Goal: Information Seeking & Learning: Compare options

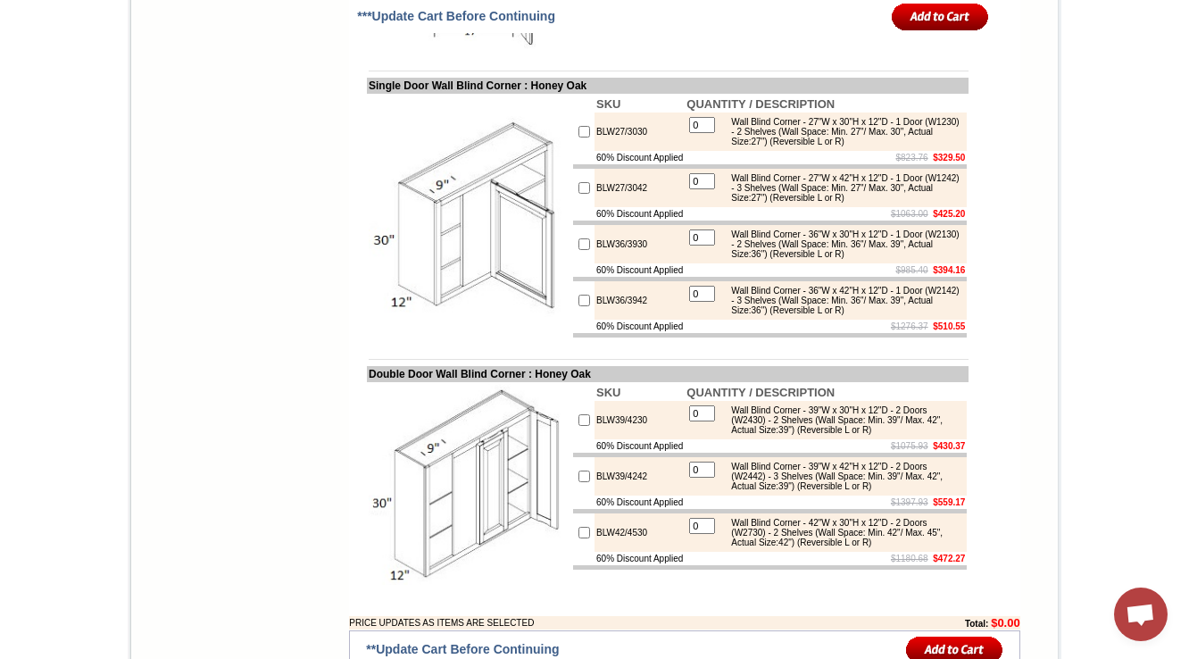
scroll to position [4016, 0]
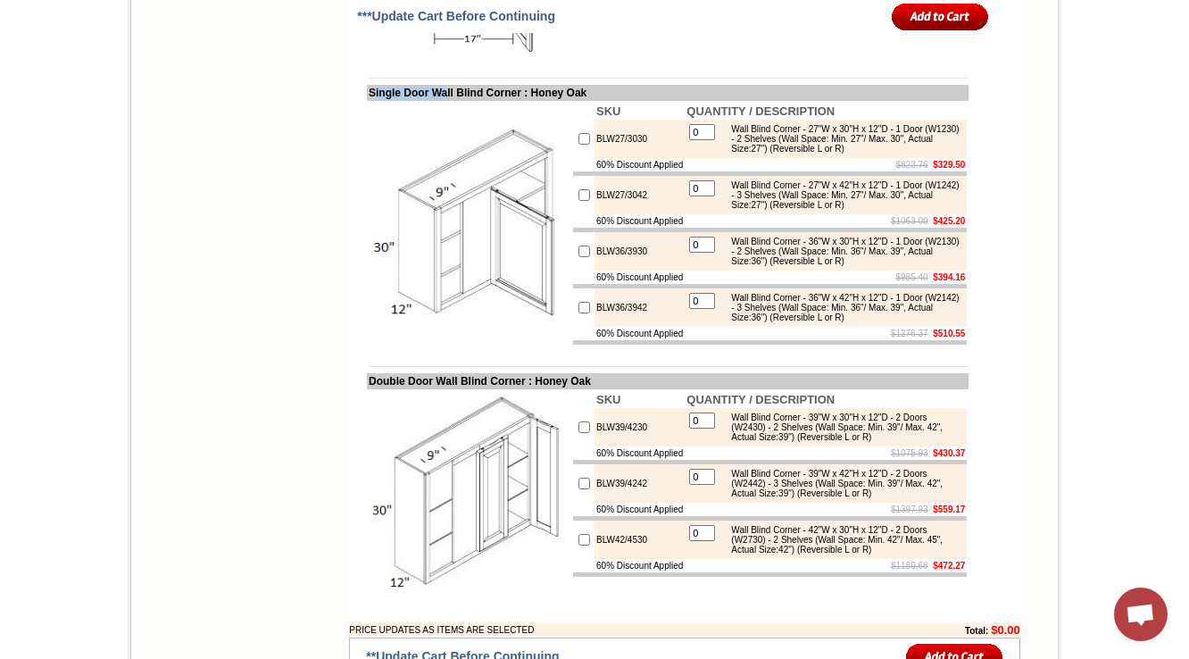
drag, startPoint x: 354, startPoint y: 214, endPoint x: 441, endPoint y: 206, distance: 87.9
click at [441, 101] on td "Single Door Wall Blind Corner : Honey Oak" at bounding box center [668, 93] width 602 height 16
copy td "ingle Door Wa"
click at [807, 171] on td "$823.76 $329.50" at bounding box center [826, 164] width 282 height 13
drag, startPoint x: 636, startPoint y: 268, endPoint x: 568, endPoint y: 268, distance: 67.9
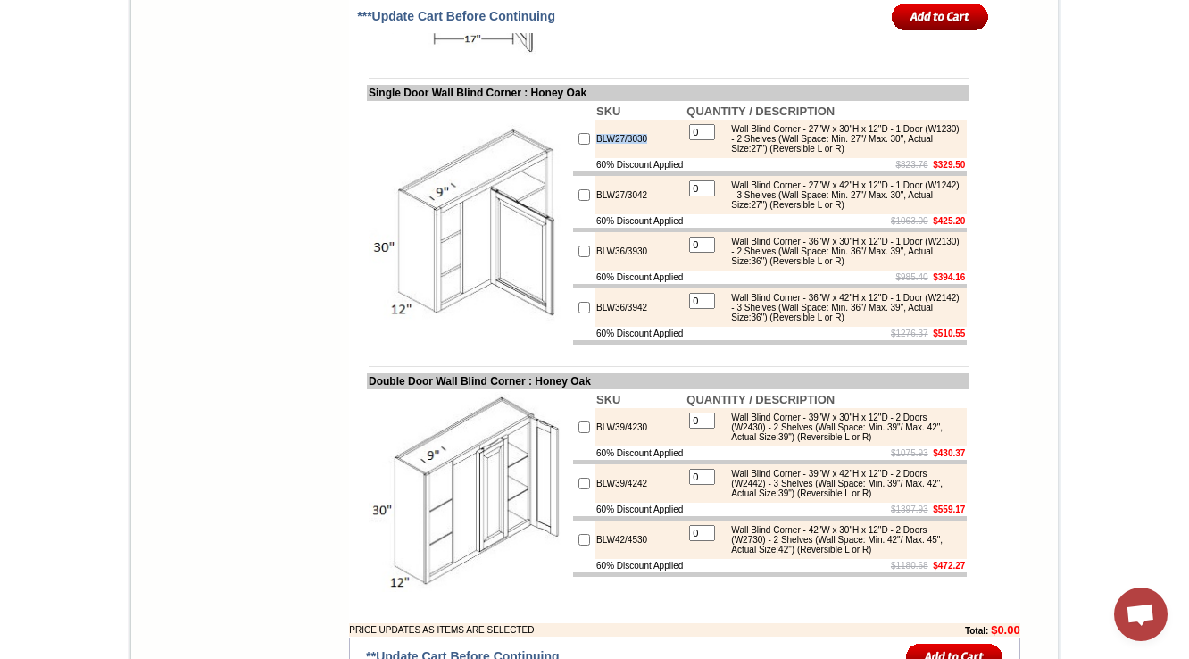
click at [573, 158] on tr "BLW27/3030 0 Wall Blind Corner - 27"W x 30"H x 12"D - 1 Door (W1230) - 2 Shelve…" at bounding box center [770, 139] width 394 height 38
copy tr "BLW27/3030"
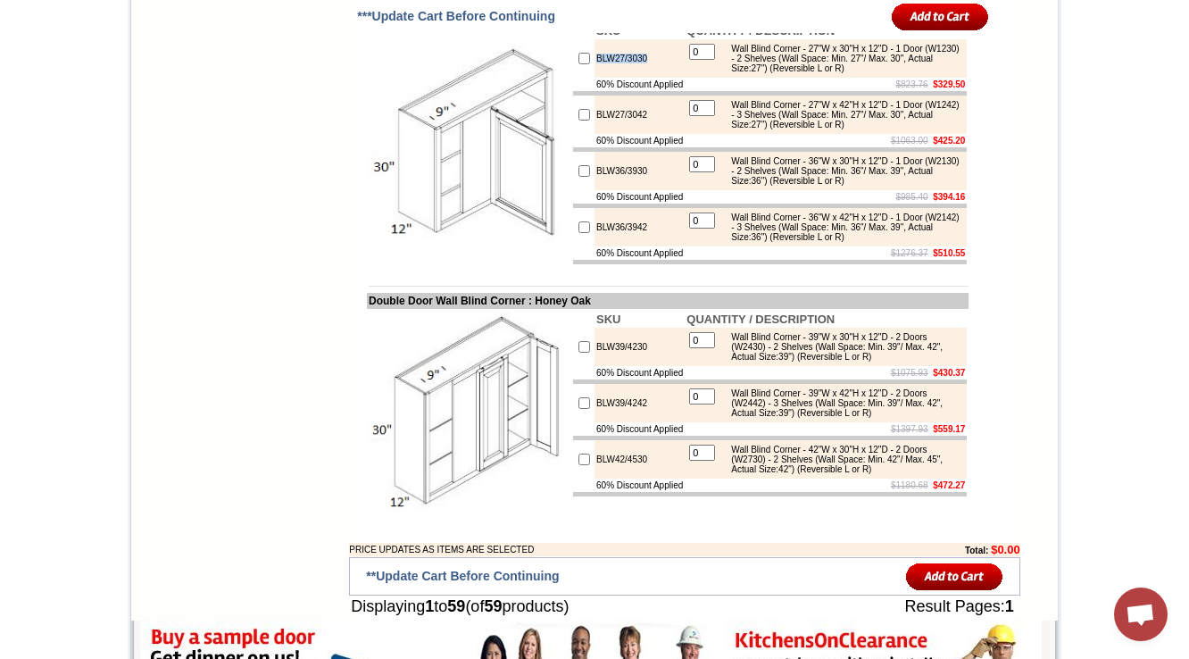
scroll to position [4088, 0]
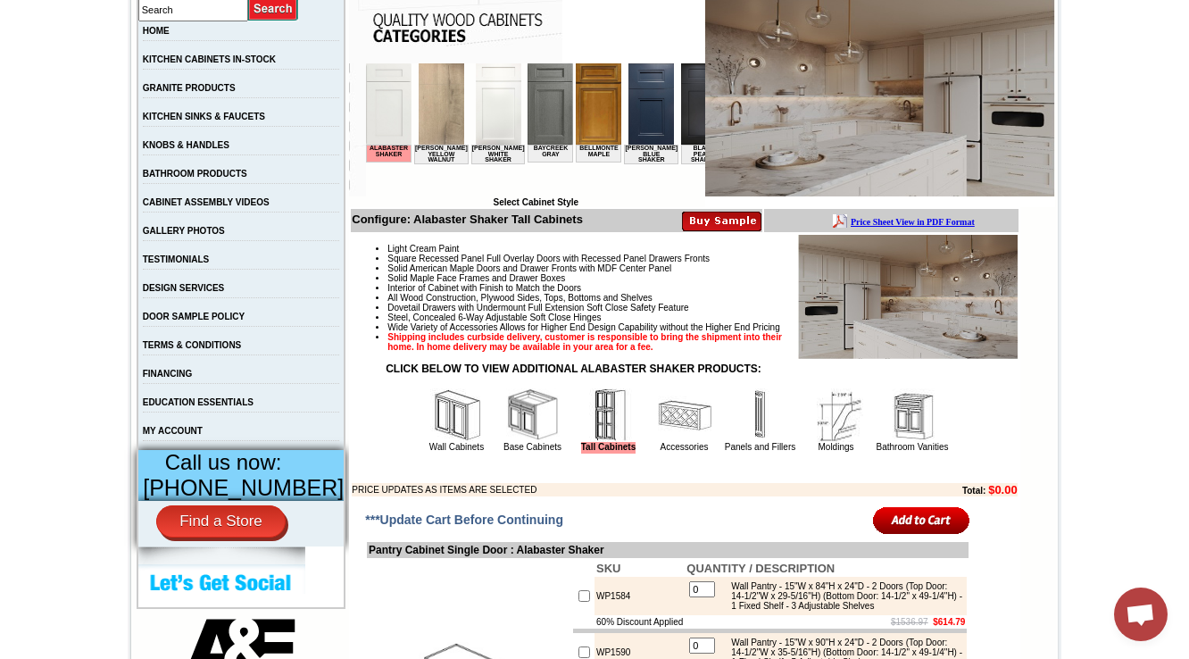
scroll to position [571, 0]
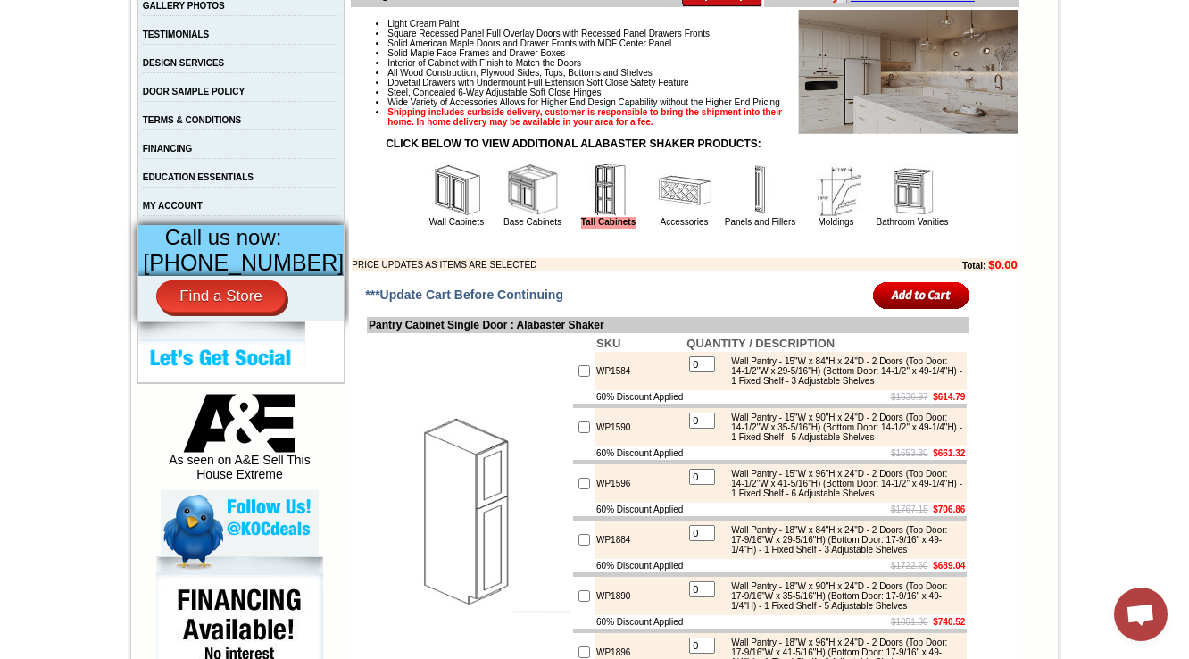
click at [521, 217] on img at bounding box center [533, 190] width 54 height 54
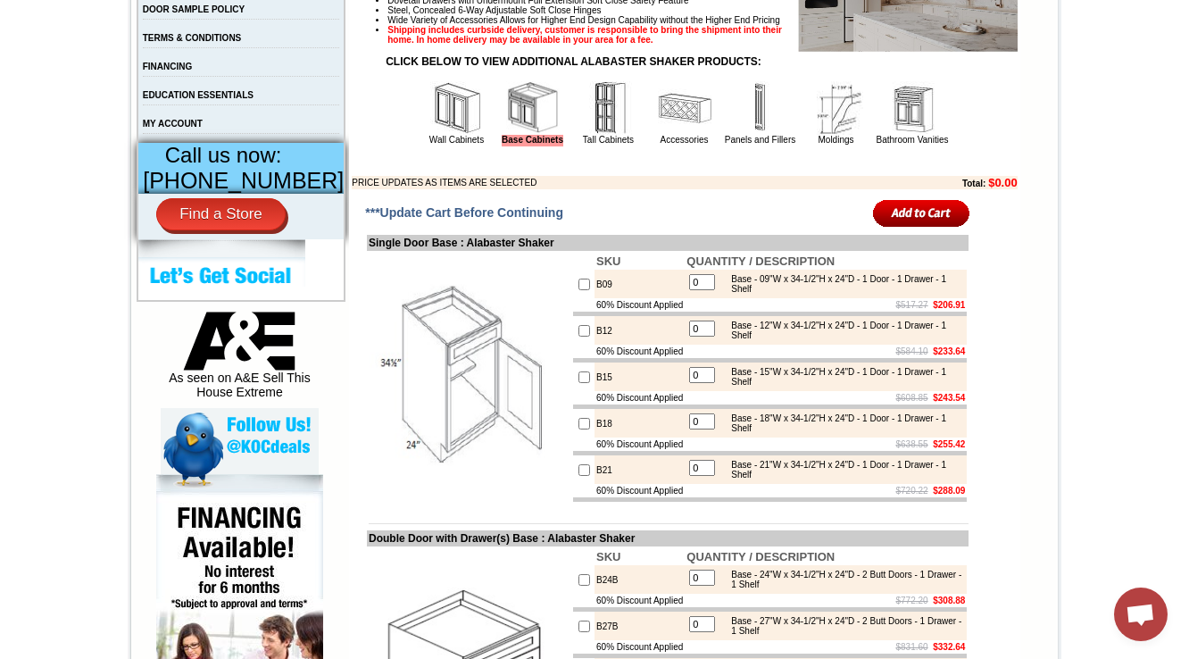
scroll to position [500, 0]
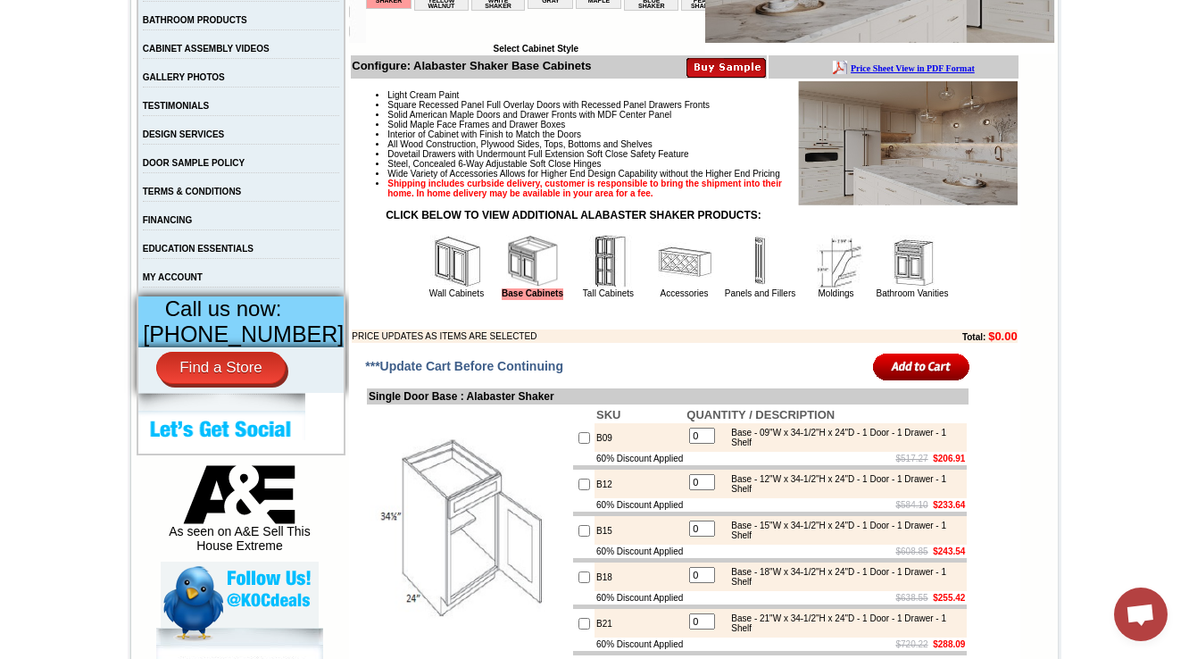
click at [675, 288] on img at bounding box center [685, 262] width 54 height 54
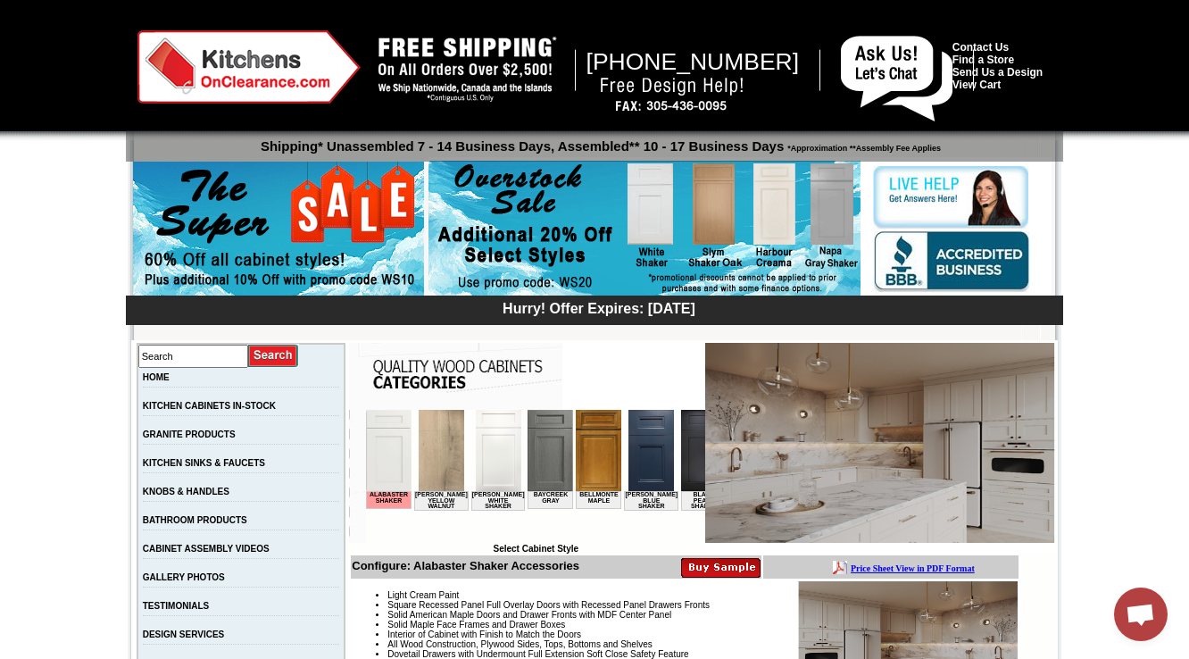
scroll to position [500, 0]
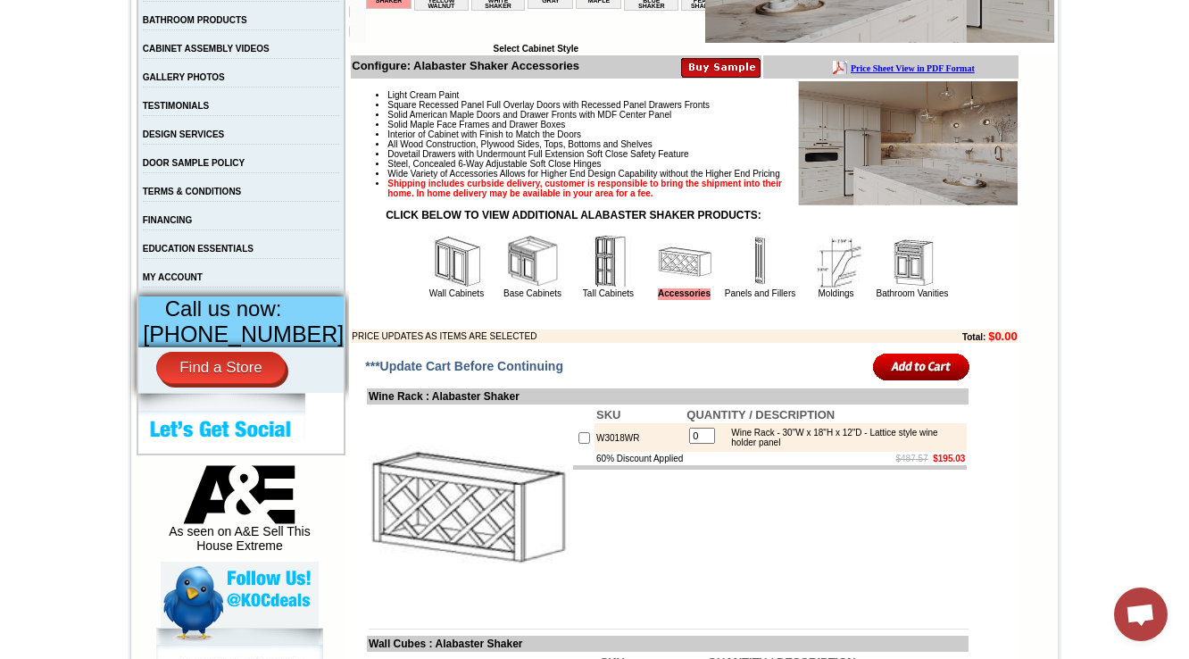
click at [442, 288] on img at bounding box center [457, 262] width 54 height 54
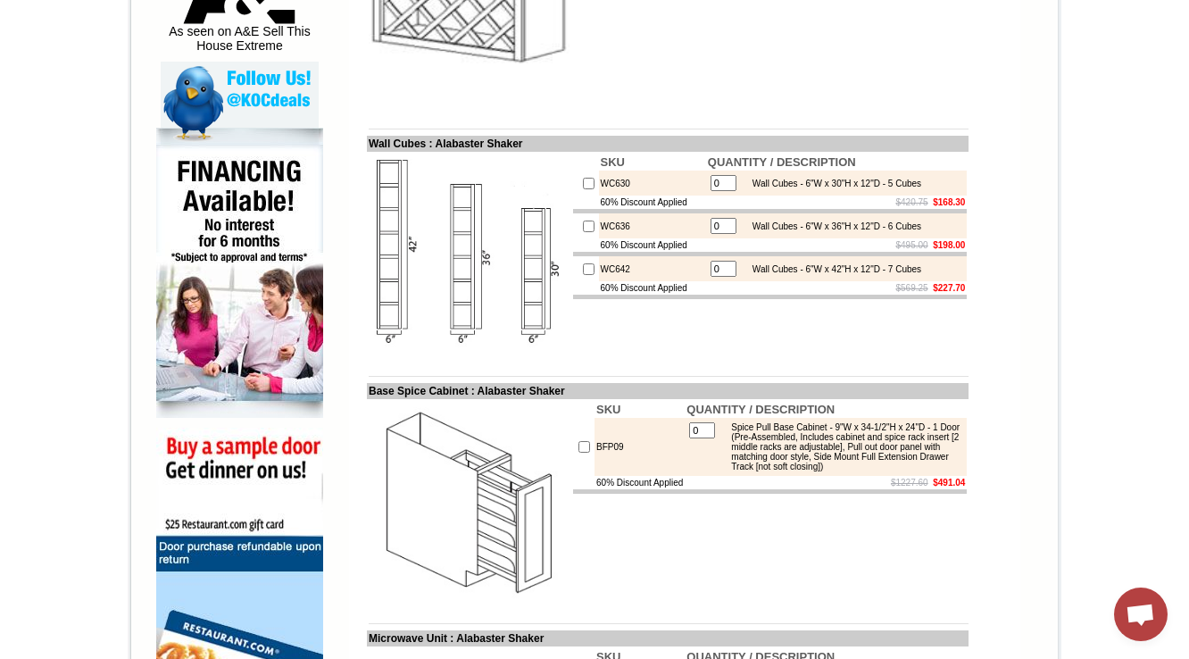
scroll to position [0, 0]
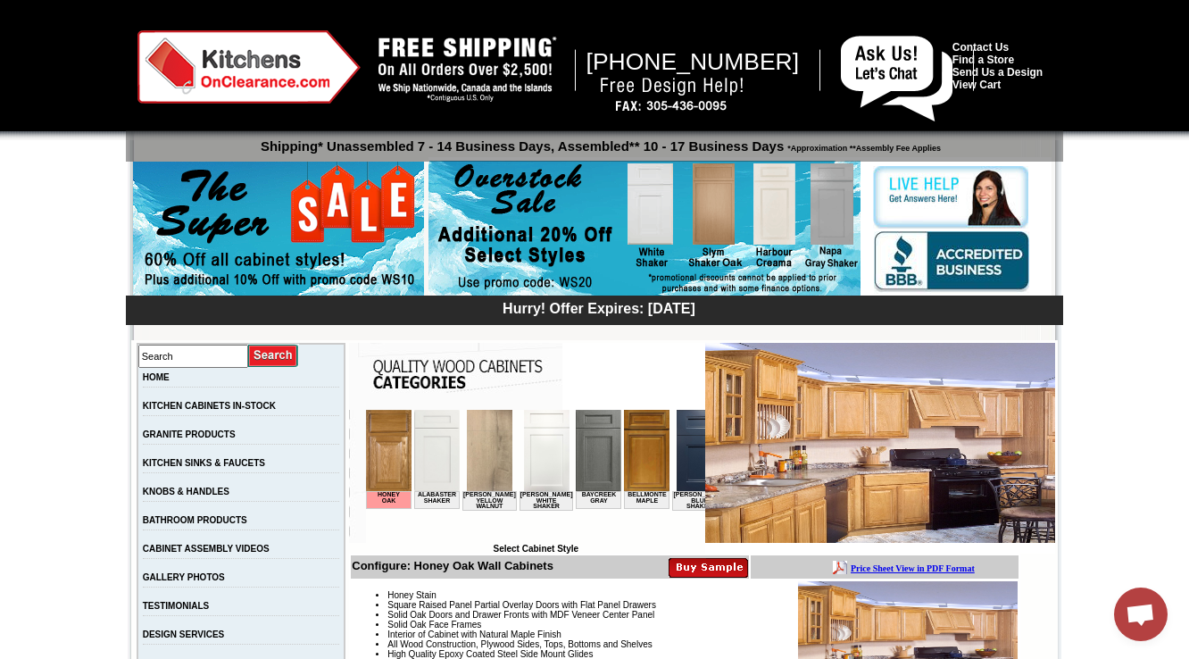
scroll to position [500, 0]
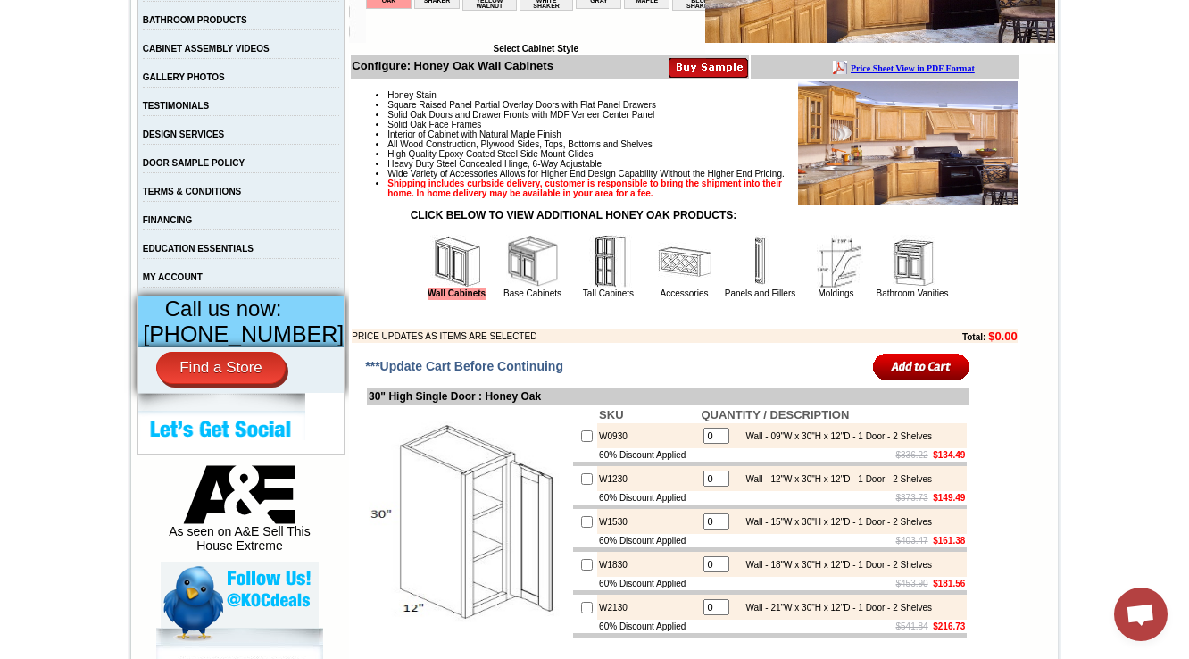
click at [506, 279] on img at bounding box center [533, 262] width 54 height 54
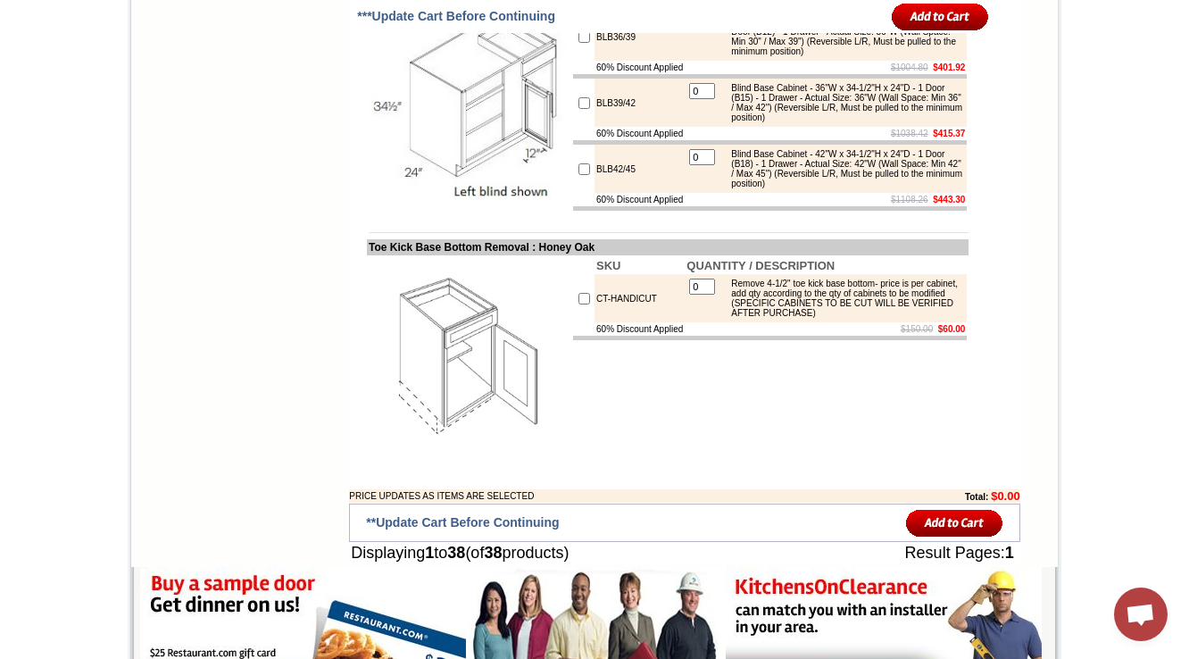
scroll to position [3357, 0]
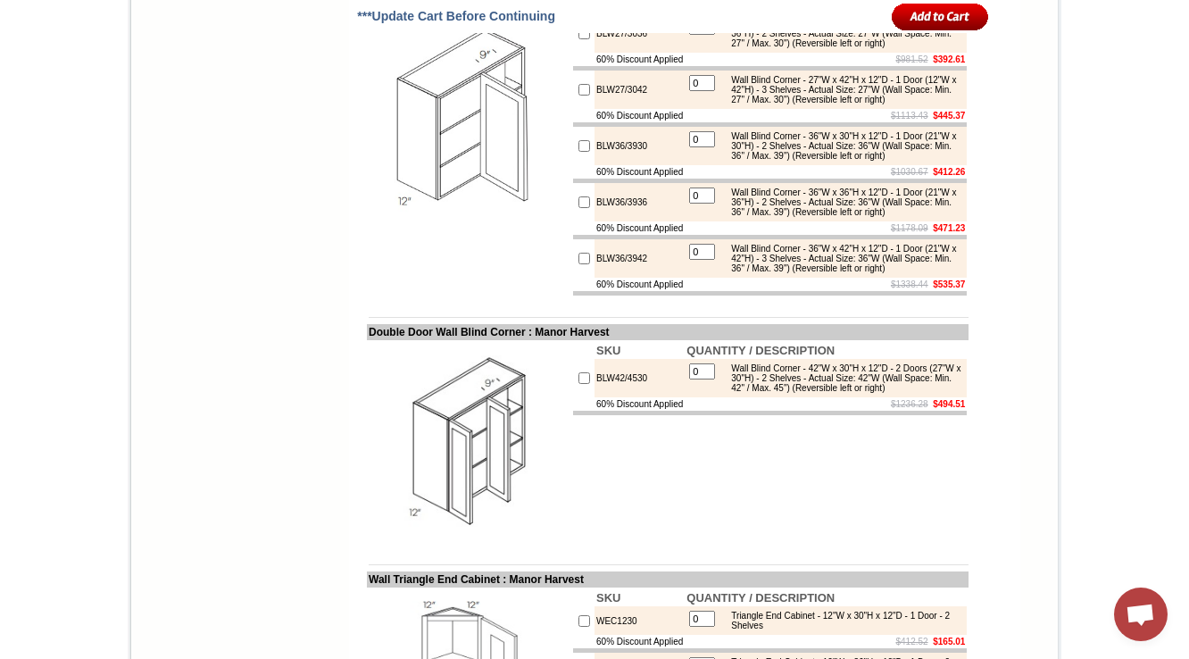
scroll to position [5329, 0]
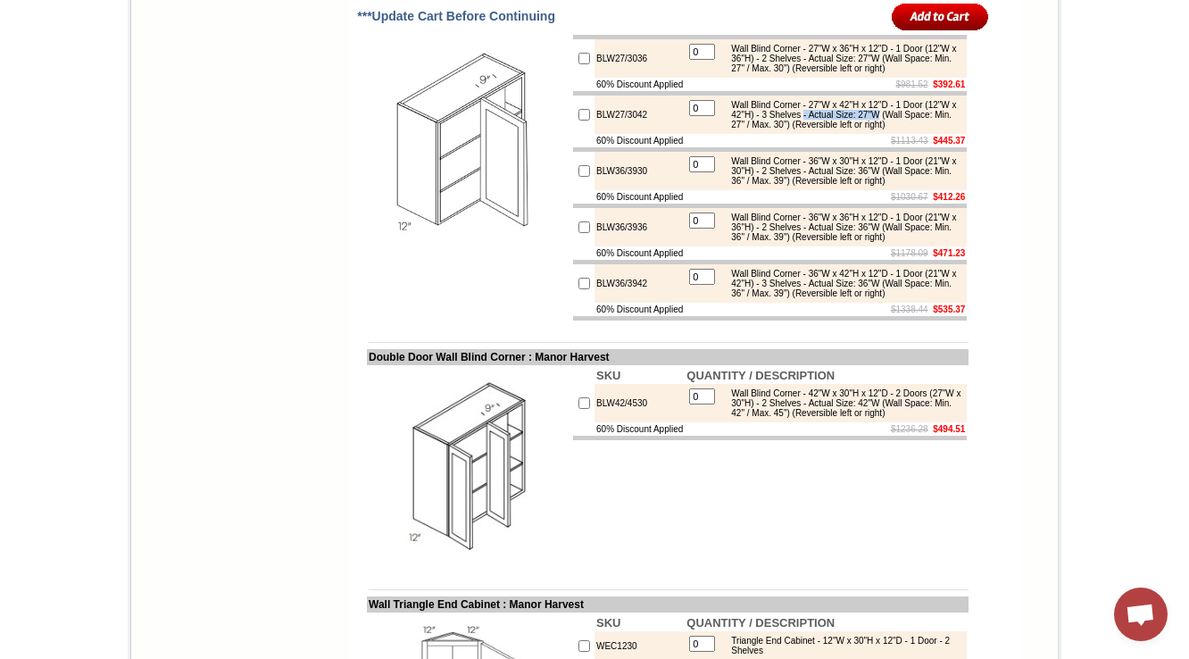
drag, startPoint x: 854, startPoint y: 330, endPoint x: 939, endPoint y: 329, distance: 85.7
click at [939, 129] on div "Wall Blind Corner - 27"W x 42"H x 12"D - 1 Door (12"W x 42"H) - 3 Shelves - Act…" at bounding box center [842, 114] width 240 height 29
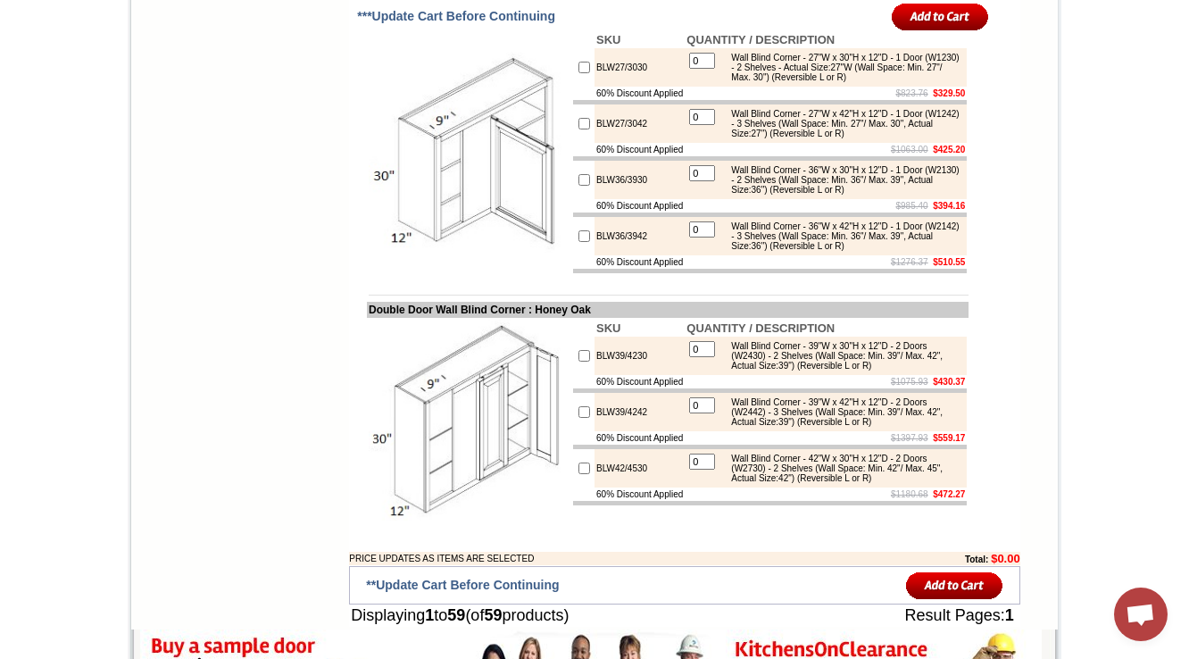
click at [750, 138] on div "Wall Blind Corner - 27"W x 42"H x 12"D - 1 Door (W1242) - 3 Shelves (Wall Space…" at bounding box center [842, 123] width 240 height 29
drag, startPoint x: 629, startPoint y: 248, endPoint x: 563, endPoint y: 236, distance: 66.4
click at [573, 143] on tr "BLW27/3042 0 Wall Blind Corner - 27"W x 42"H x 12"D - 1 Door (W1242) - 3 Shelve…" at bounding box center [770, 123] width 394 height 38
copy tr "BLW27/3042"
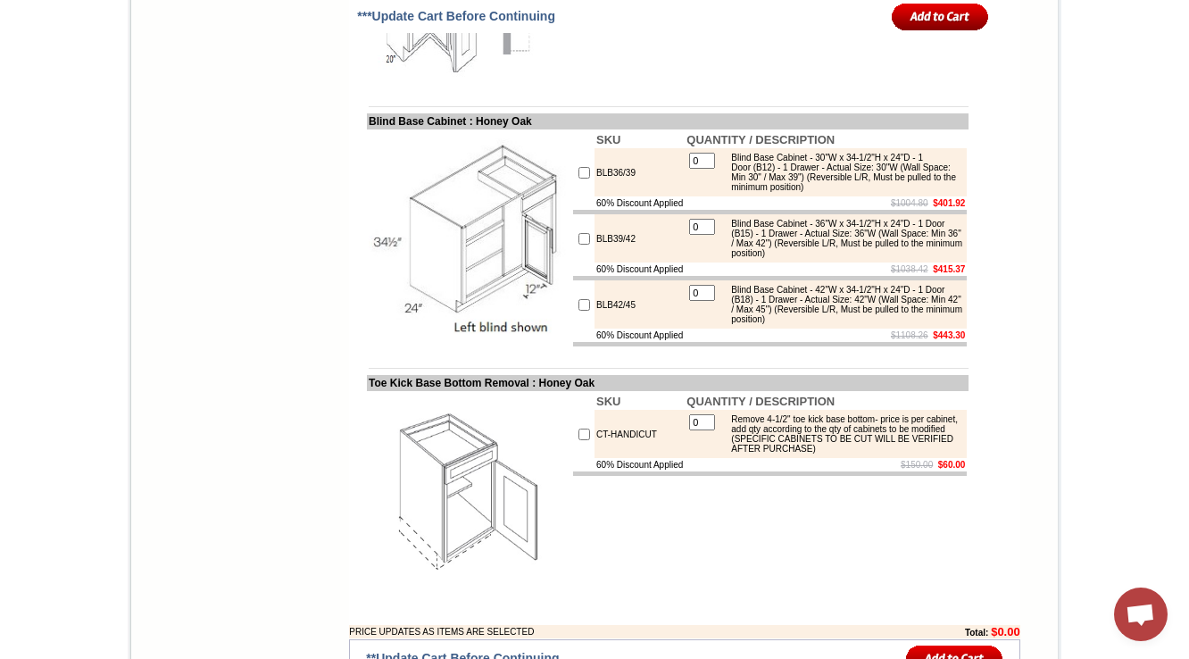
scroll to position [3072, 0]
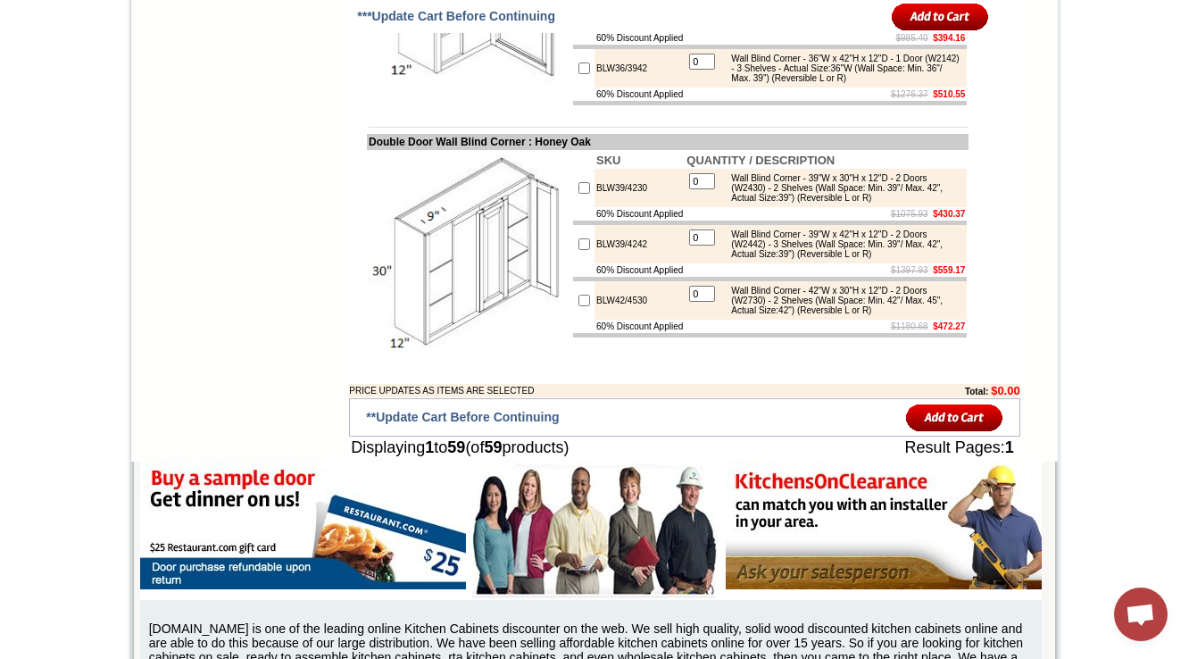
scroll to position [4231, 0]
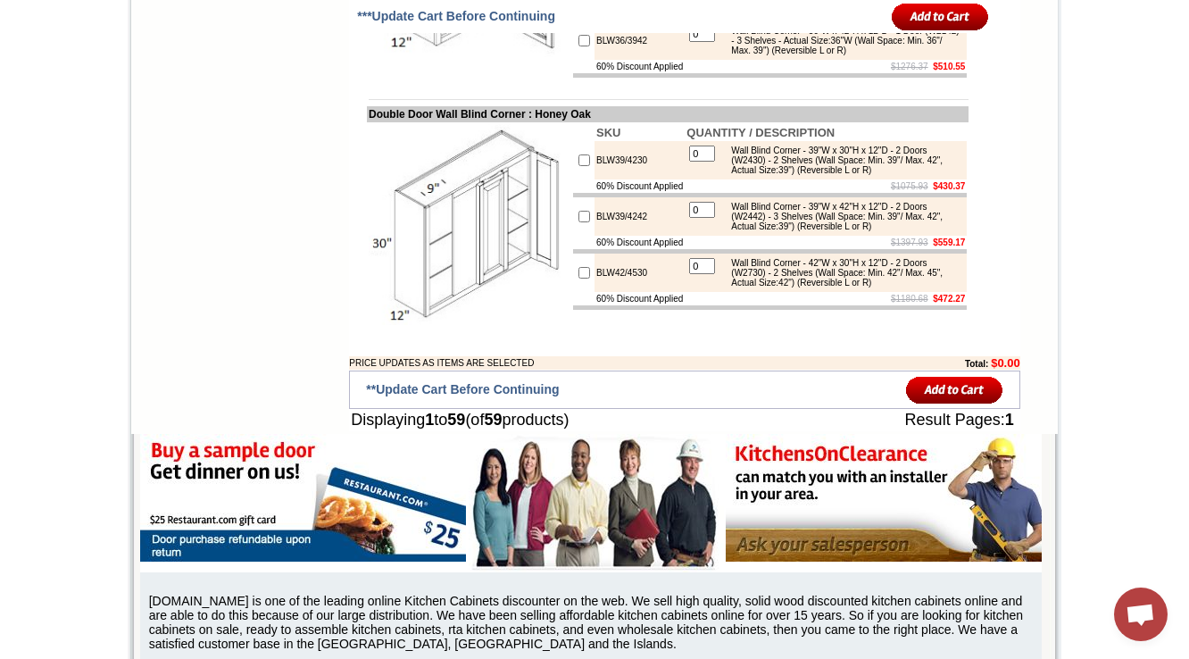
scroll to position [4302, 0]
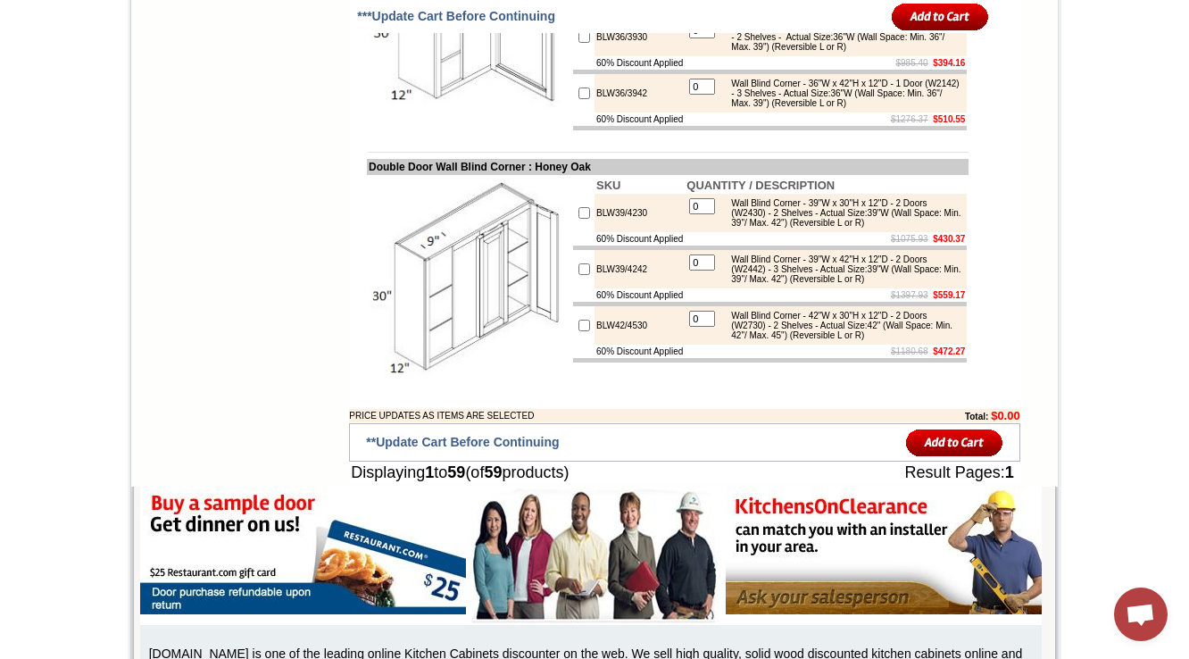
scroll to position [4159, 0]
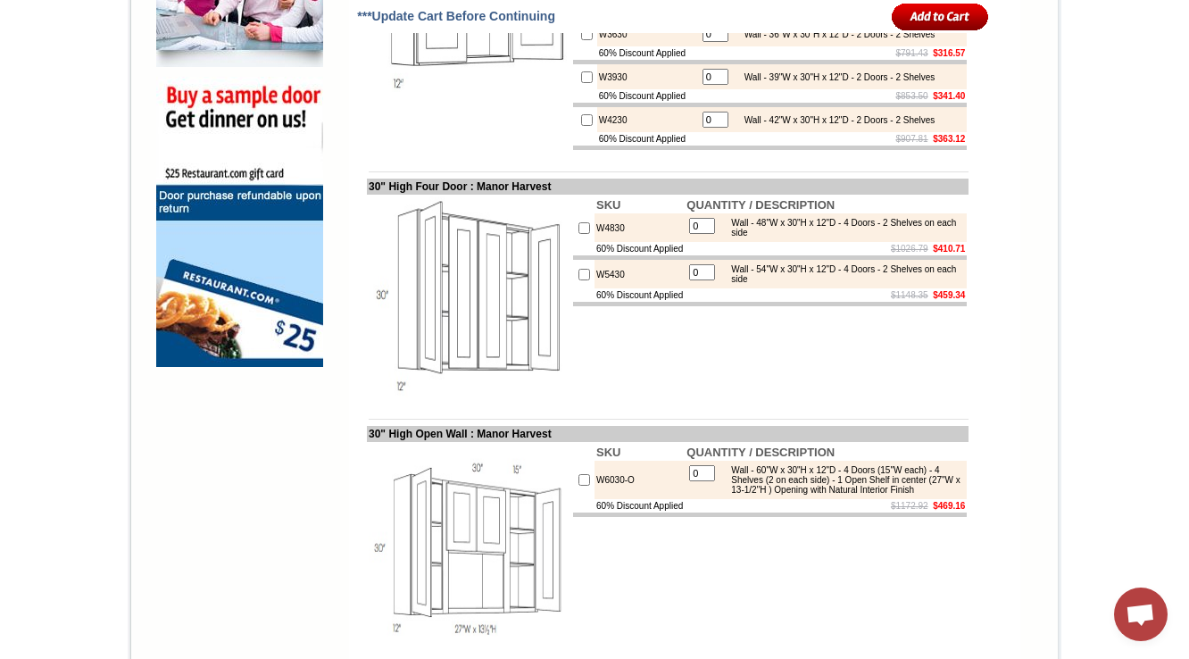
scroll to position [1357, 0]
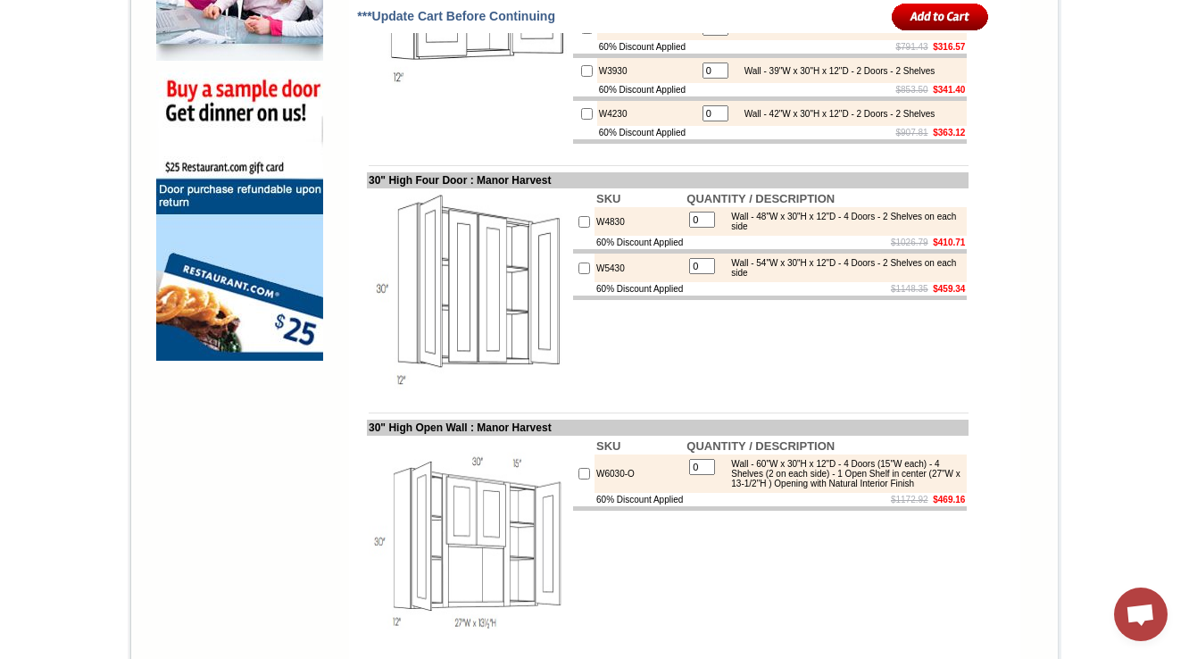
click at [595, 236] on td "W4830" at bounding box center [640, 221] width 90 height 29
copy td "W4830"
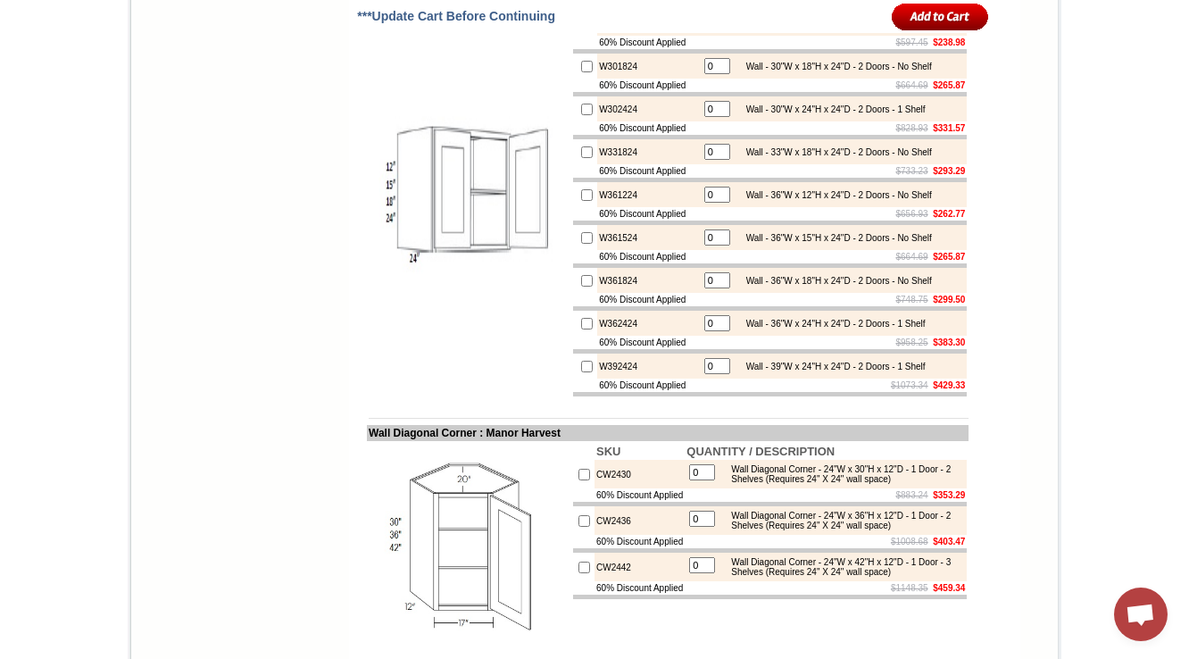
scroll to position [4429, 0]
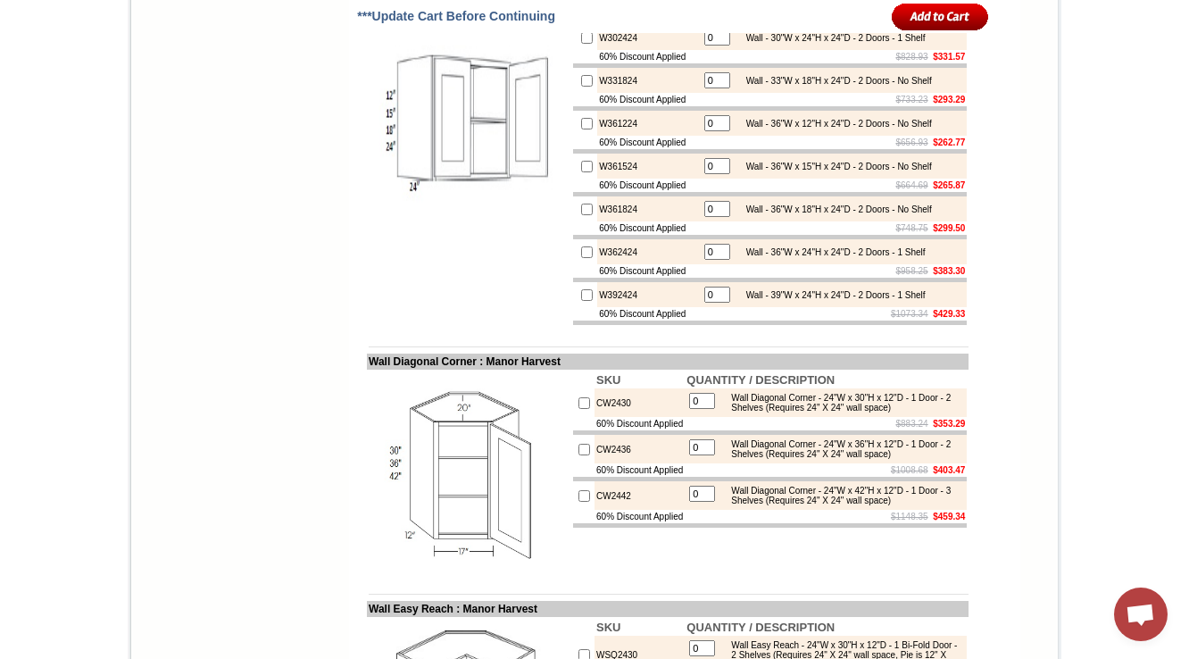
copy td "W301524"
click at [597, 50] on td "W302424" at bounding box center [648, 37] width 103 height 25
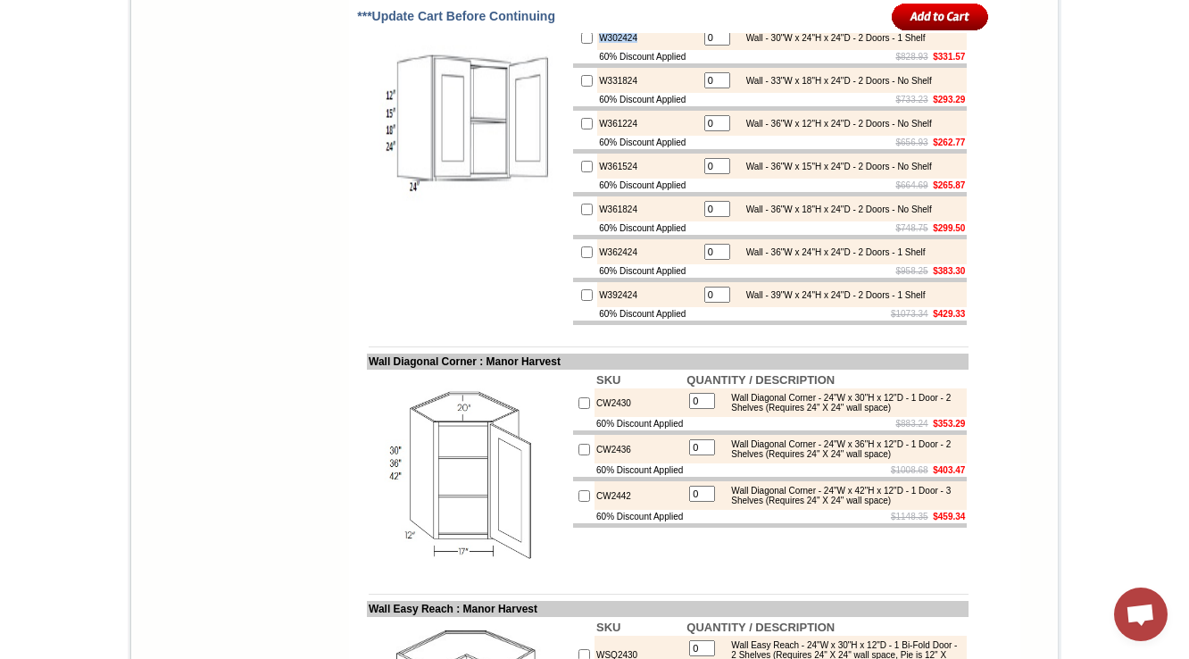
copy td "W302424"
click at [601, 264] on td "W362424" at bounding box center [648, 251] width 103 height 25
copy td "W362424"
drag, startPoint x: 626, startPoint y: 288, endPoint x: 582, endPoint y: 290, distance: 43.8
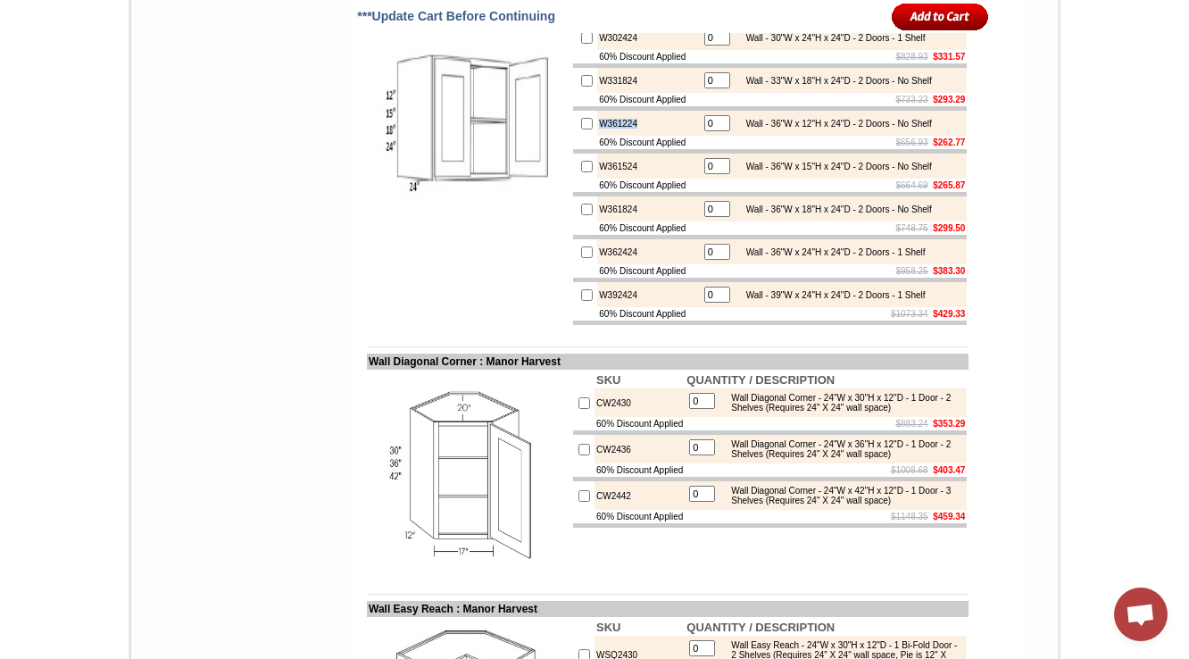
click at [597, 136] on td "W361224" at bounding box center [648, 123] width 103 height 25
copy td "W361224"
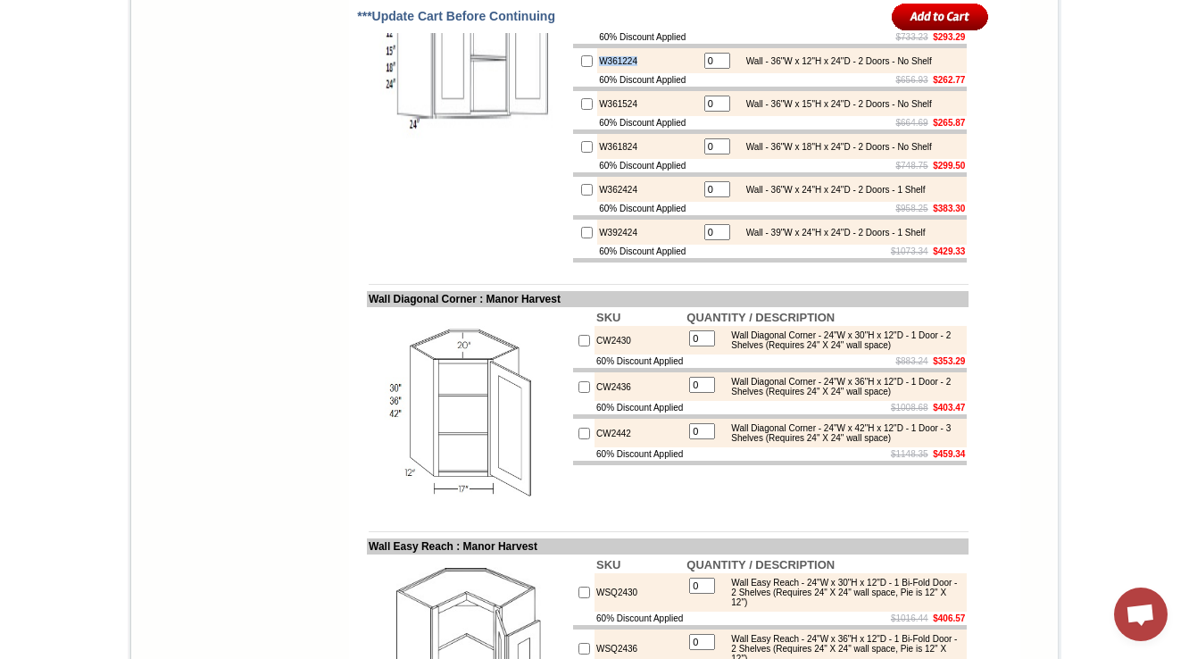
scroll to position [4500, 0]
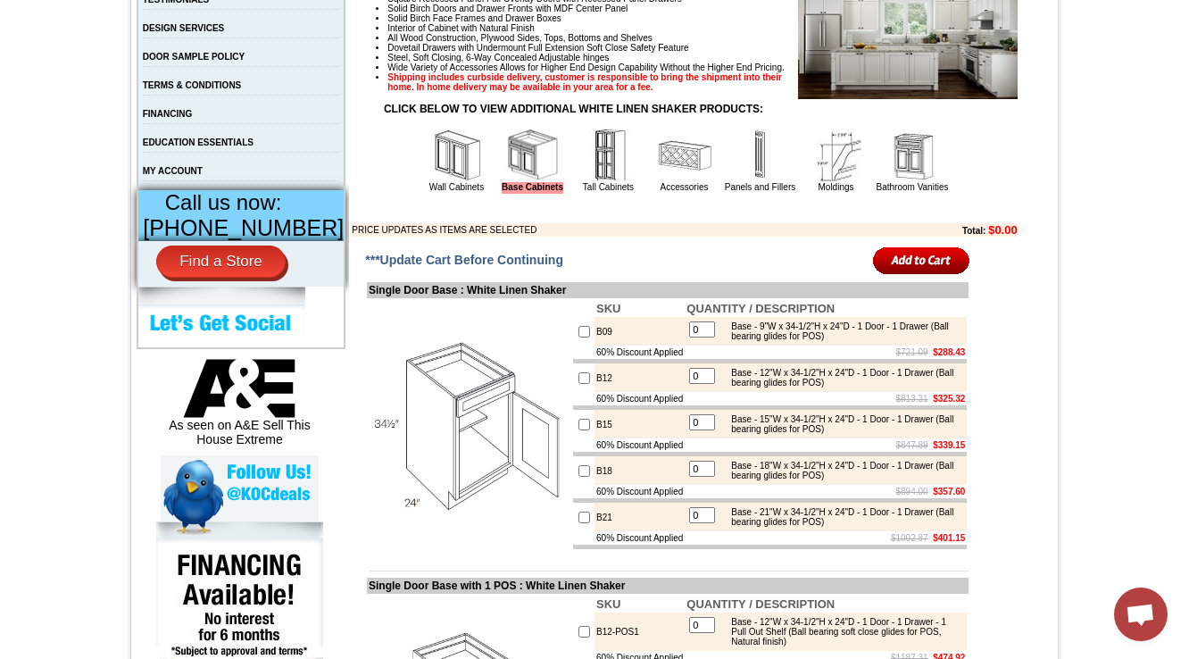
scroll to position [714, 0]
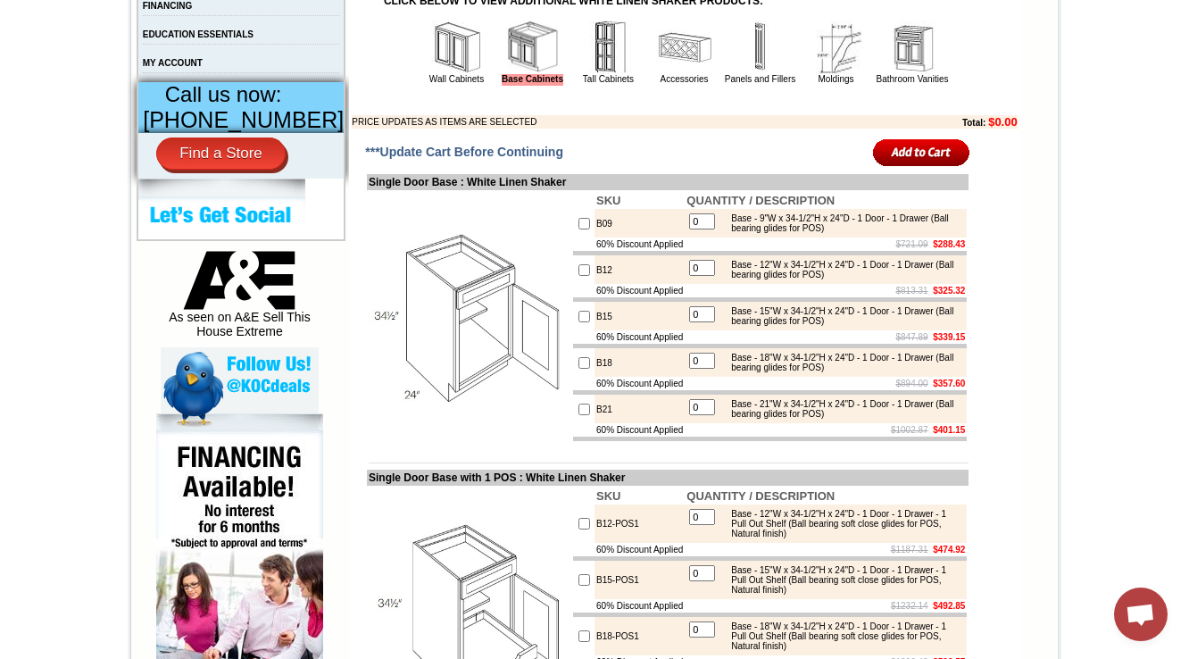
click at [420, 68] on td "Wall Cabinets" at bounding box center [457, 52] width 75 height 67
click at [430, 71] on img at bounding box center [457, 48] width 54 height 54
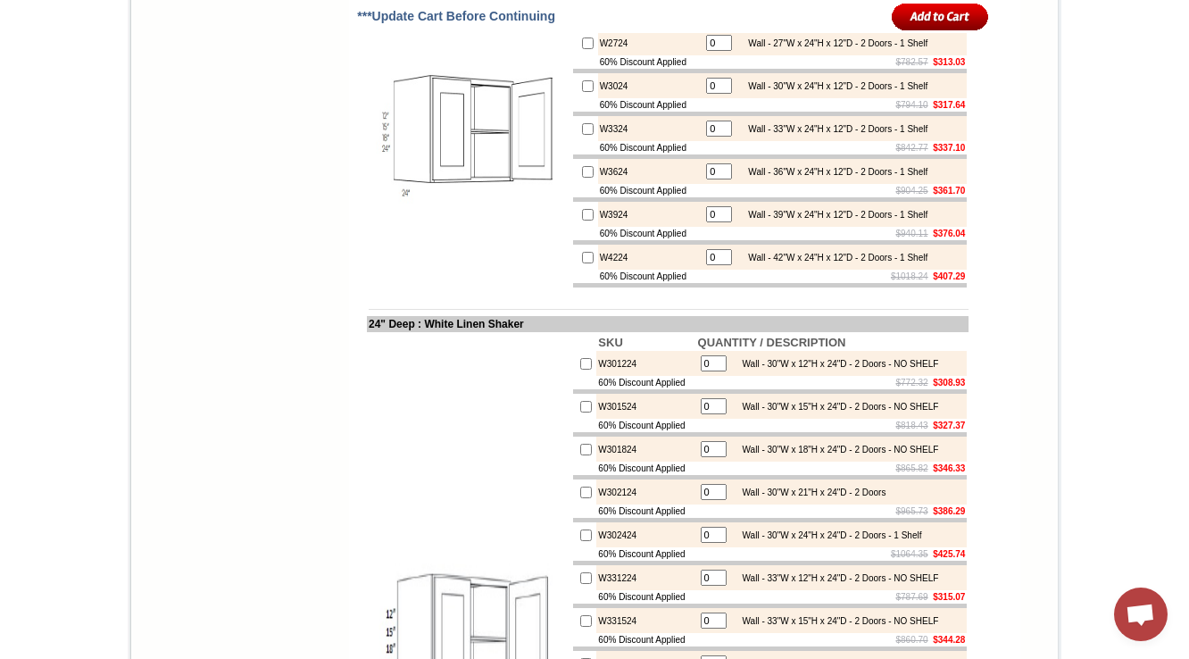
scroll to position [3936, 0]
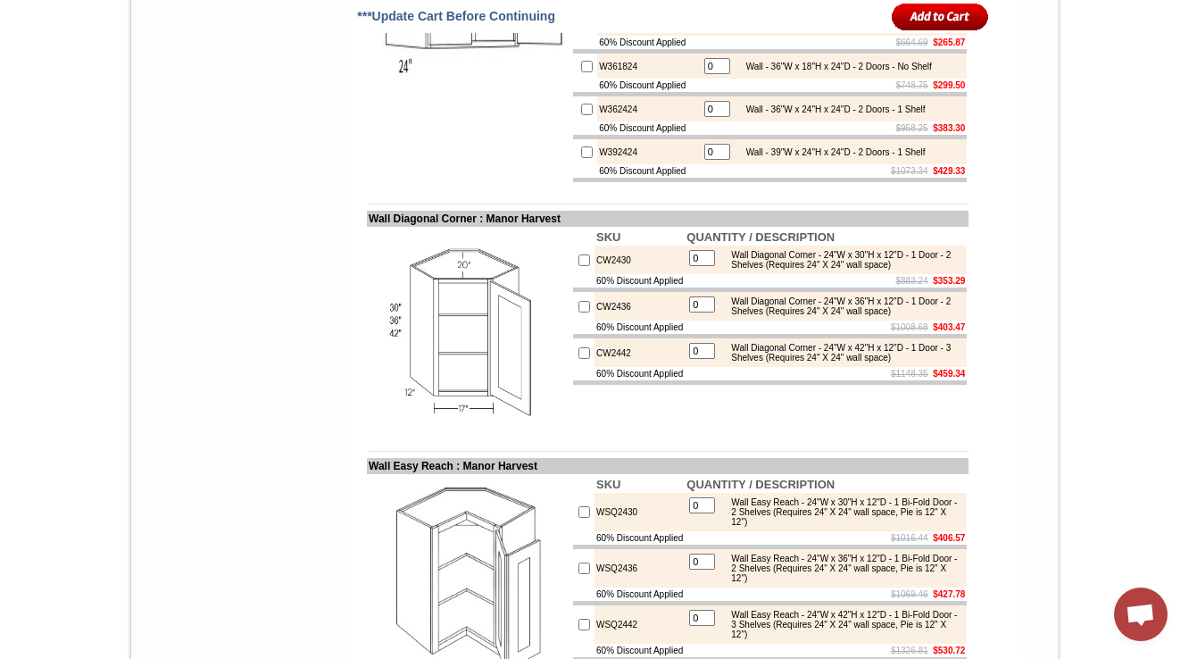
scroll to position [4500, 0]
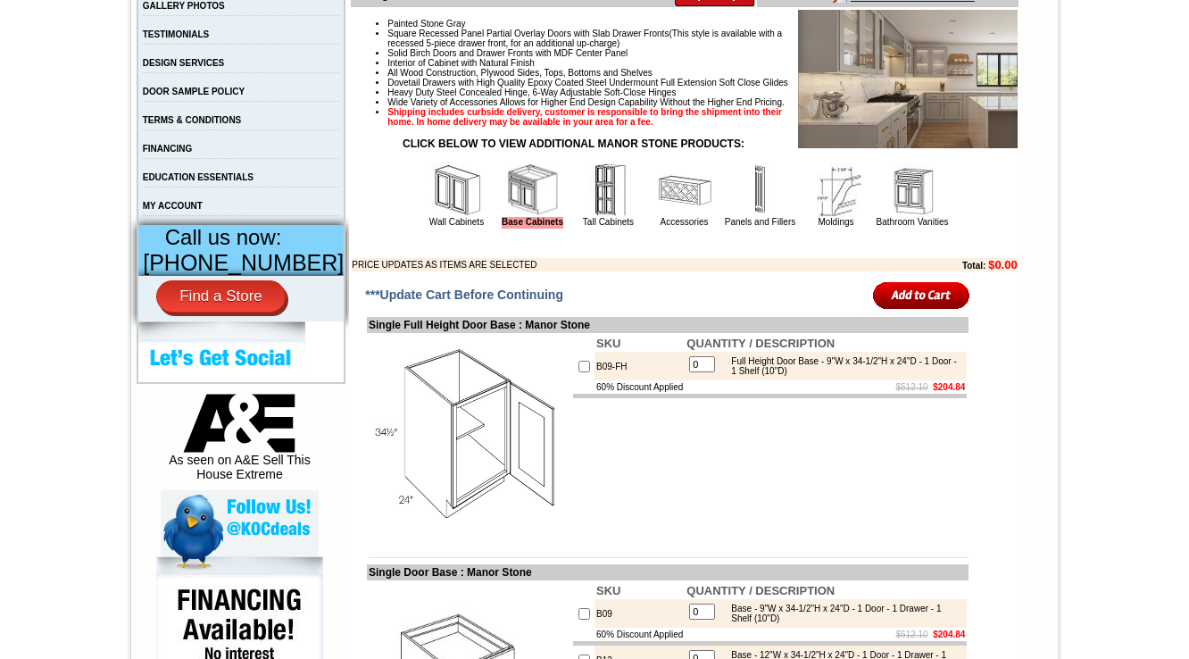
click at [440, 217] on img at bounding box center [457, 190] width 54 height 54
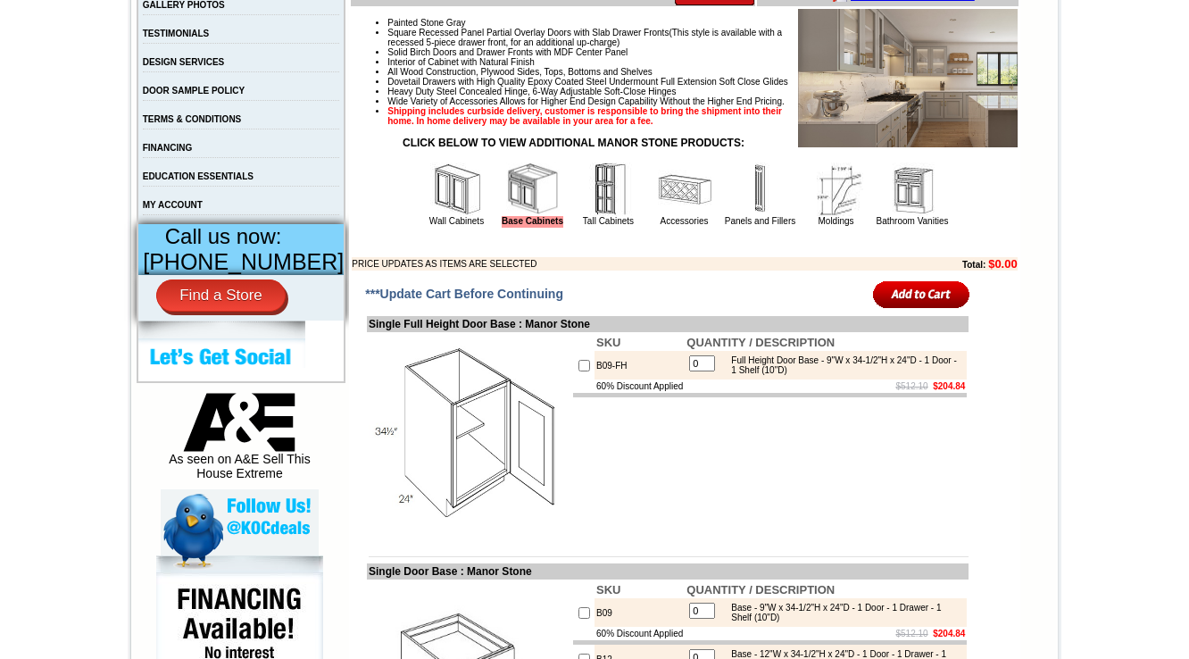
scroll to position [643, 0]
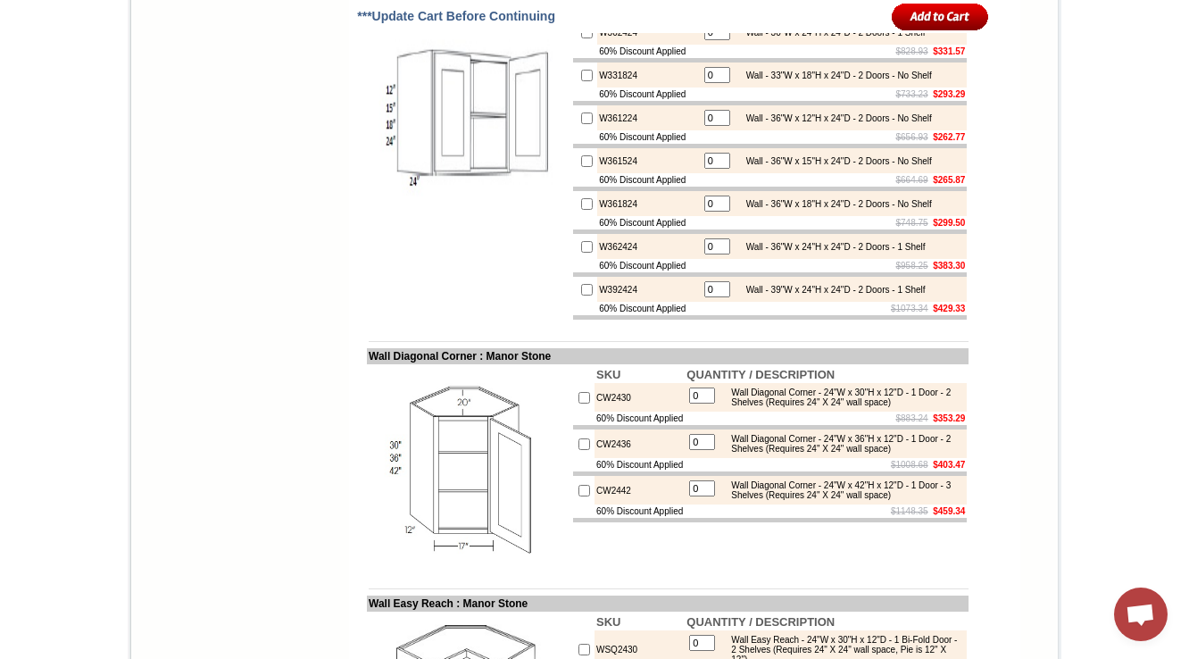
scroll to position [4438, 0]
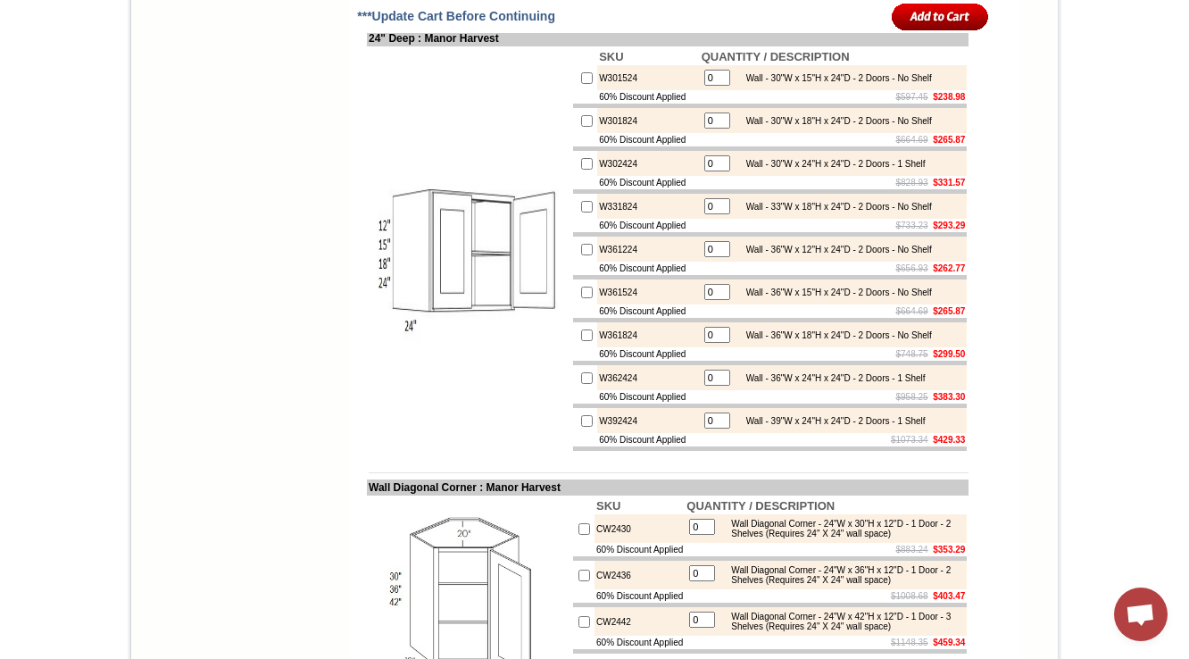
scroll to position [4312, 0]
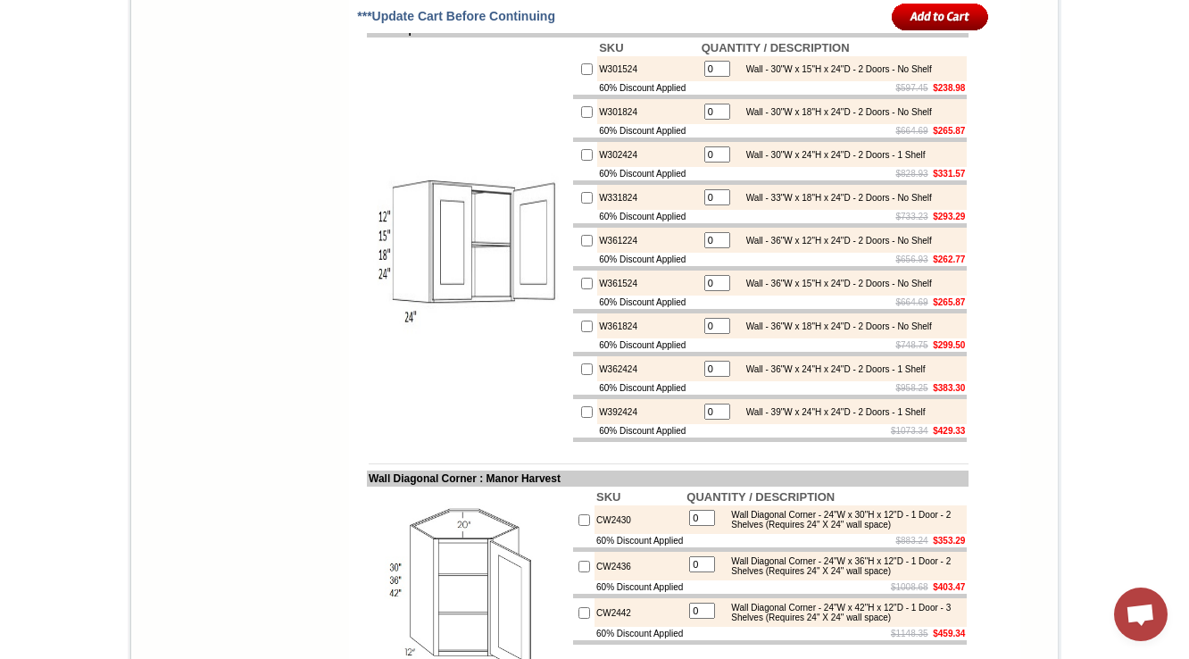
click at [374, 296] on td at bounding box center [469, 241] width 204 height 406
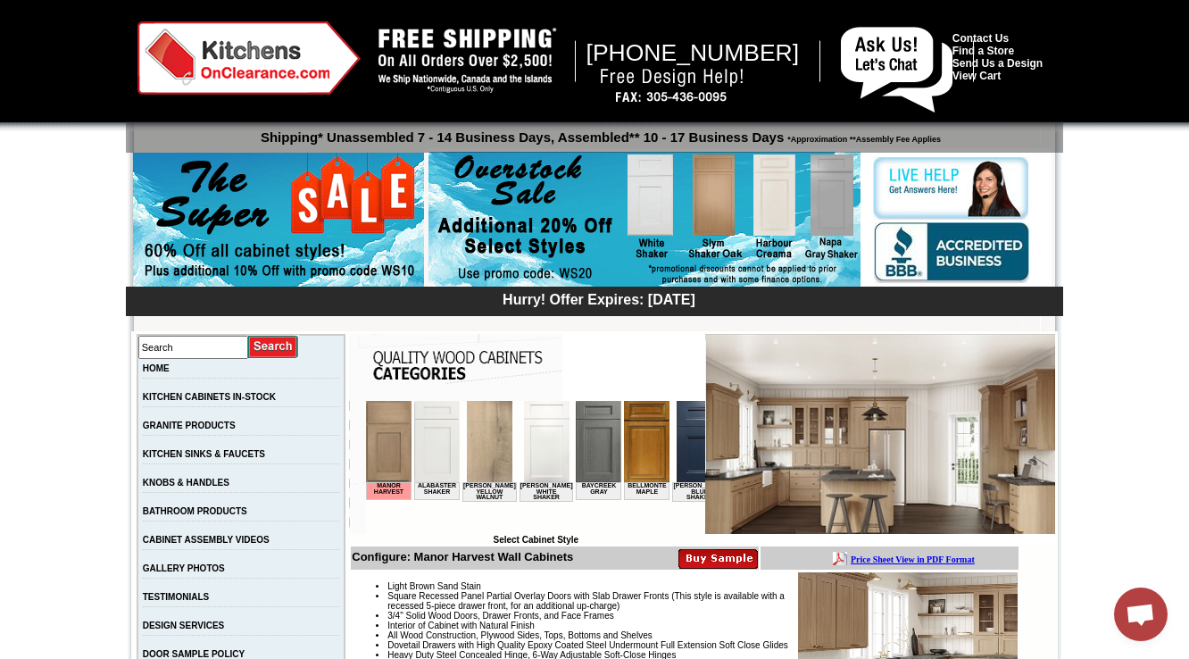
scroll to position [429, 0]
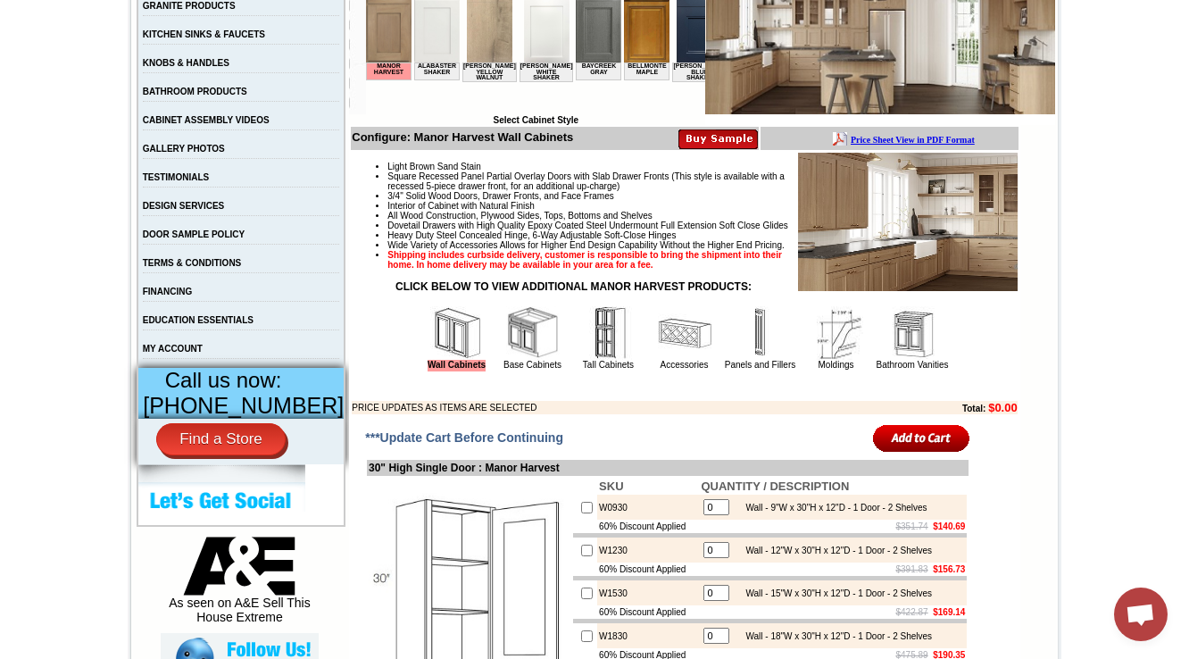
click at [600, 520] on td "W0930" at bounding box center [648, 507] width 102 height 25
copy td "W0930"
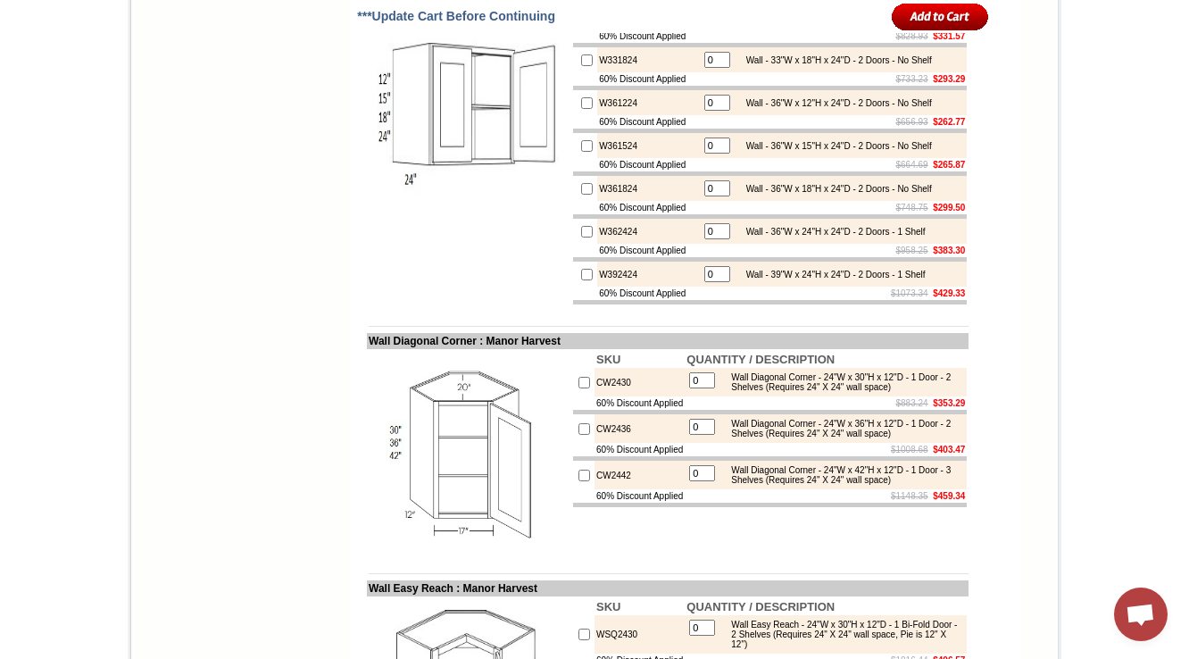
scroll to position [4428, 0]
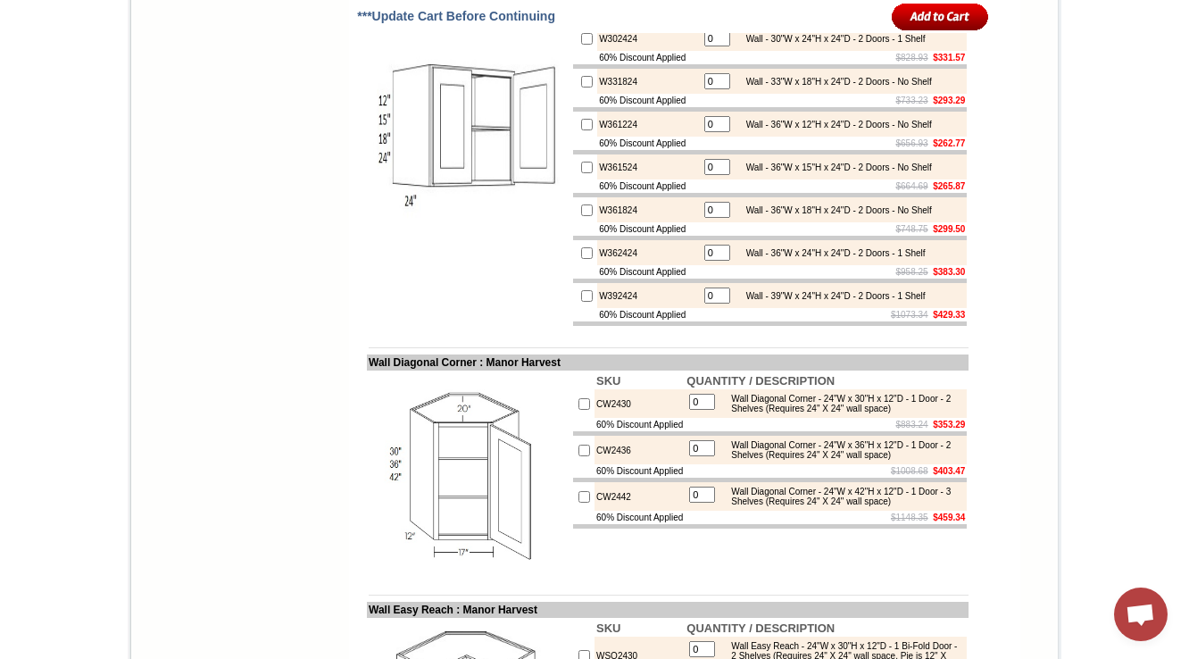
click at [610, 64] on td "60% Discount Applied" at bounding box center [648, 57] width 103 height 13
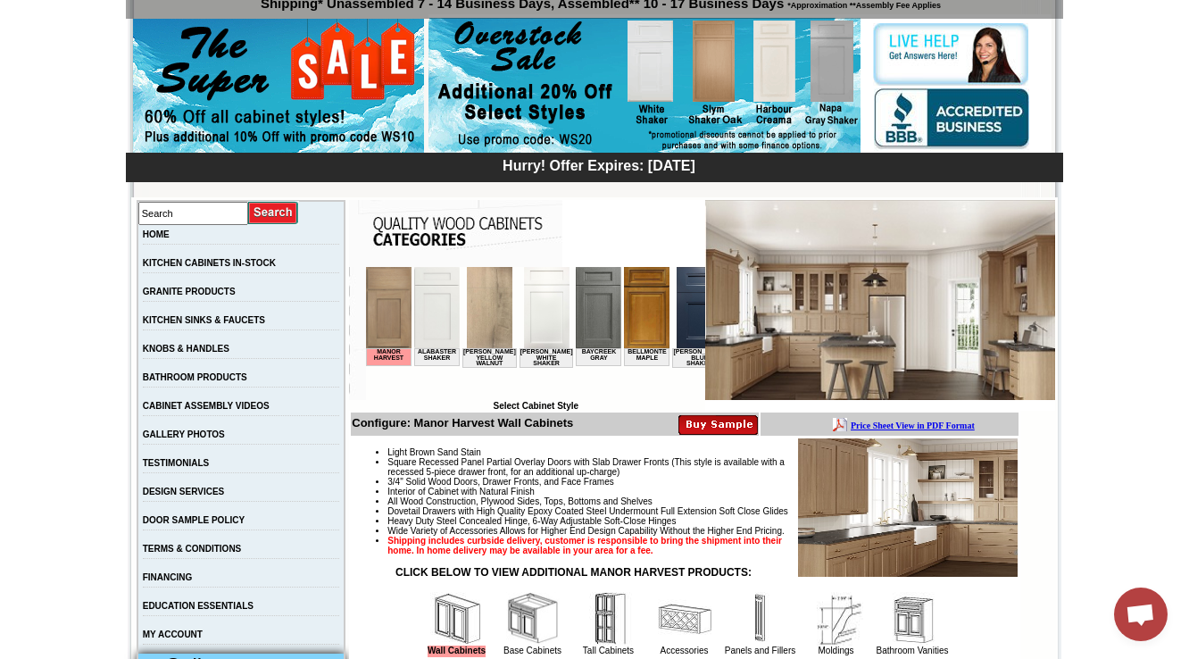
scroll to position [500, 0]
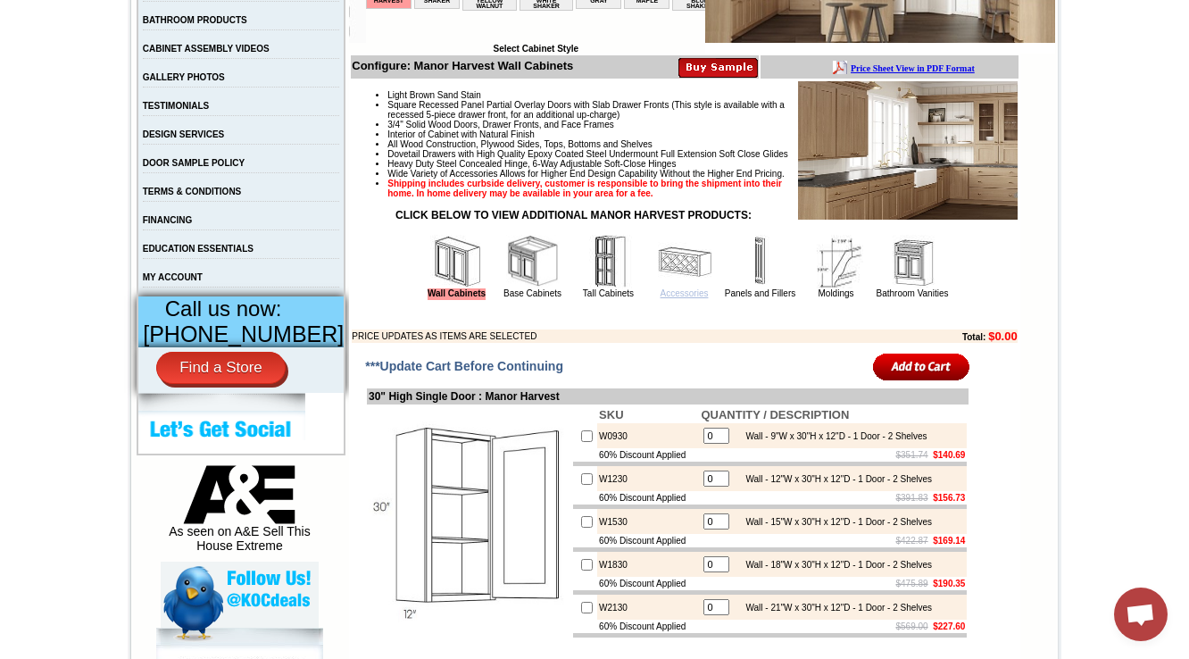
click at [661, 298] on link "Accessories" at bounding box center [685, 293] width 48 height 10
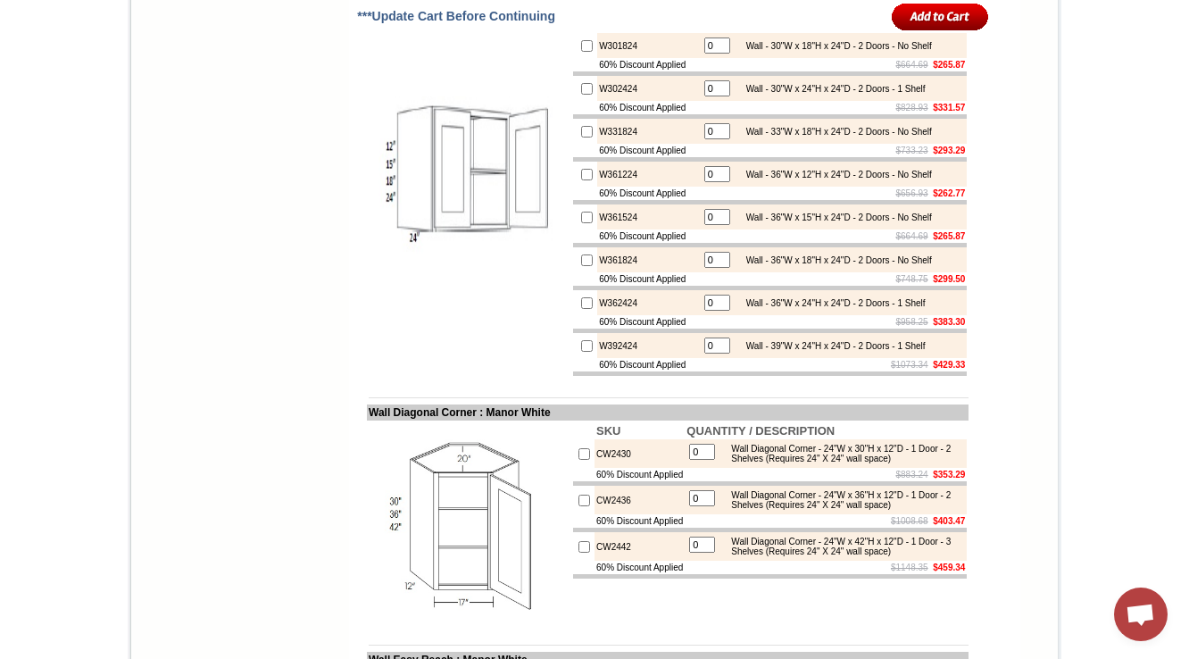
scroll to position [4687, 0]
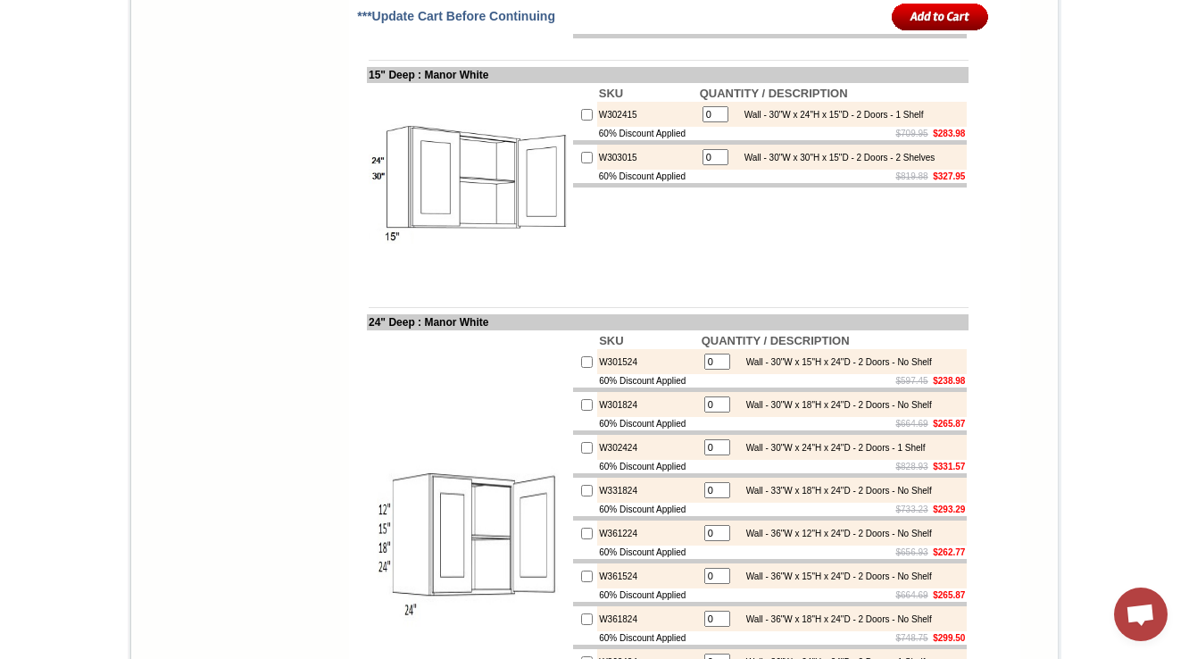
scroll to position [4258, 0]
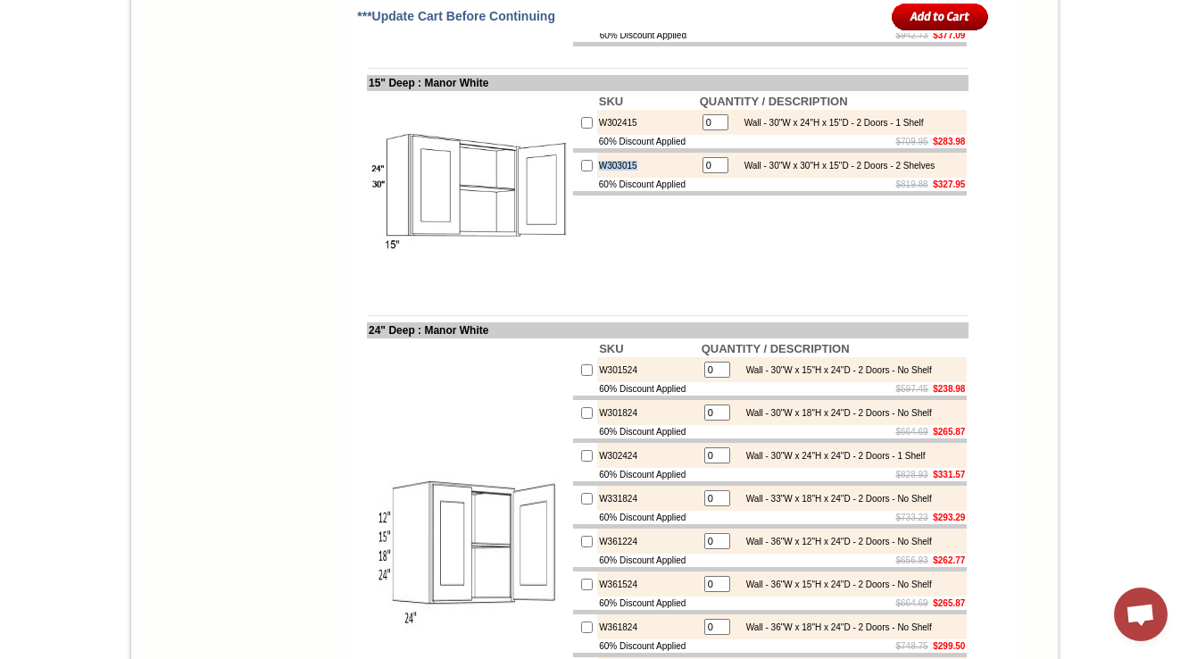
drag, startPoint x: 630, startPoint y: 321, endPoint x: 577, endPoint y: 326, distance: 53.8
click at [597, 178] on td "W303015" at bounding box center [647, 165] width 101 height 25
copy td "W303015"
drag, startPoint x: 407, startPoint y: 240, endPoint x: 349, endPoint y: 239, distance: 58.0
click at [367, 91] on td "15" Deep : Manor White" at bounding box center [668, 83] width 602 height 16
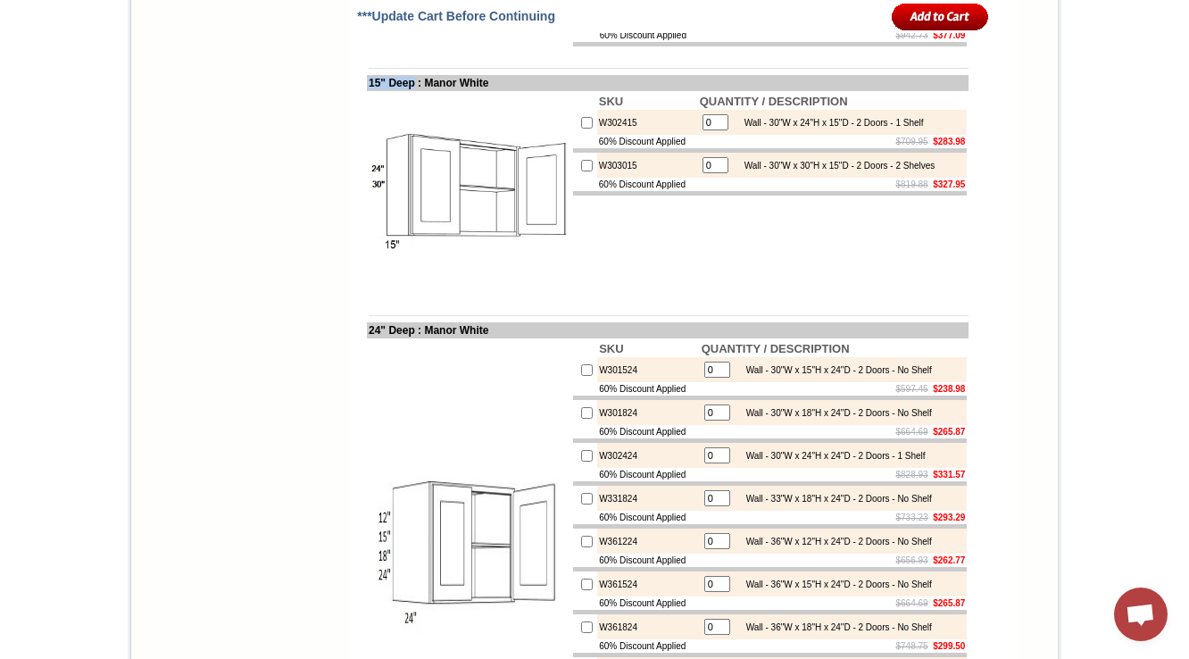
copy td "15" Deep"
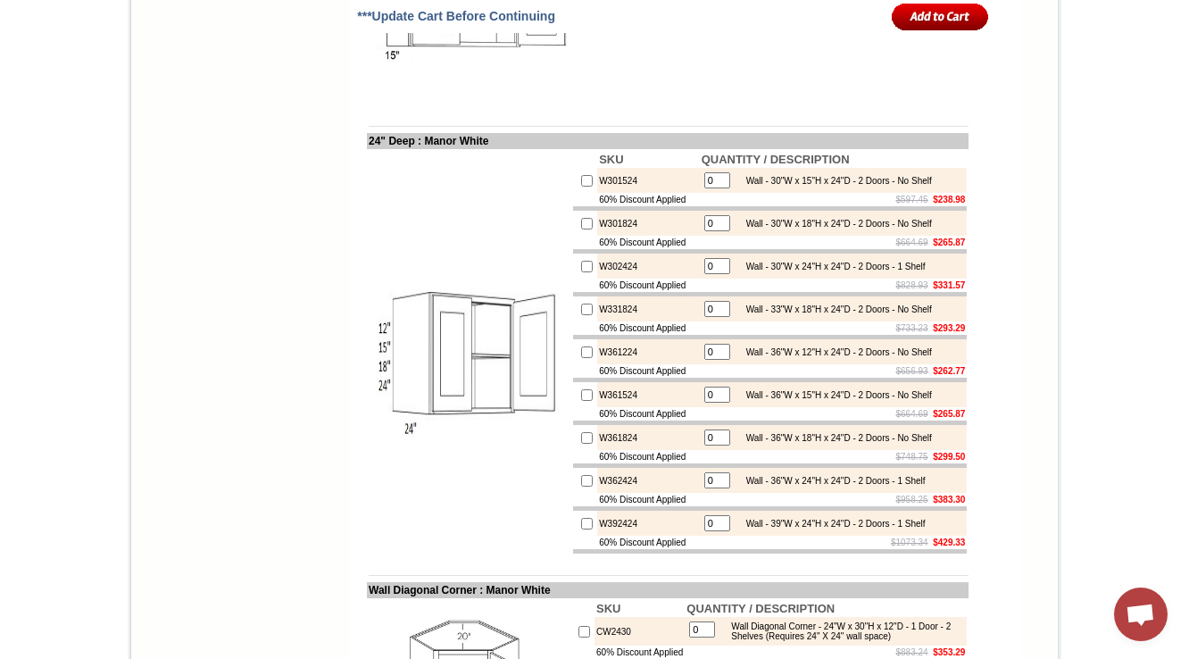
scroll to position [4473, 0]
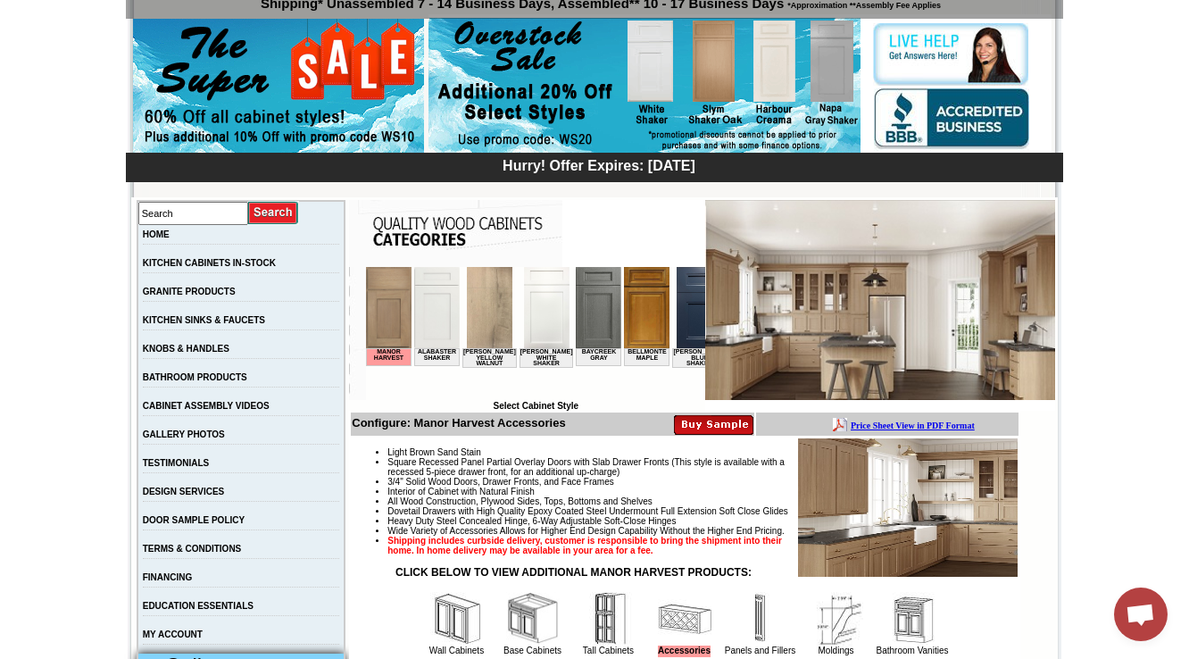
scroll to position [571, 0]
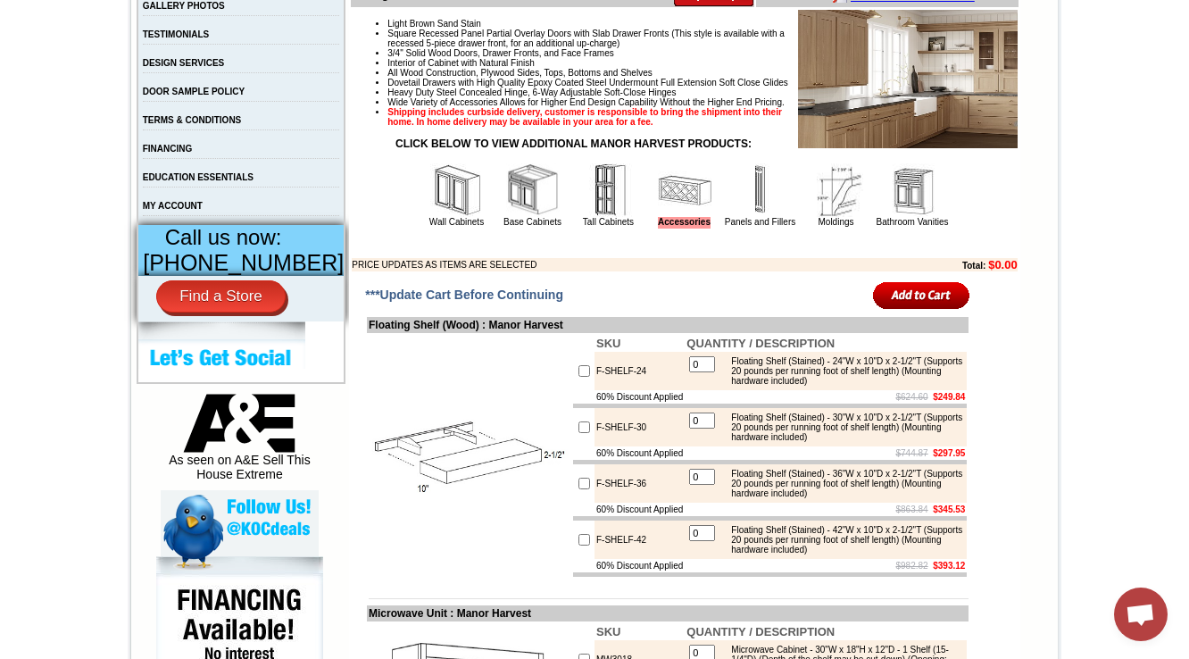
click at [506, 217] on img at bounding box center [533, 190] width 54 height 54
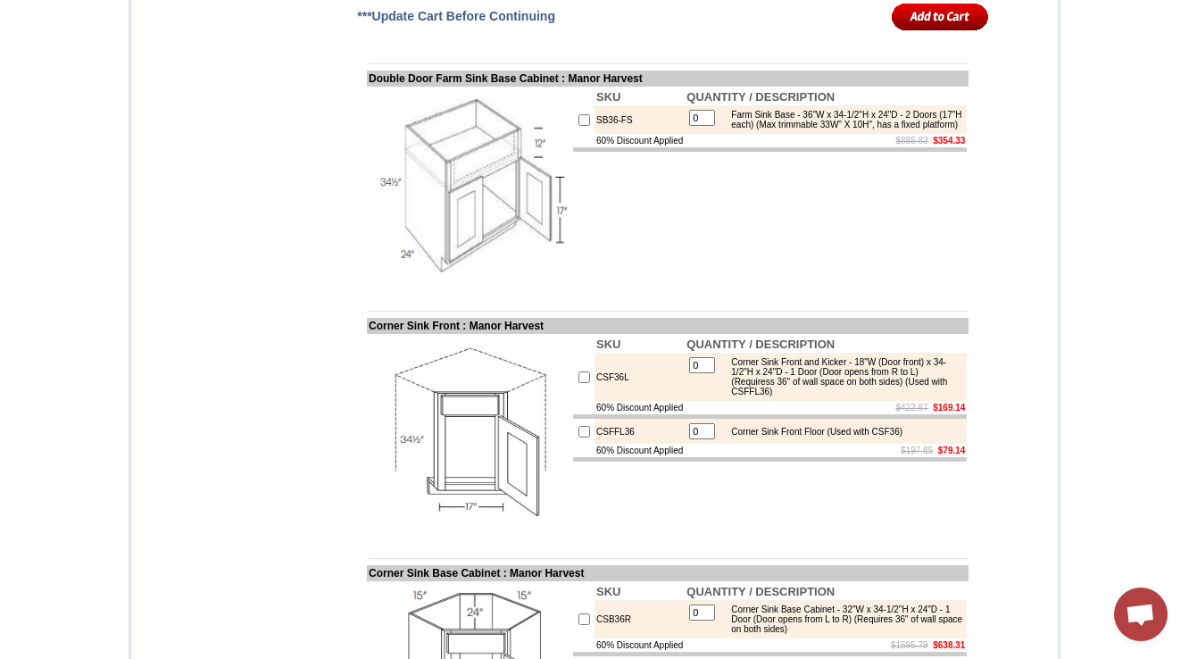
scroll to position [2905, 0]
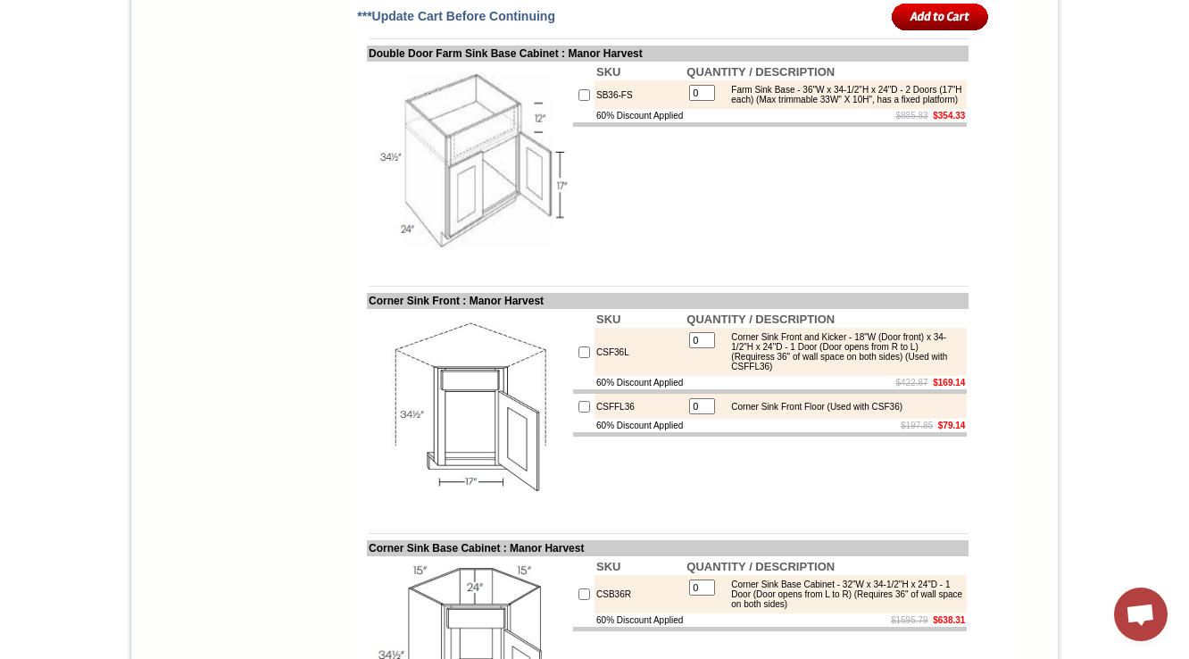
click at [602, 109] on td "SB36-FS" at bounding box center [640, 94] width 90 height 29
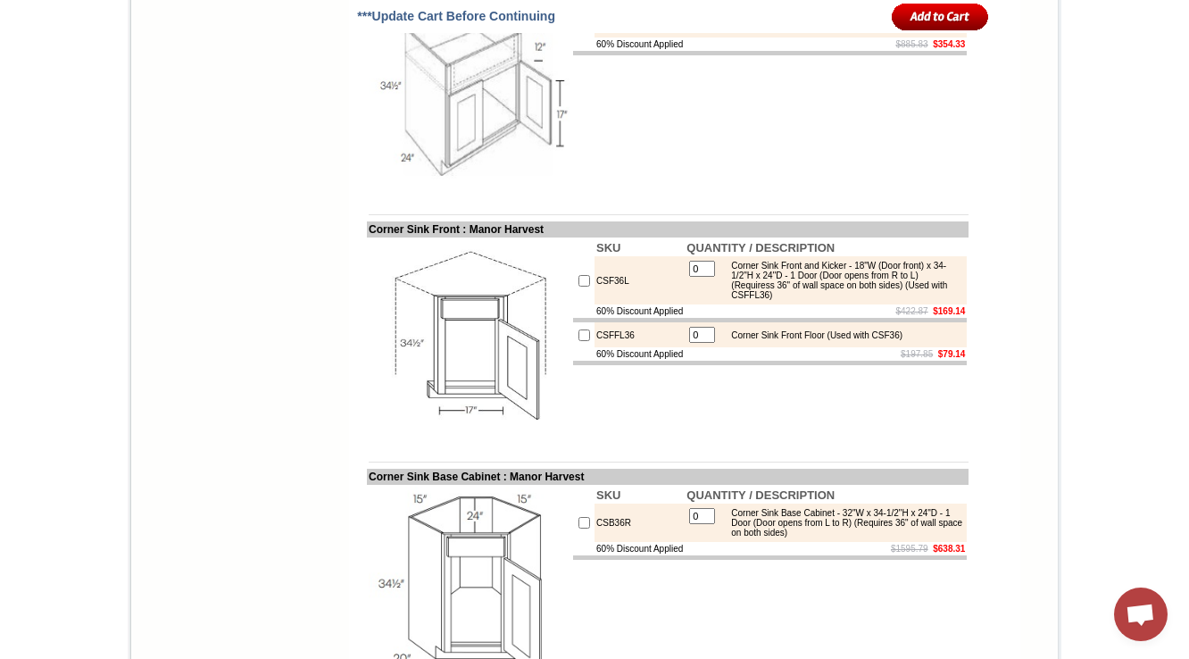
click at [829, 33] on div "Farm Sink Base - 36"W x 34-1/2"H x 24"D - 2 Doors (17"H each) (Max trimmable 33…" at bounding box center [842, 23] width 240 height 20
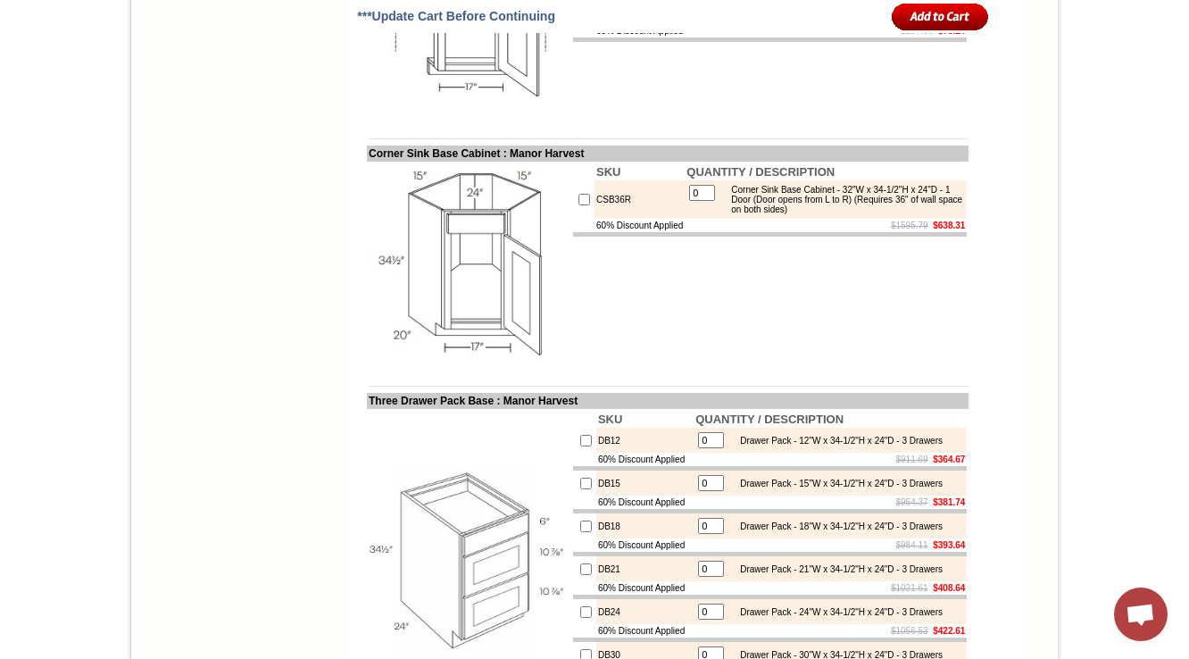
scroll to position [3405, 0]
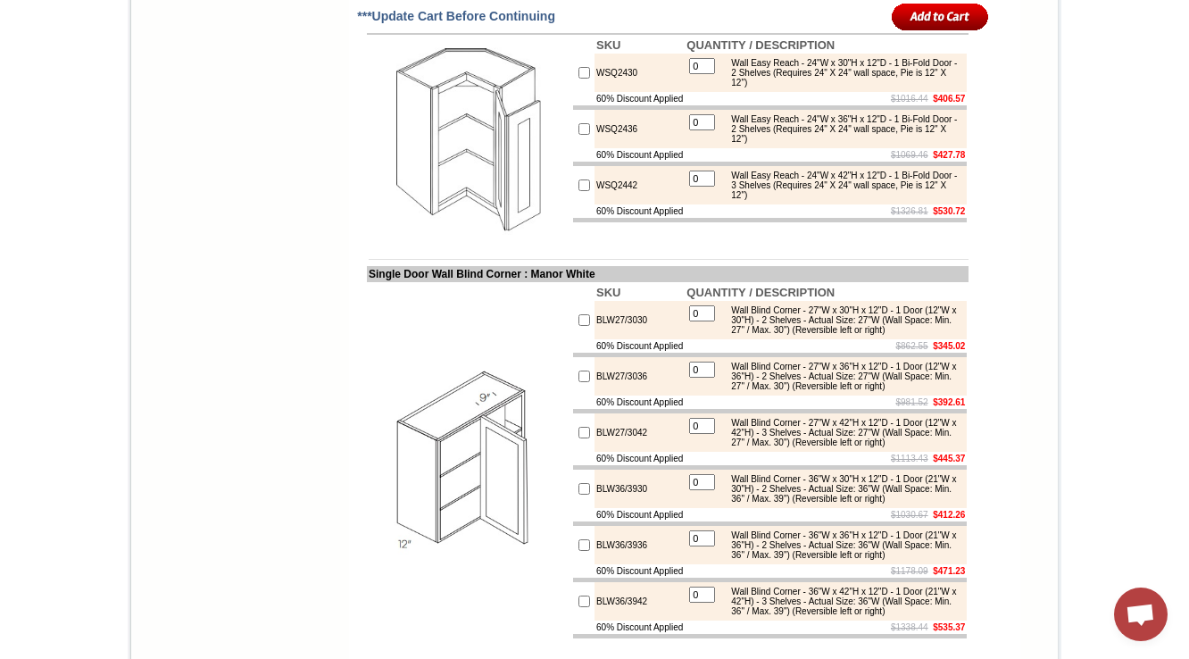
scroll to position [5401, 0]
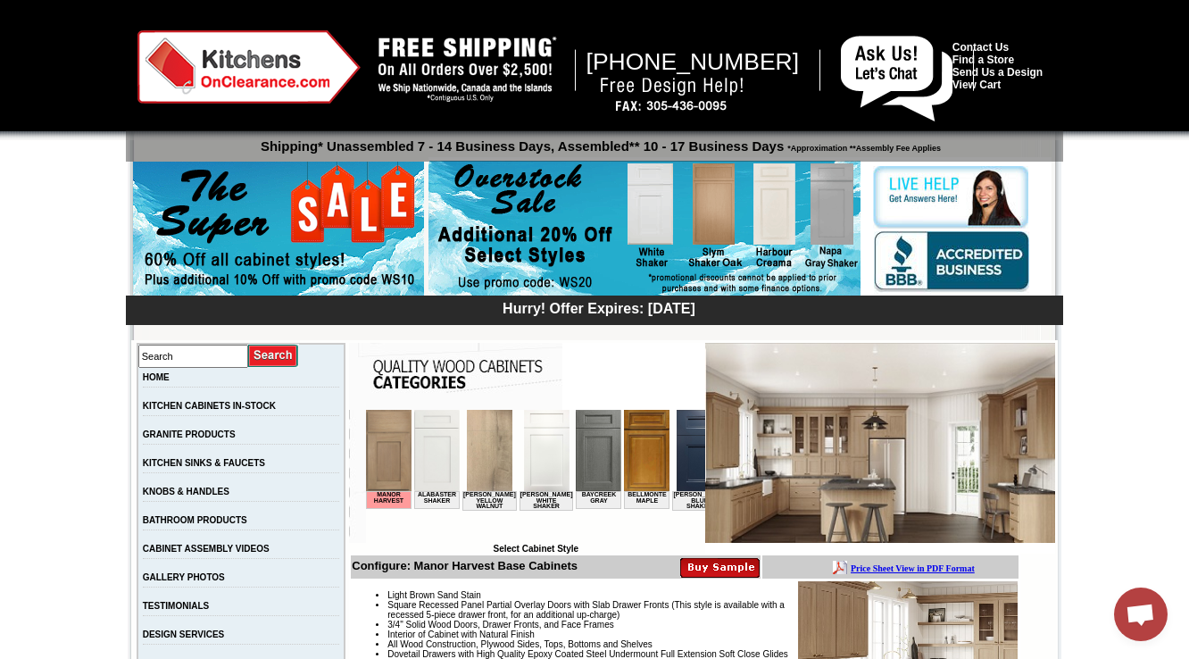
scroll to position [214, 0]
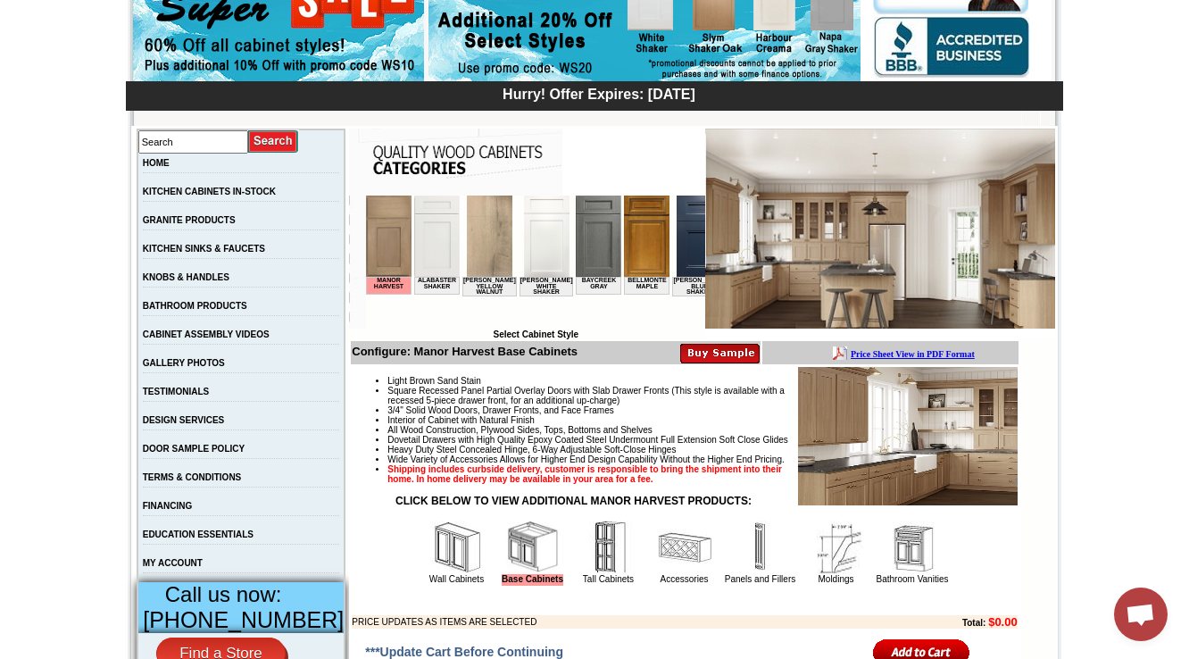
click at [588, 574] on img at bounding box center [609, 548] width 54 height 54
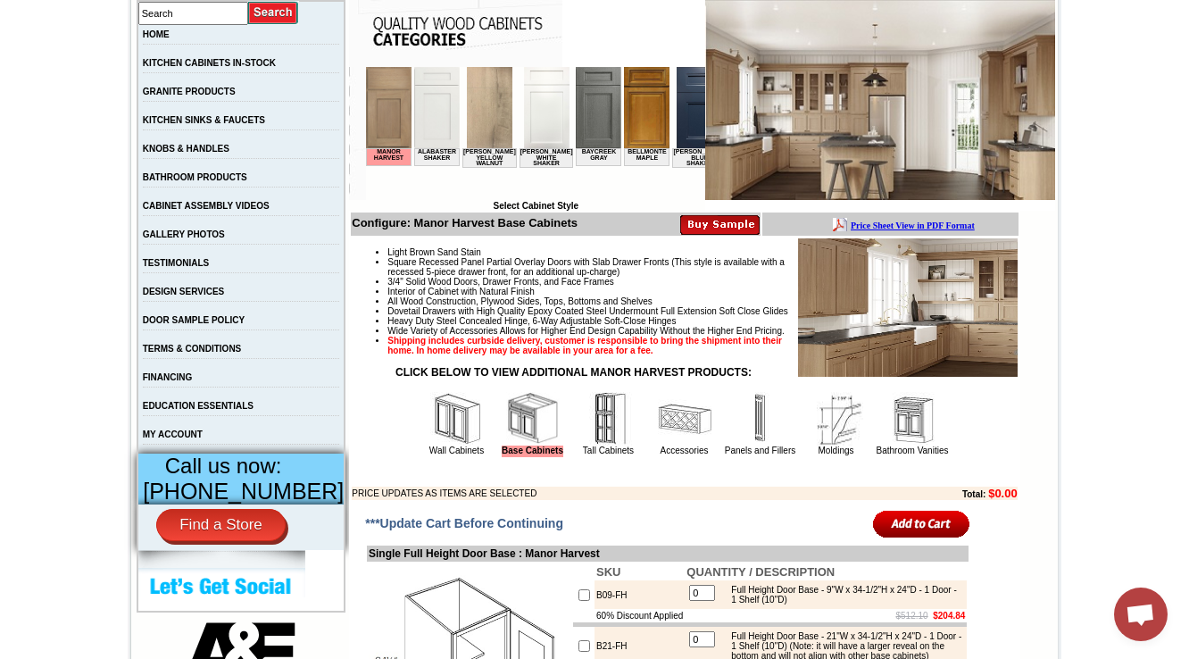
scroll to position [429, 0]
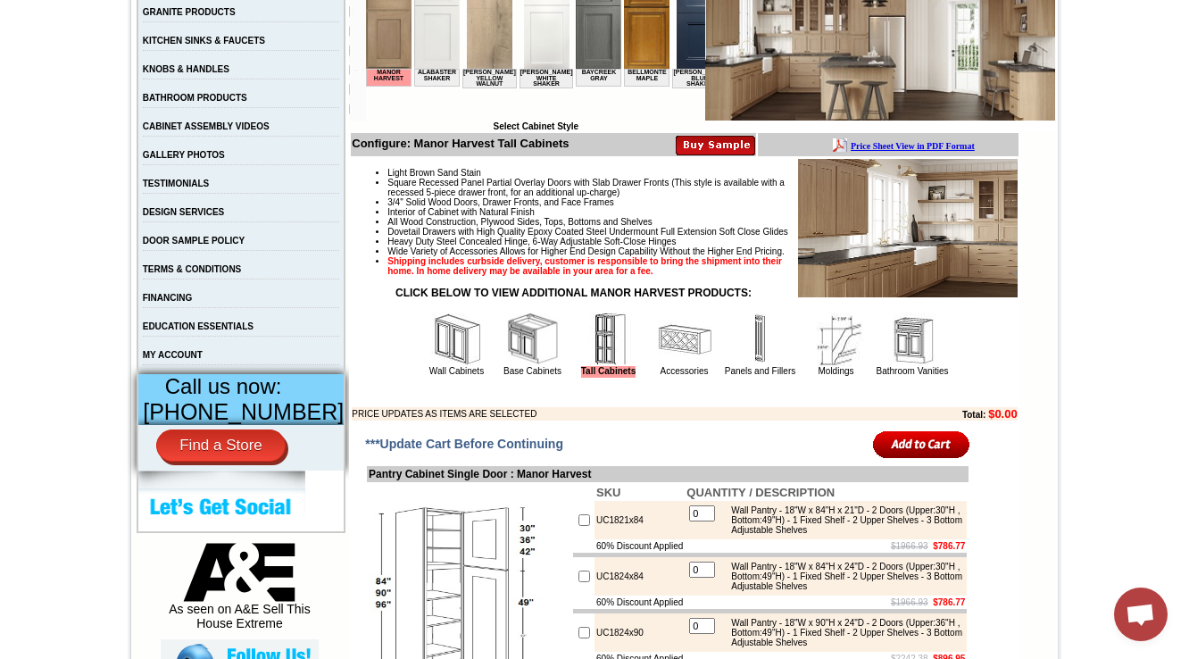
scroll to position [481, 0]
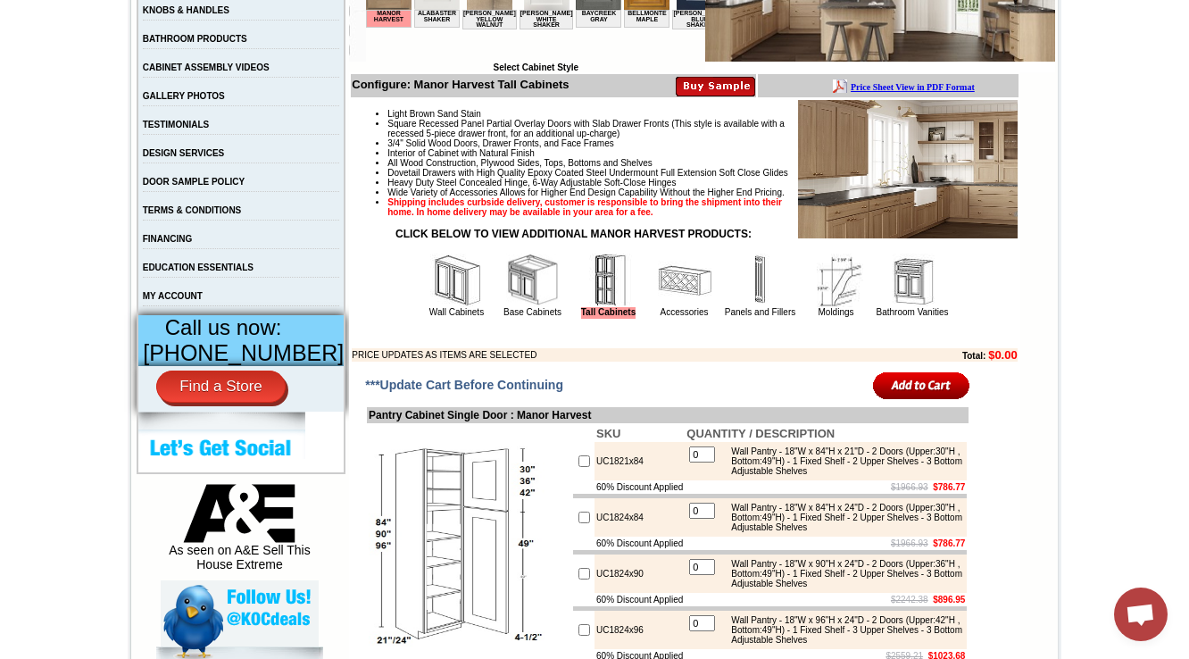
click at [660, 307] on img at bounding box center [685, 281] width 54 height 54
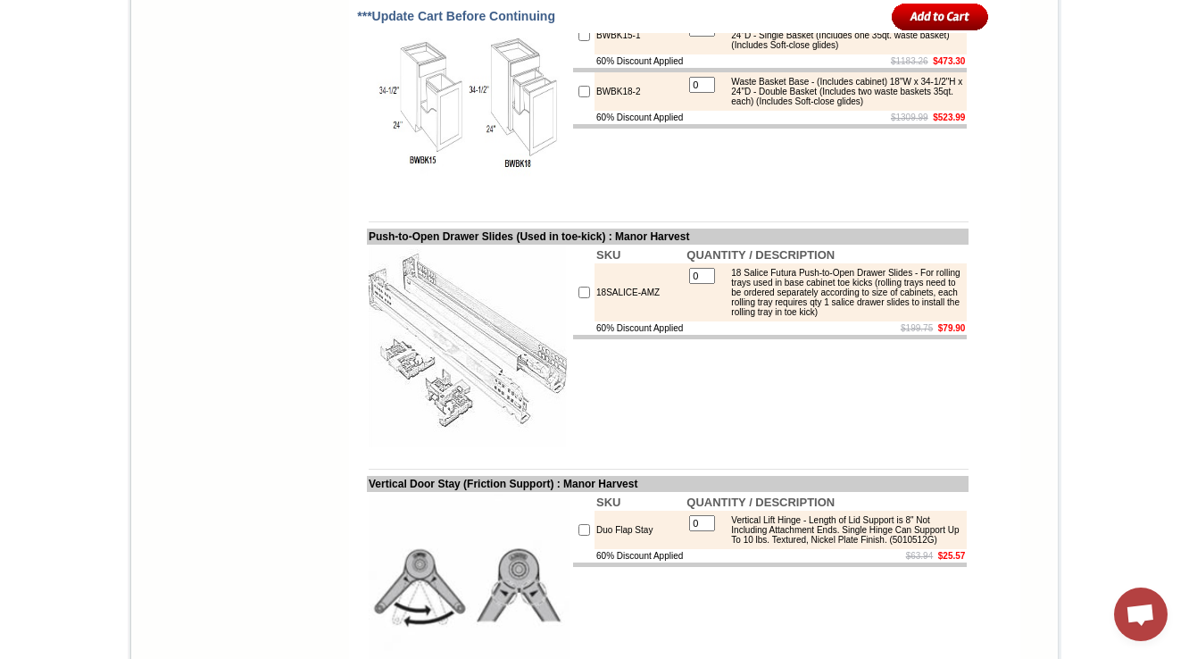
scroll to position [2786, 0]
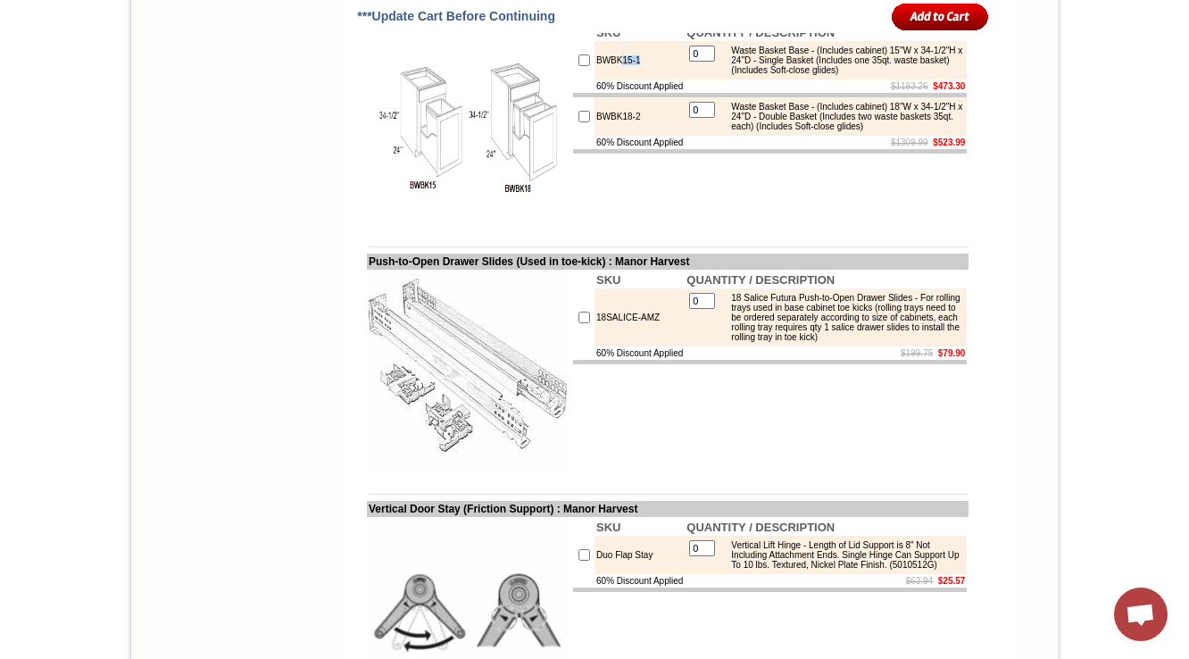
drag, startPoint x: 606, startPoint y: 240, endPoint x: 652, endPoint y: 231, distance: 46.4
click at [652, 79] on td "BWBK15-1" at bounding box center [640, 60] width 90 height 38
click at [629, 79] on td "BWBK15-1" at bounding box center [640, 60] width 90 height 38
click at [592, 227] on td "SKU QUANTITY / DESCRIPTION BWBK15-1 0 Waste Basket Base - (Includes cabinet) 15…" at bounding box center [769, 124] width 397 height 204
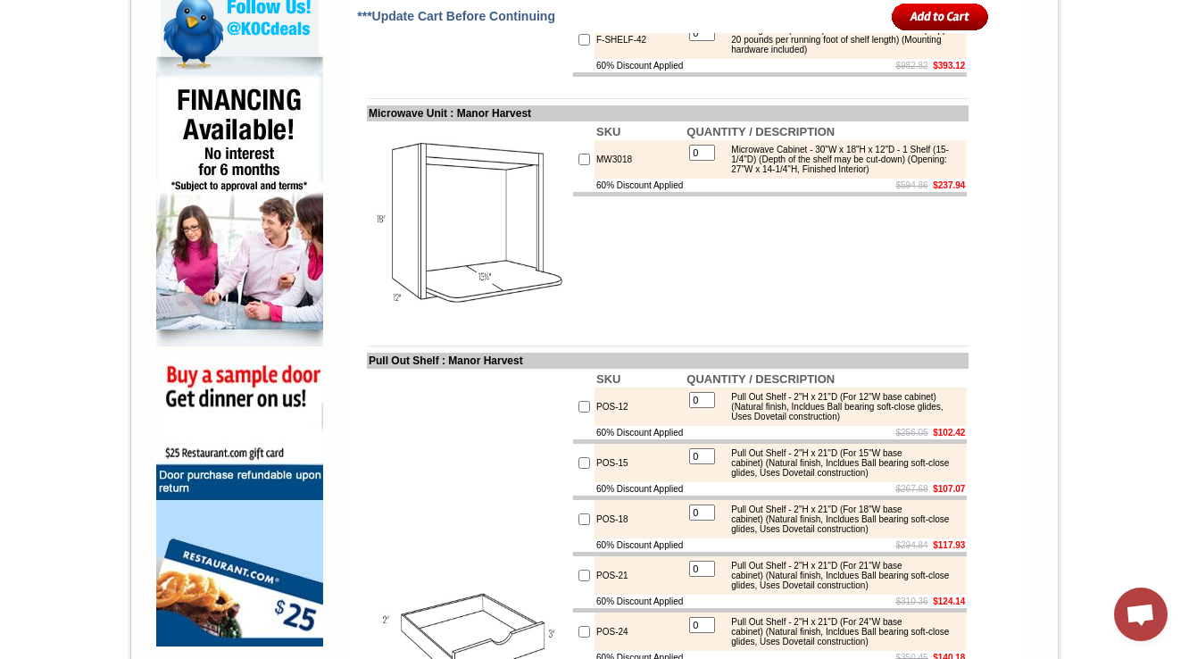
scroll to position [714, 0]
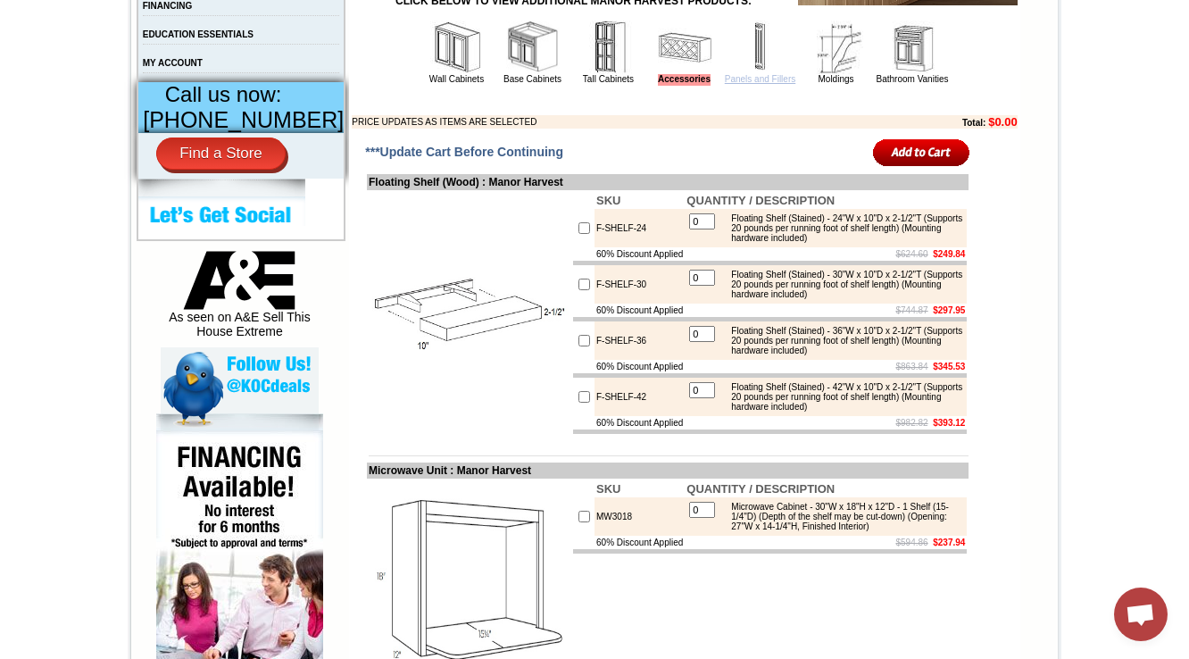
click at [749, 84] on link "Panels and Fillers" at bounding box center [760, 79] width 71 height 10
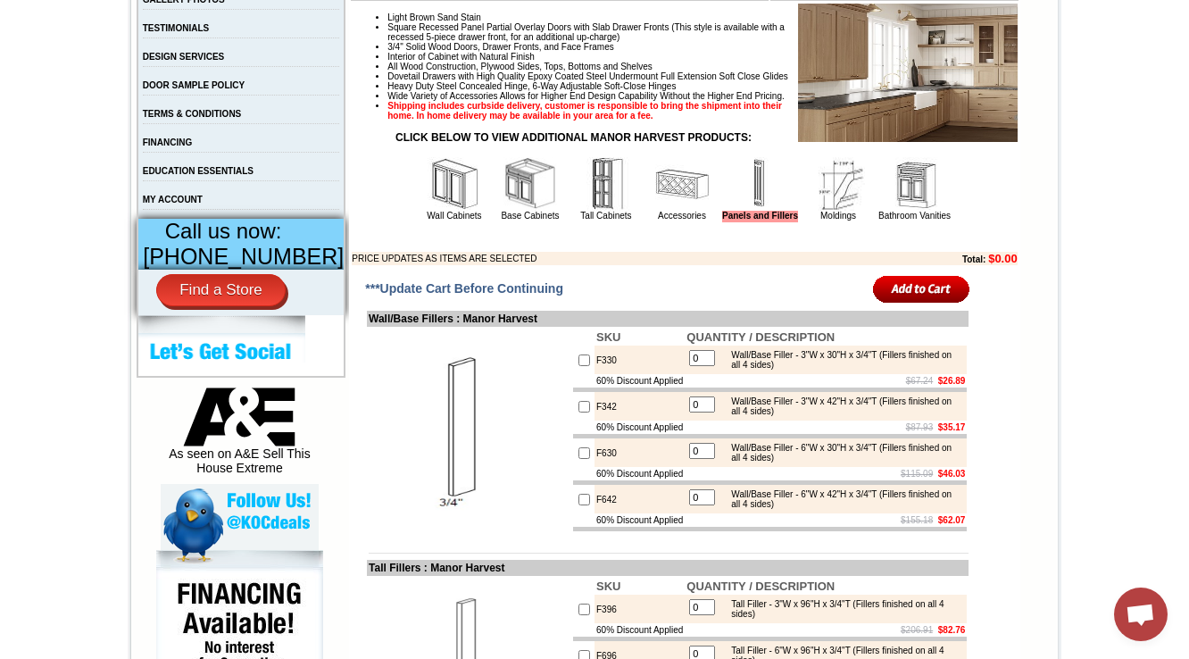
scroll to position [571, 0]
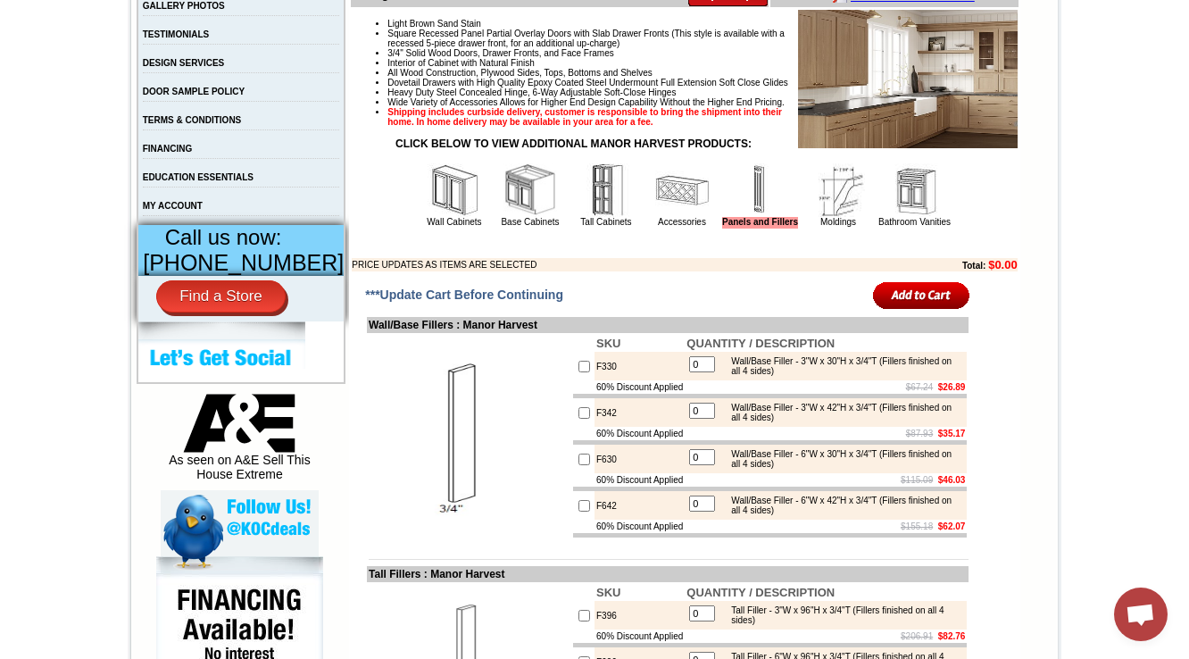
click at [812, 217] on img at bounding box center [839, 190] width 54 height 54
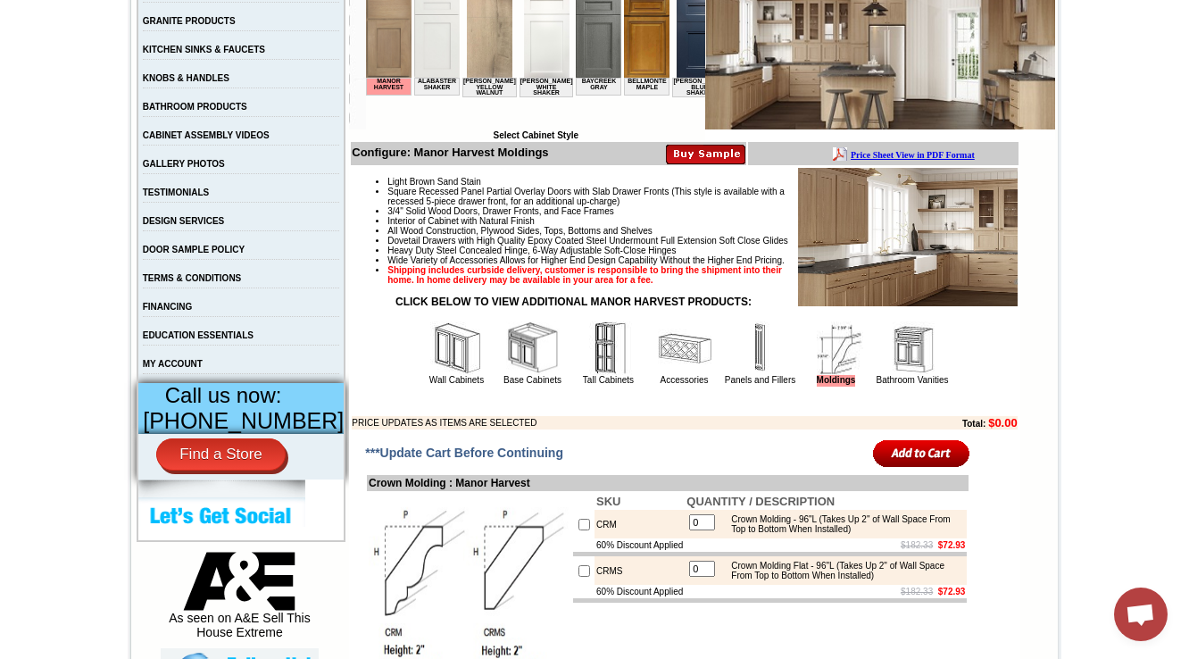
scroll to position [571, 0]
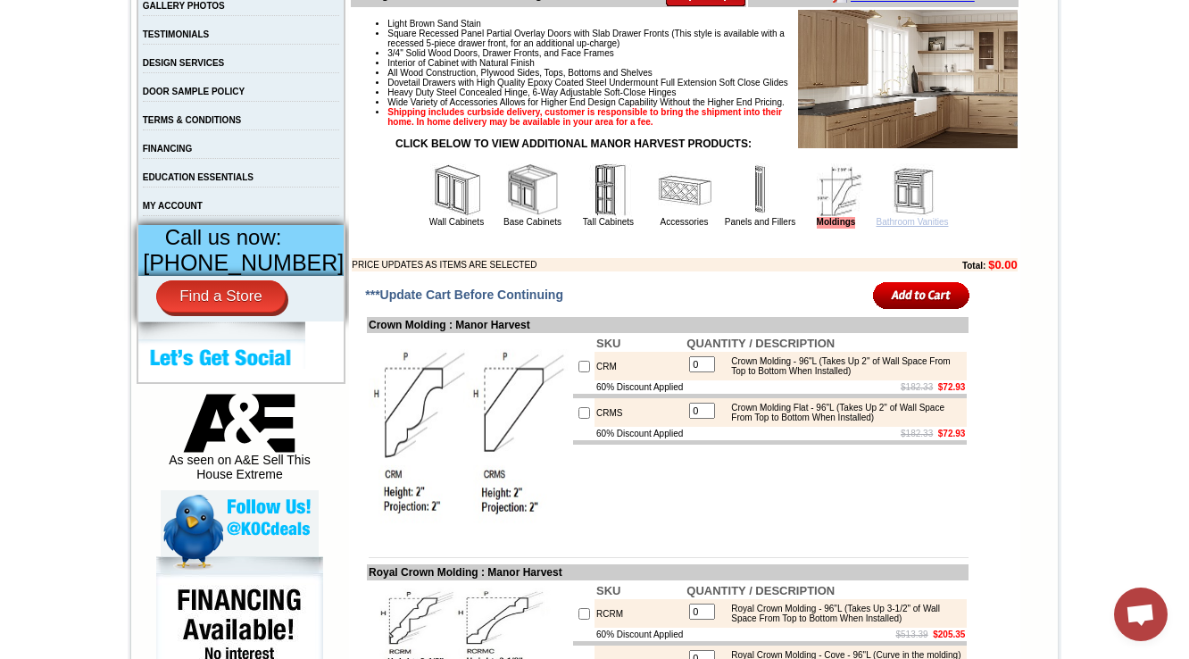
click at [902, 227] on link "Bathroom Vanities" at bounding box center [913, 222] width 72 height 10
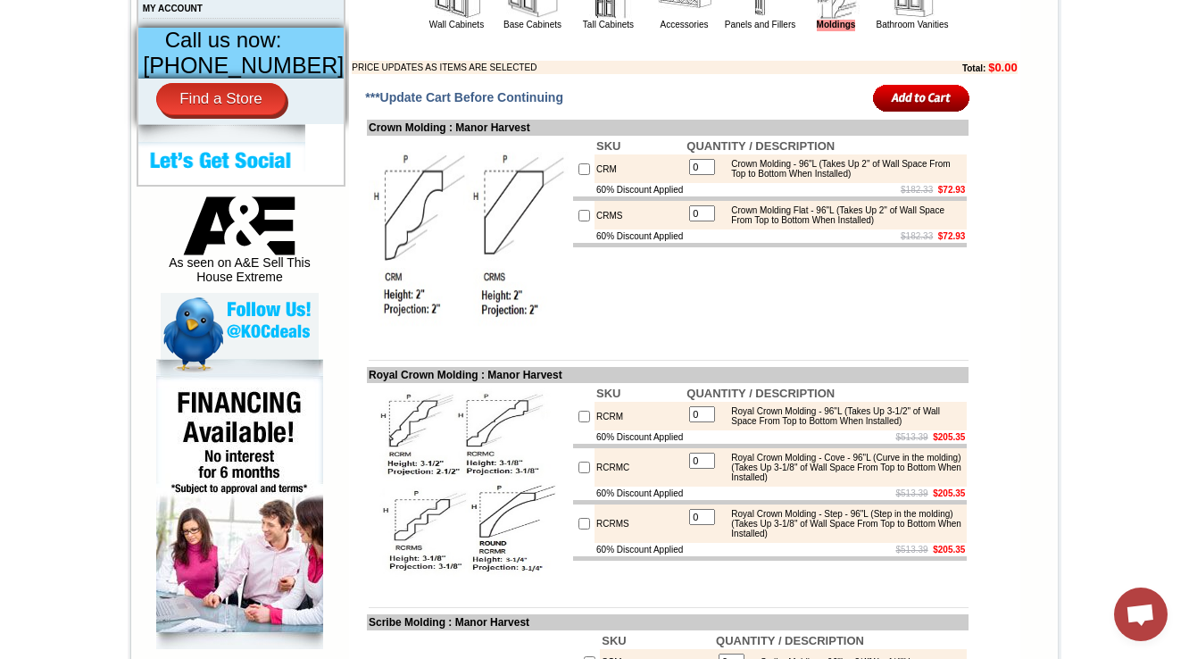
scroll to position [929, 0]
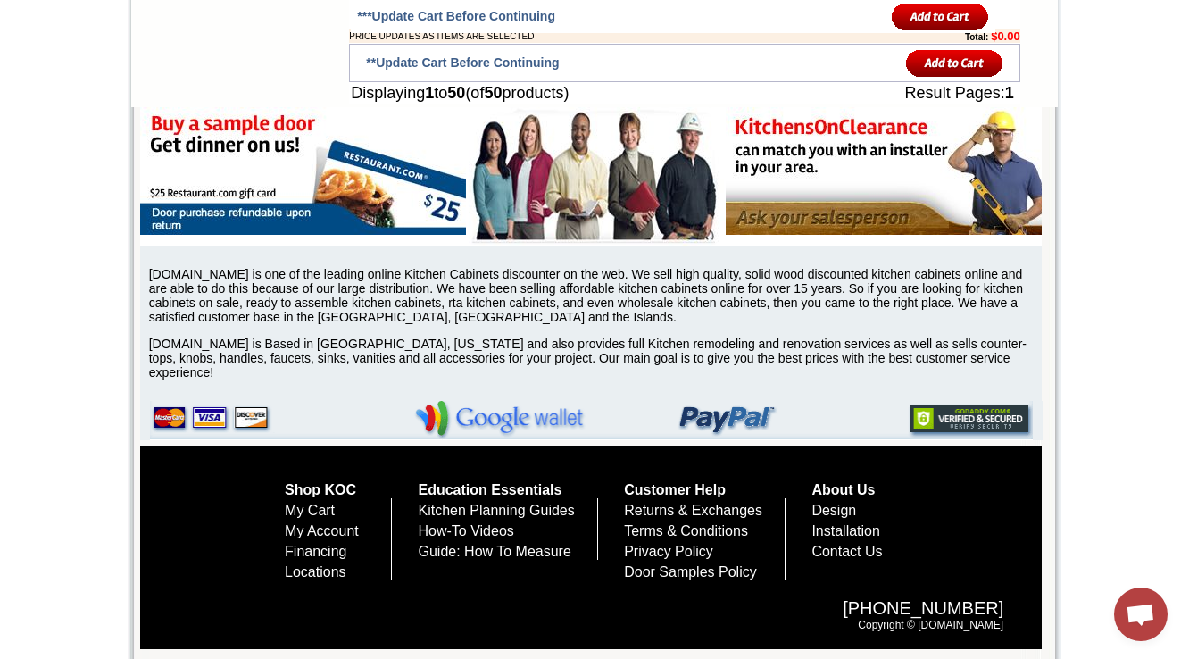
scroll to position [5436, 0]
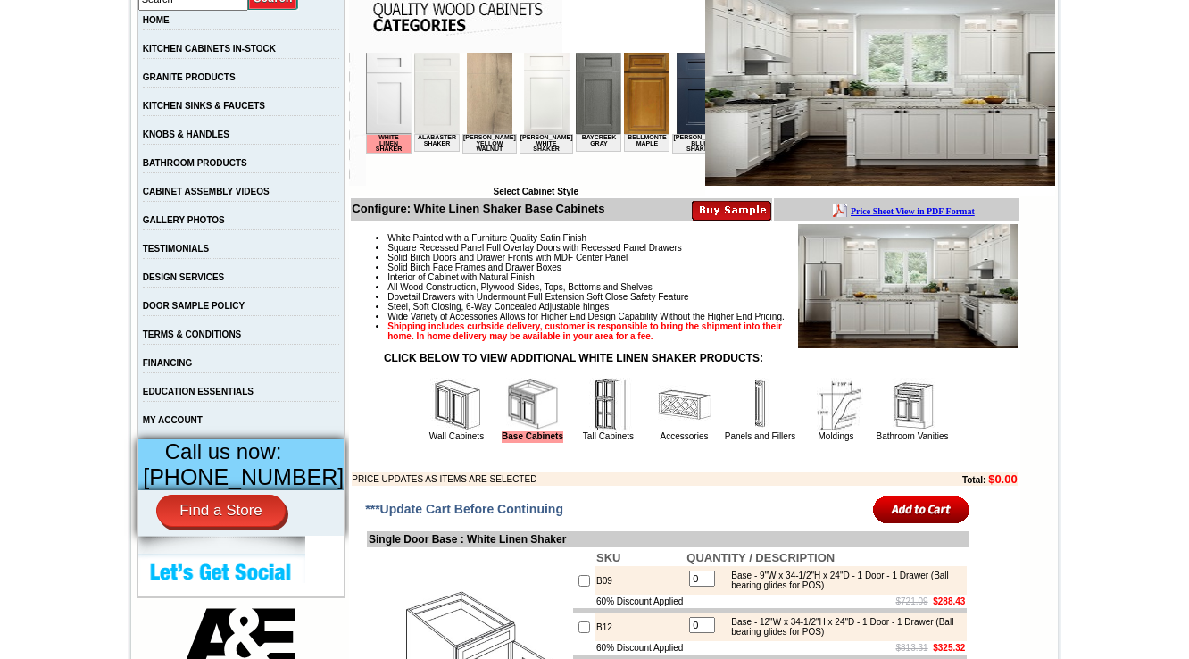
click at [436, 429] on img at bounding box center [457, 405] width 54 height 54
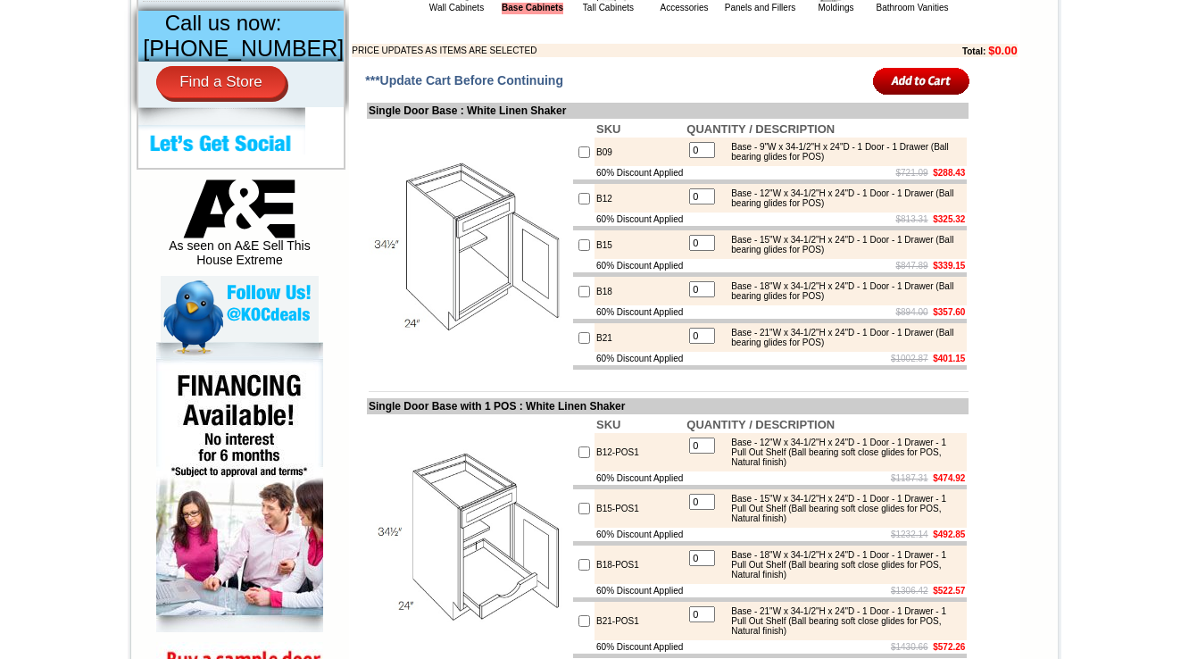
scroll to position [836, 0]
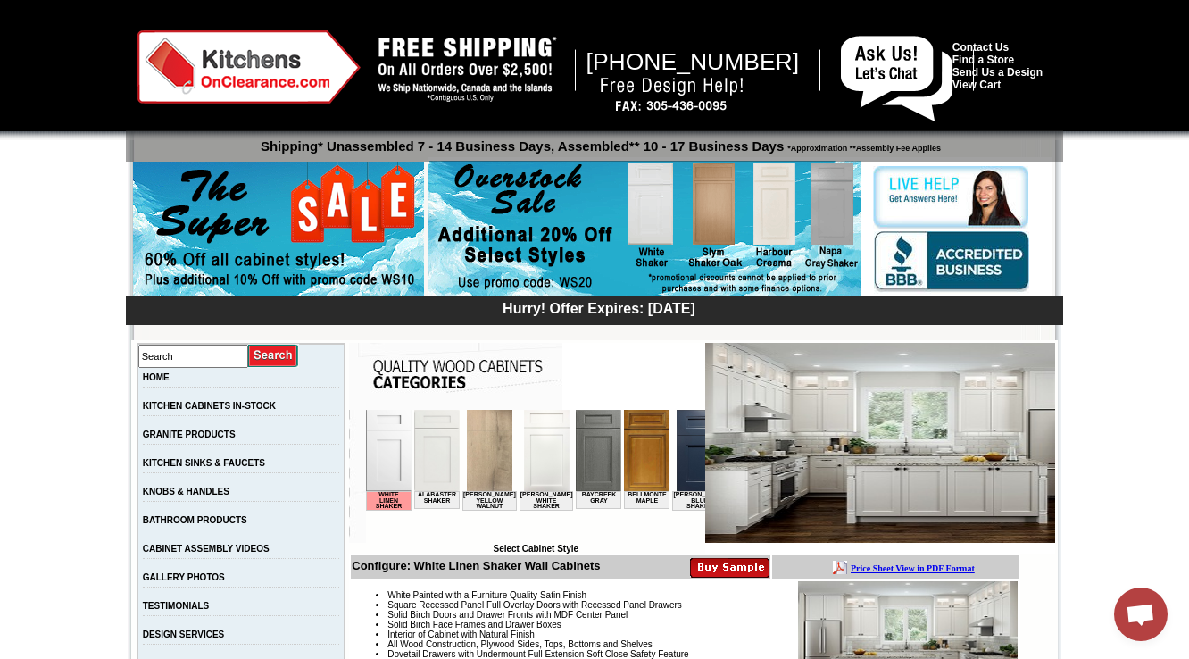
scroll to position [500, 0]
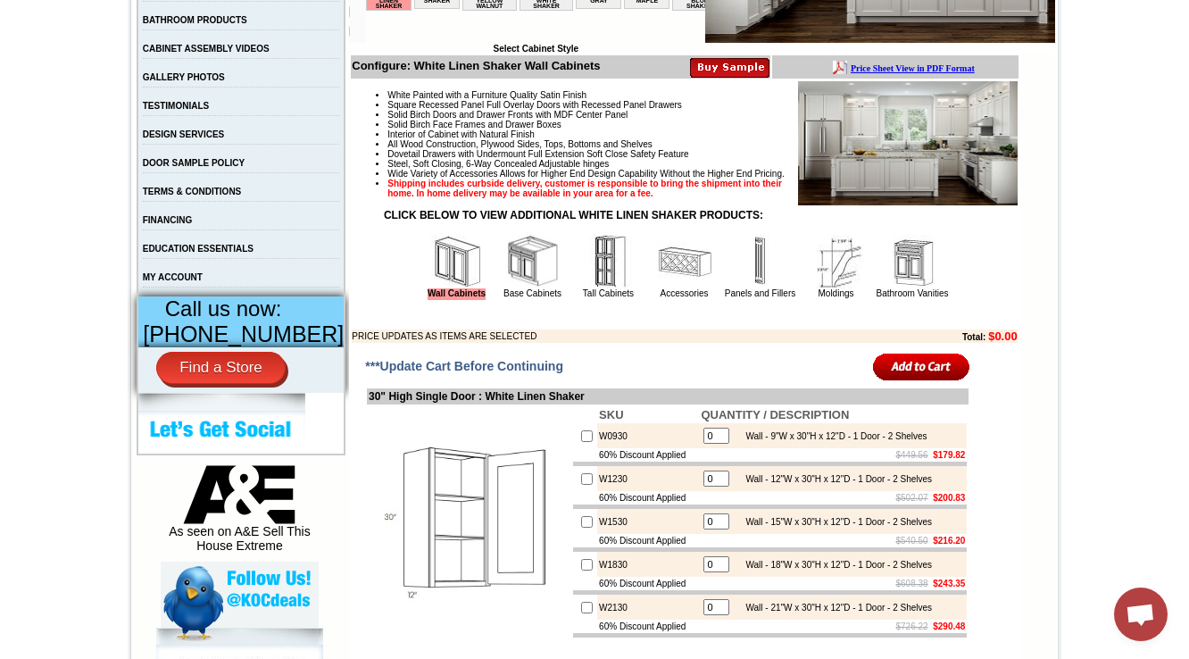
click at [521, 286] on img at bounding box center [533, 262] width 54 height 54
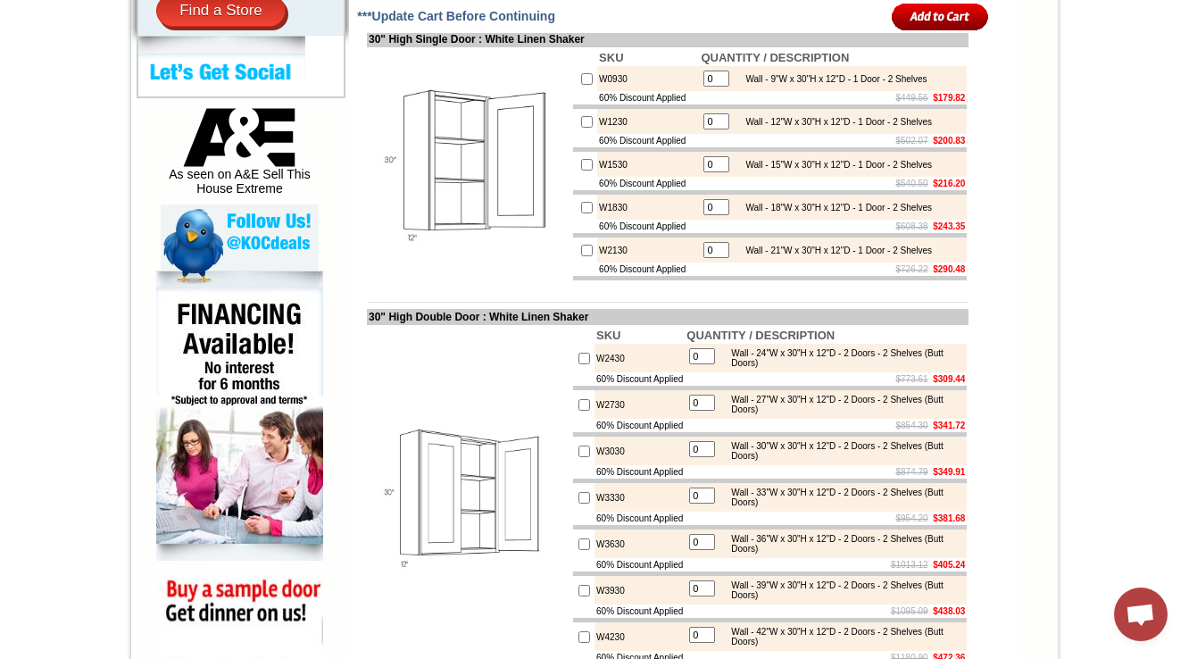
scroll to position [1214, 0]
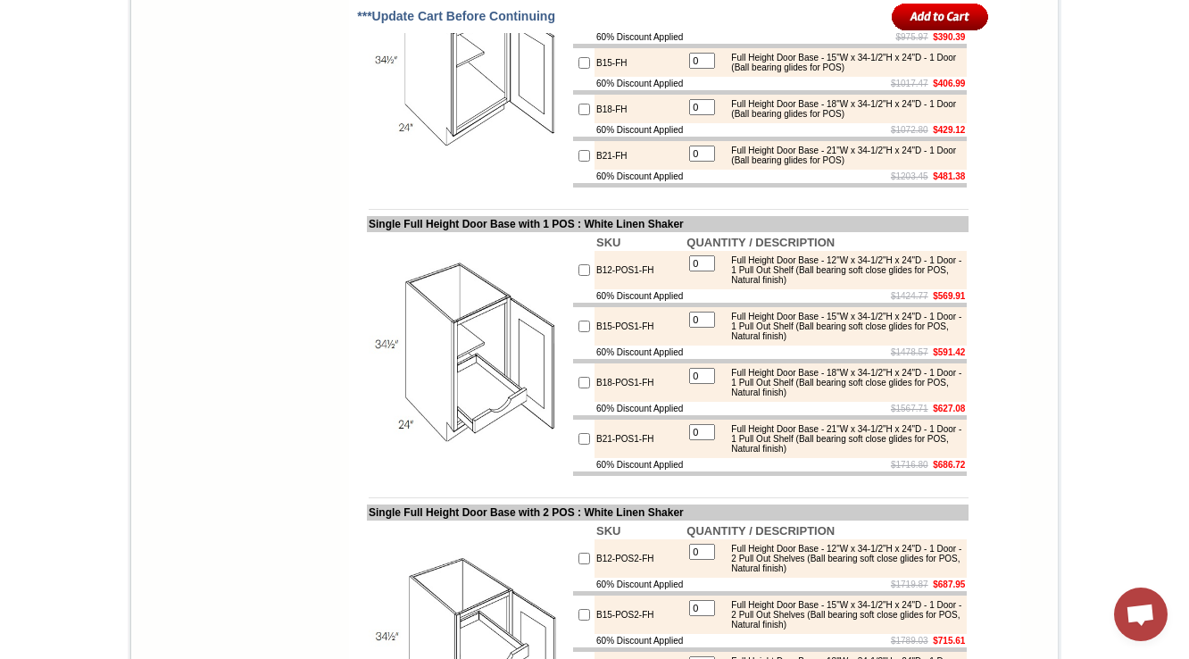
scroll to position [3572, 0]
drag, startPoint x: 621, startPoint y: 202, endPoint x: 569, endPoint y: 204, distance: 51.9
copy tr "B09-FH"
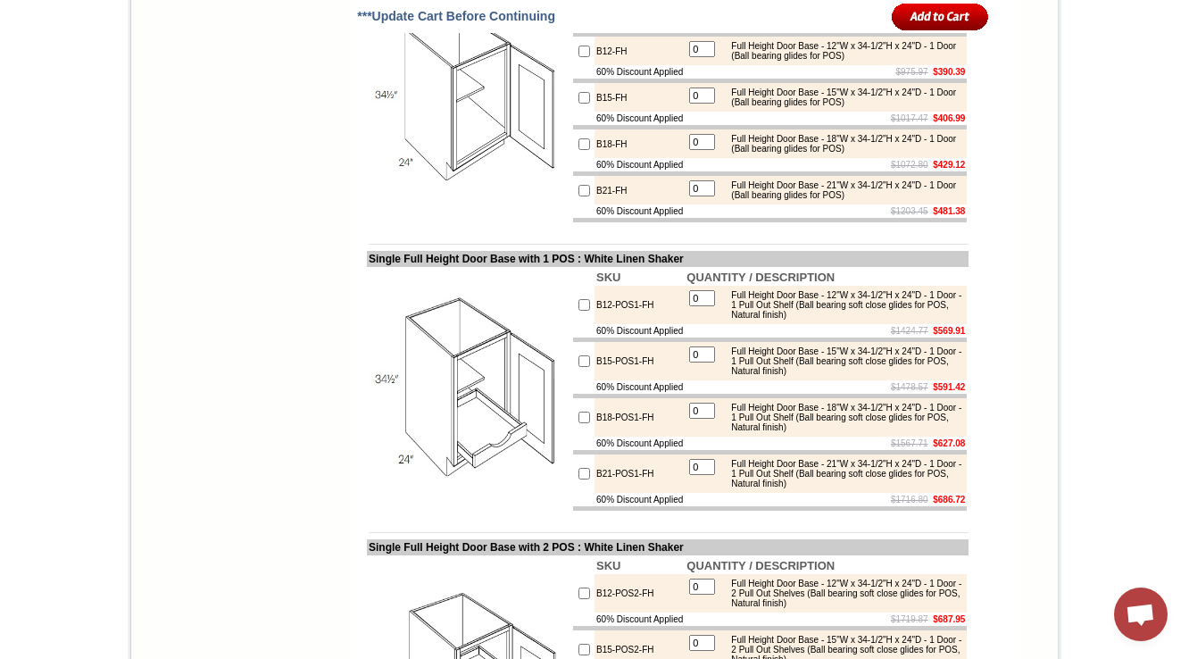
scroll to position [3500, 0]
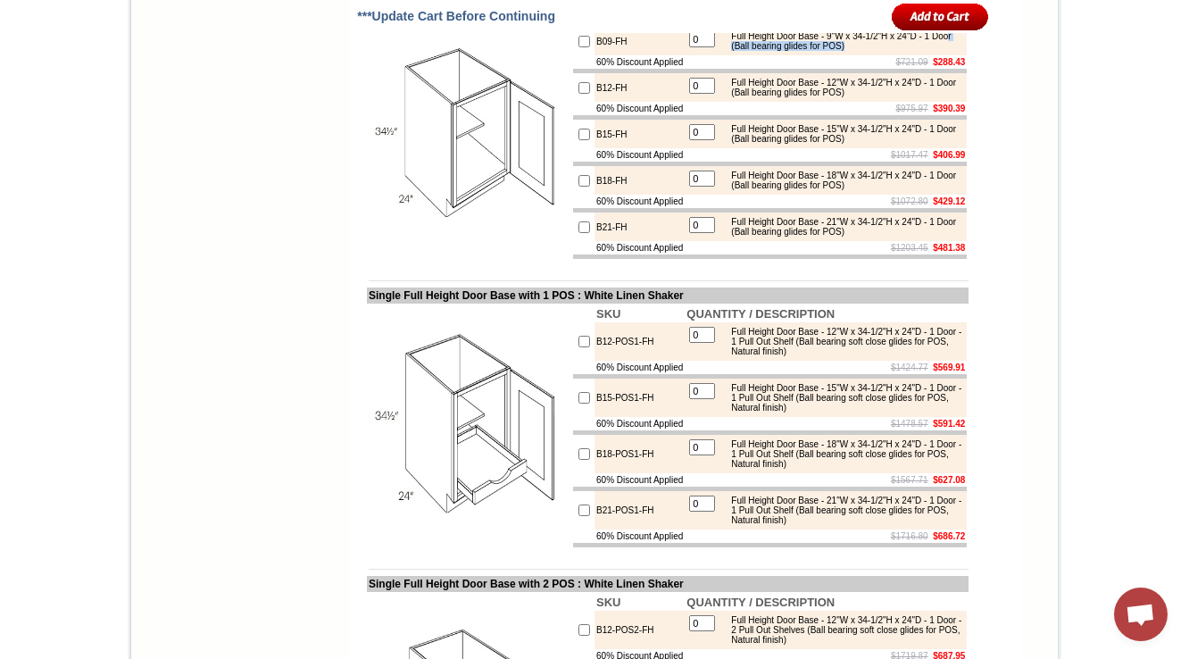
drag, startPoint x: 906, startPoint y: 271, endPoint x: 757, endPoint y: 277, distance: 149.2
click at [757, 51] on div "Full Height Door Base - 9"W x 34-1/2"H x 24"D - 1 Door (Ball bearing glides for…" at bounding box center [842, 41] width 240 height 20
click at [789, 97] on div "Full Height Door Base - 12"W x 34-1/2"H x 24"D - 1 Door (Ball bearing glides fo…" at bounding box center [842, 88] width 240 height 20
click at [868, 144] on div "Full Height Door Base - 15"W x 34-1/2"H x 24"D - 1 Door (Ball bearing glides fo…" at bounding box center [842, 134] width 240 height 20
drag, startPoint x: 780, startPoint y: 325, endPoint x: 905, endPoint y: 363, distance: 131.4
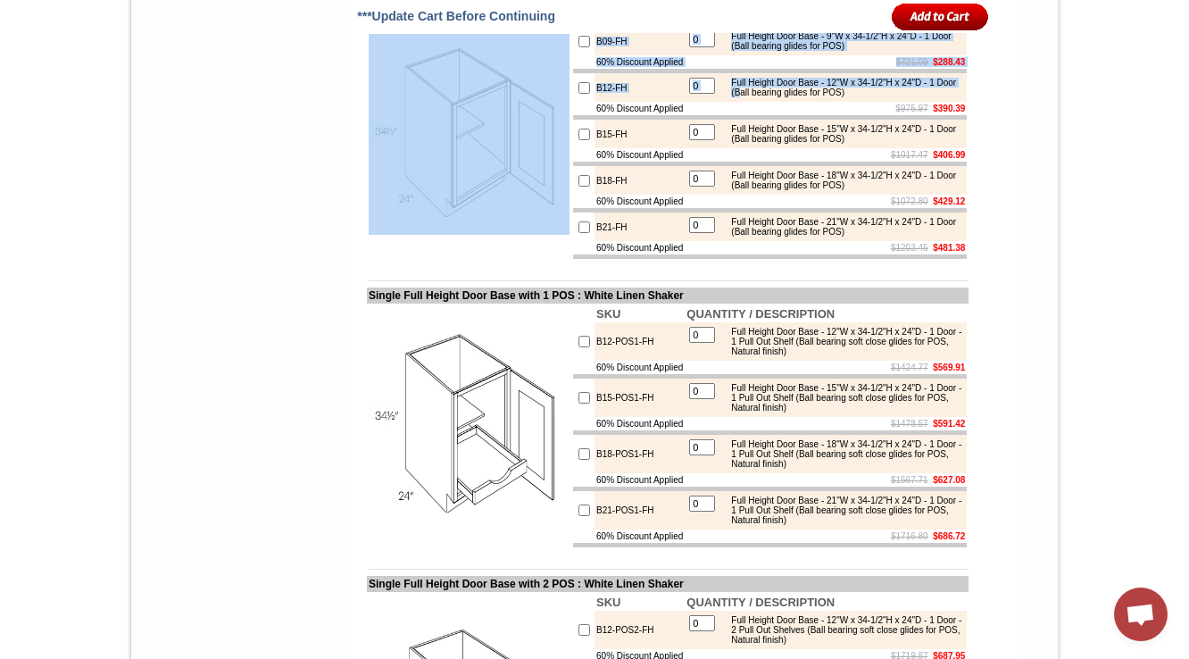
click at [871, 144] on div "Full Height Door Base - 15"W x 34-1/2"H x 24"D - 1 Door (Ball bearing glides fo…" at bounding box center [842, 134] width 240 height 20
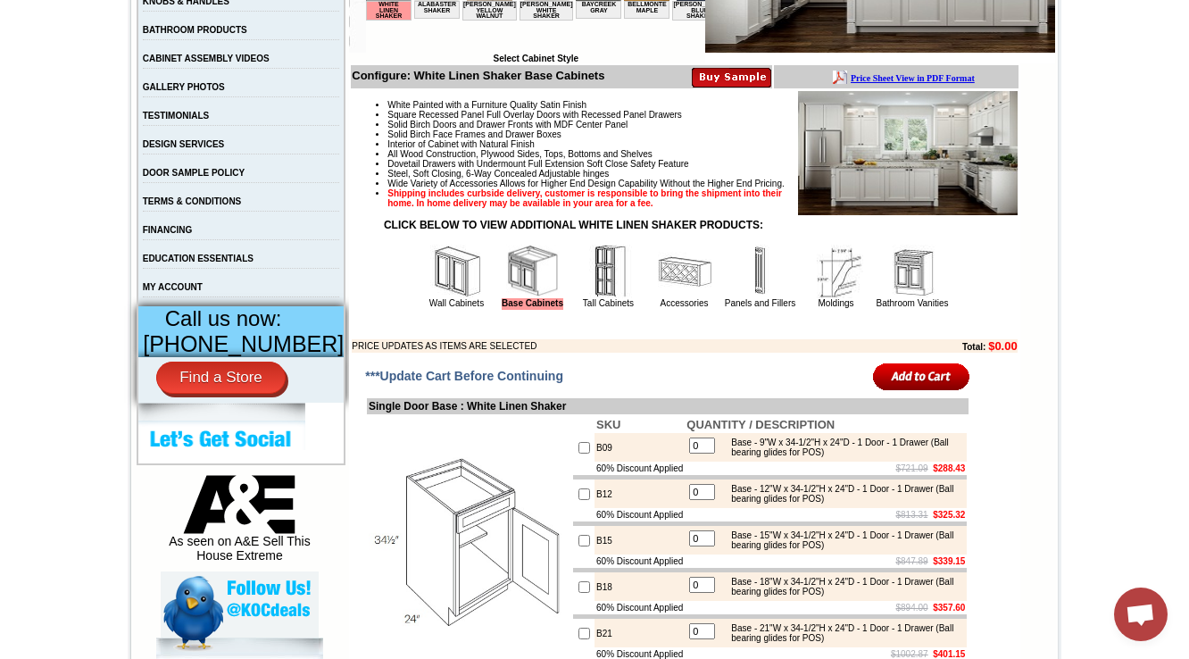
scroll to position [643, 0]
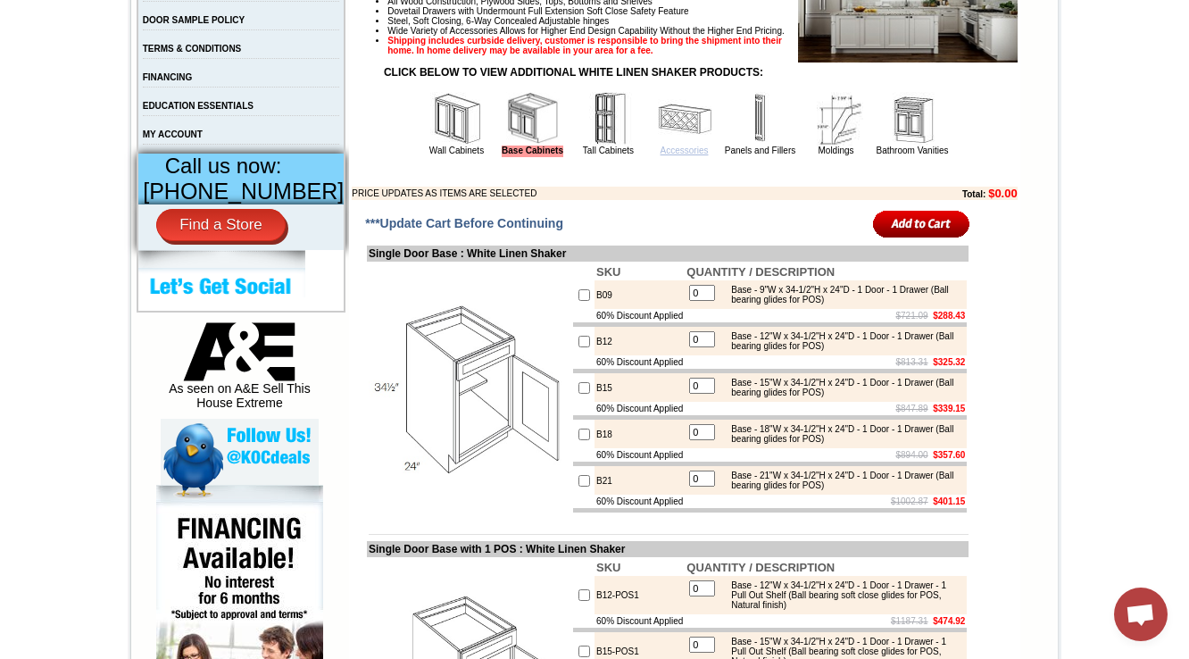
click at [661, 155] on link "Accessories" at bounding box center [685, 151] width 48 height 10
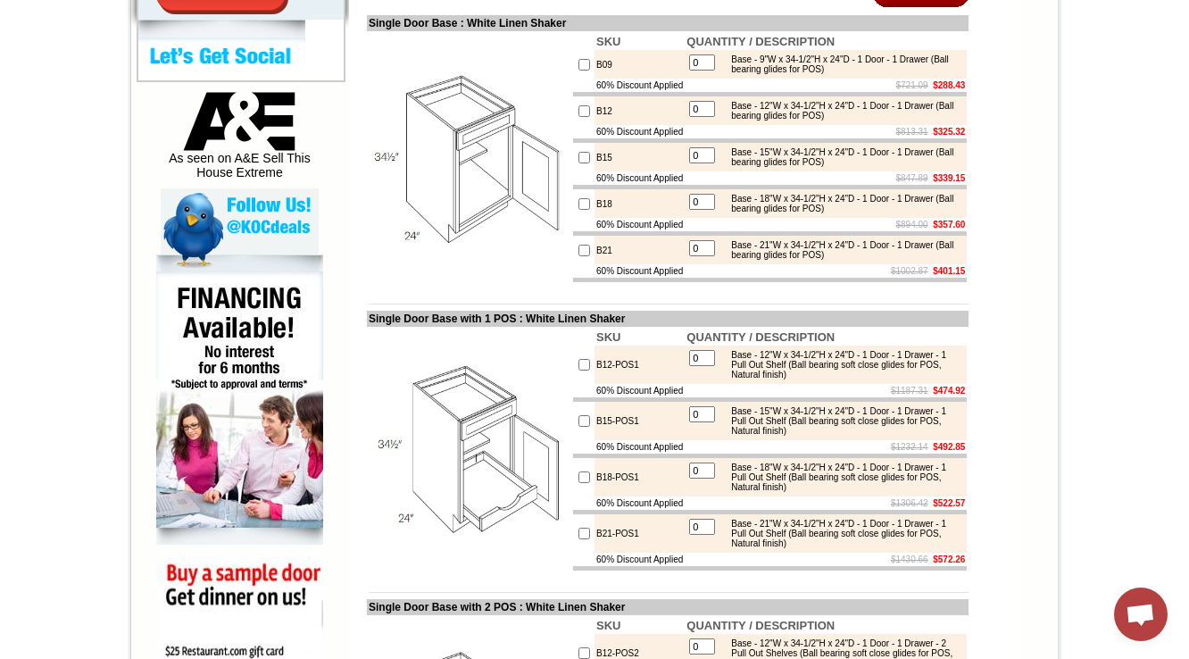
scroll to position [768, 0]
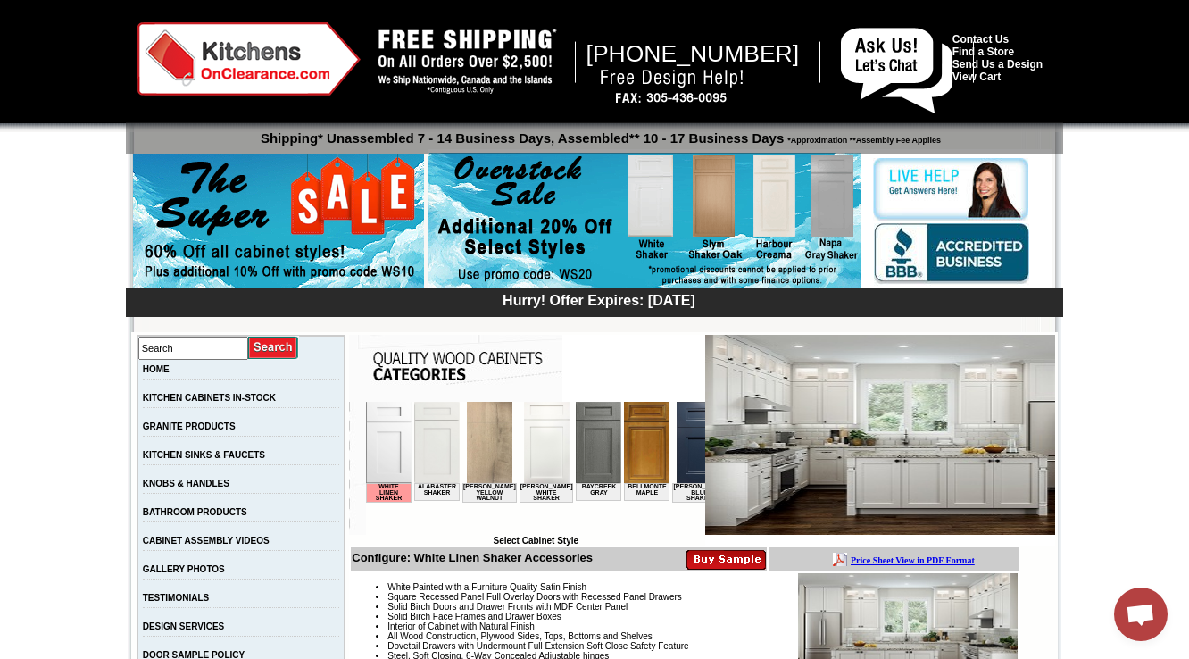
scroll to position [429, 0]
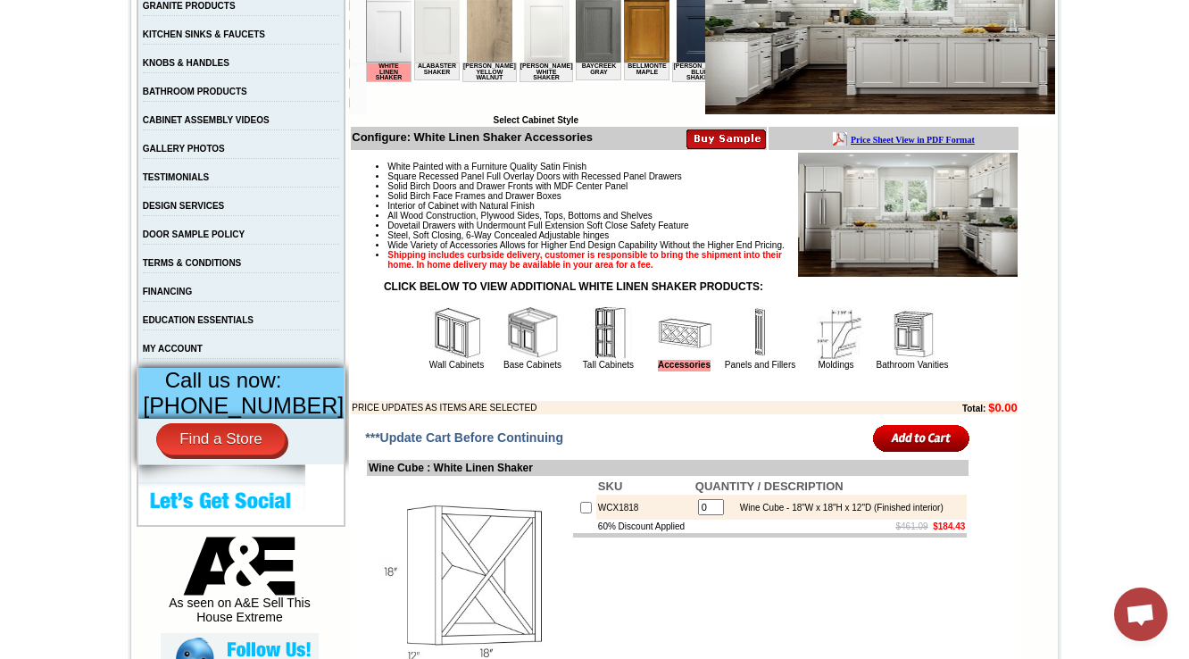
click at [767, 360] on img at bounding box center [761, 333] width 54 height 54
click at [748, 360] on img at bounding box center [761, 333] width 54 height 54
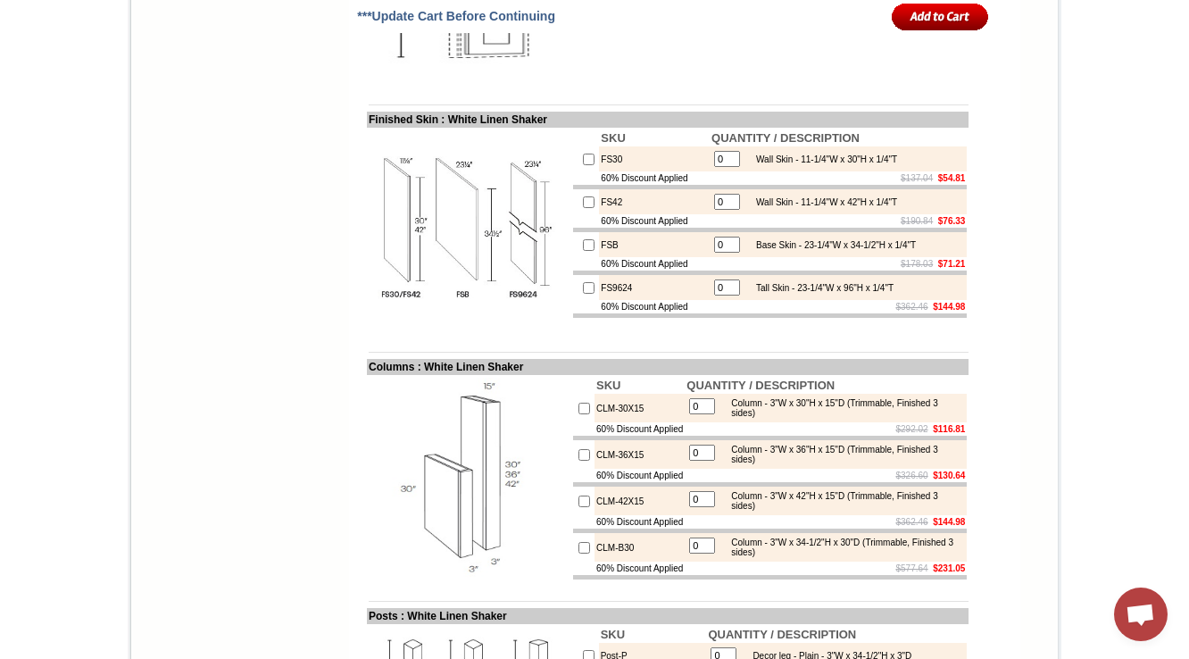
scroll to position [2857, 0]
drag, startPoint x: 896, startPoint y: 364, endPoint x: 875, endPoint y: 377, distance: 24.0
click at [888, 248] on div "Base Skin - 23-1/4"W x 34-1/2"H x 1/4"T" at bounding box center [831, 243] width 169 height 10
click at [875, 254] on table "0 Base Skin - 23-1/4"W x 34-1/2"H x 1/4"T" at bounding box center [815, 242] width 207 height 21
drag, startPoint x: 848, startPoint y: 368, endPoint x: 900, endPoint y: 362, distance: 52.2
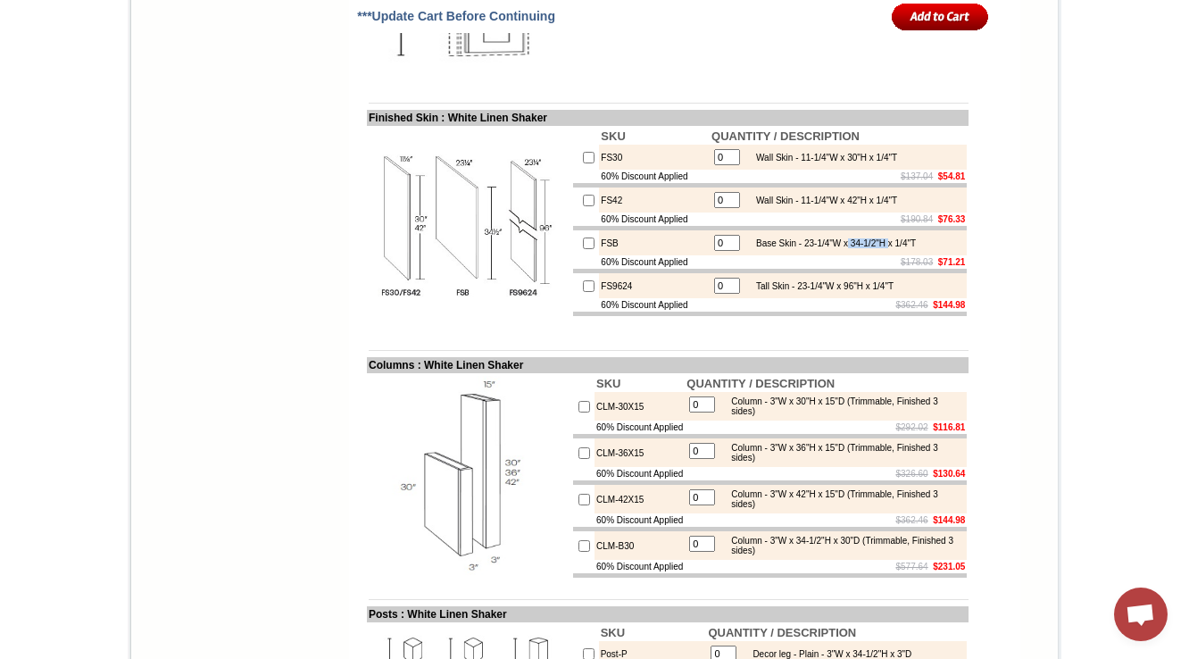
click at [900, 248] on div "Base Skin - 23-1/4"W x 34-1/2"H x 1/4"T" at bounding box center [831, 243] width 169 height 10
click at [898, 252] on td "Base Skin - 23-1/4"W x 34-1/2"H x 1/4"T" at bounding box center [831, 243] width 171 height 18
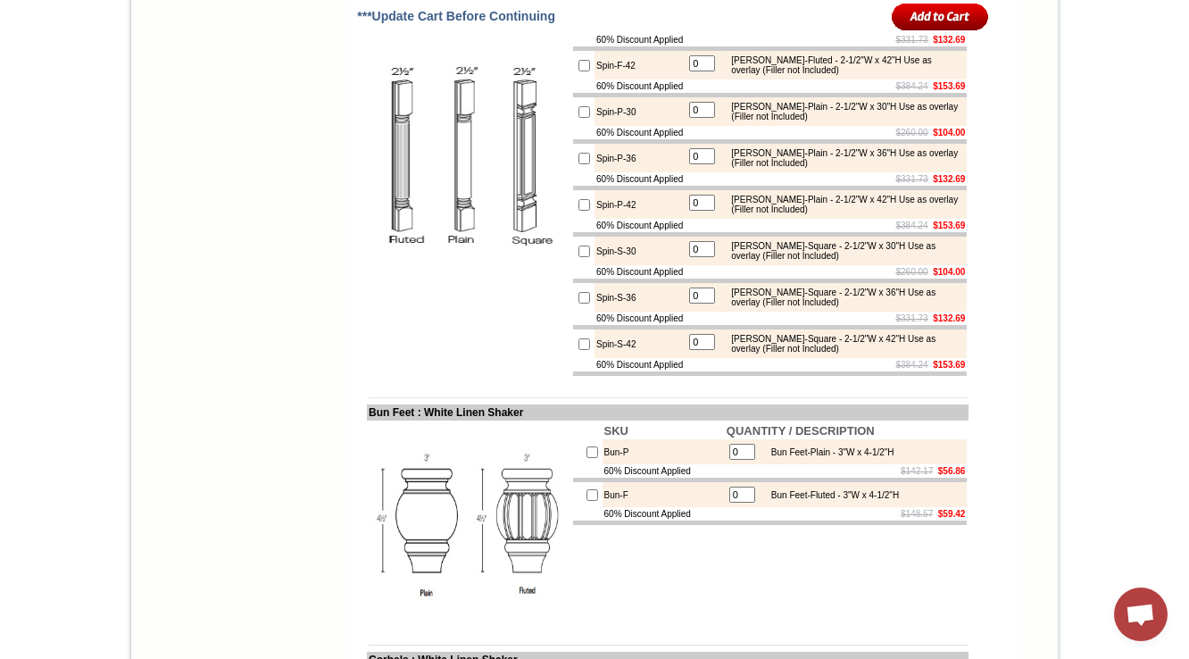
scroll to position [4286, 0]
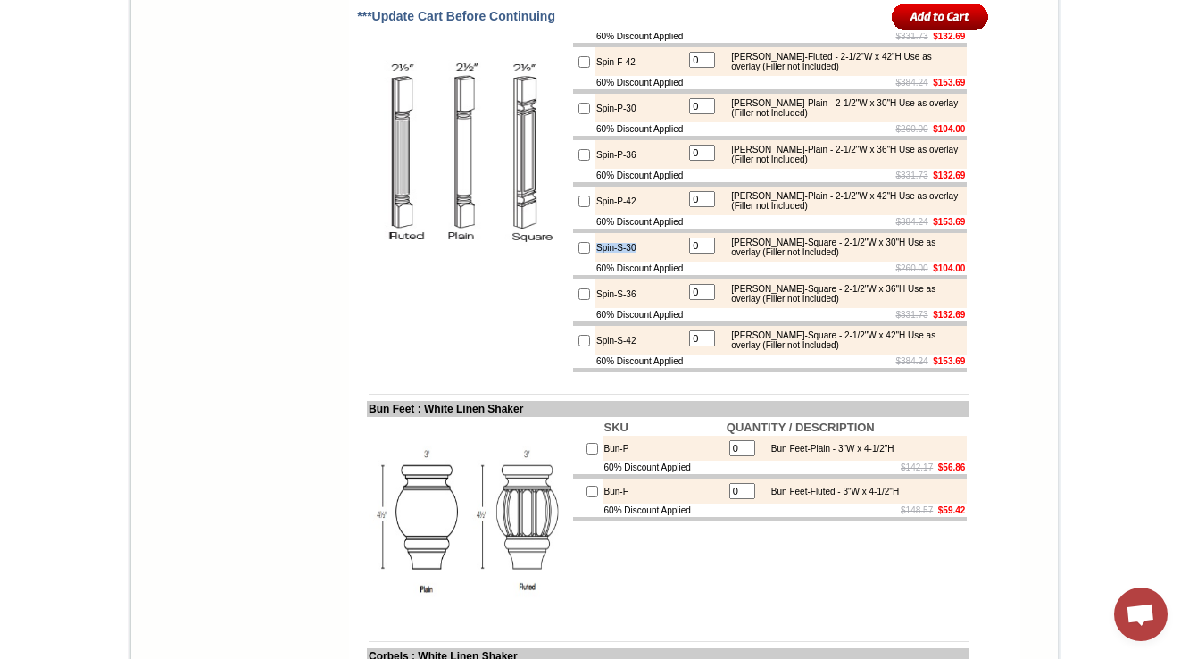
drag, startPoint x: 622, startPoint y: 418, endPoint x: 573, endPoint y: 419, distance: 49.1
click at [573, 262] on tr "Spin-S-30 0 Spindel-Square - 2-1/2"W x 30"H Use as overlay (Filler not Included)" at bounding box center [770, 247] width 394 height 29
copy tr "Spin-S-30"
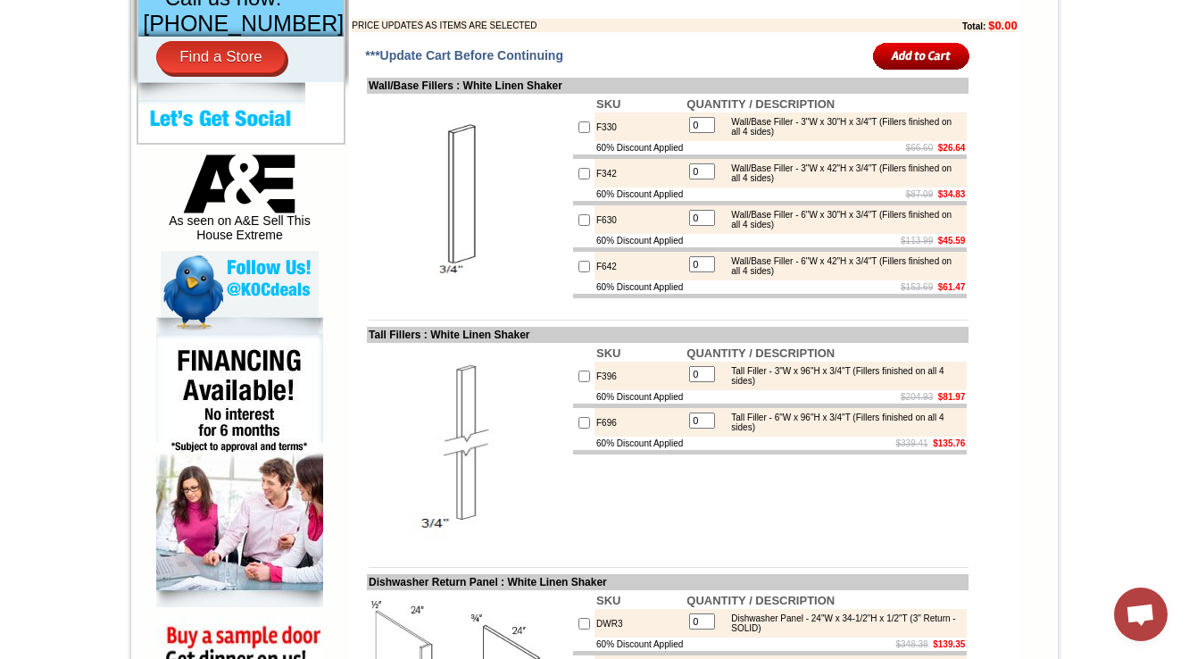
scroll to position [382, 0]
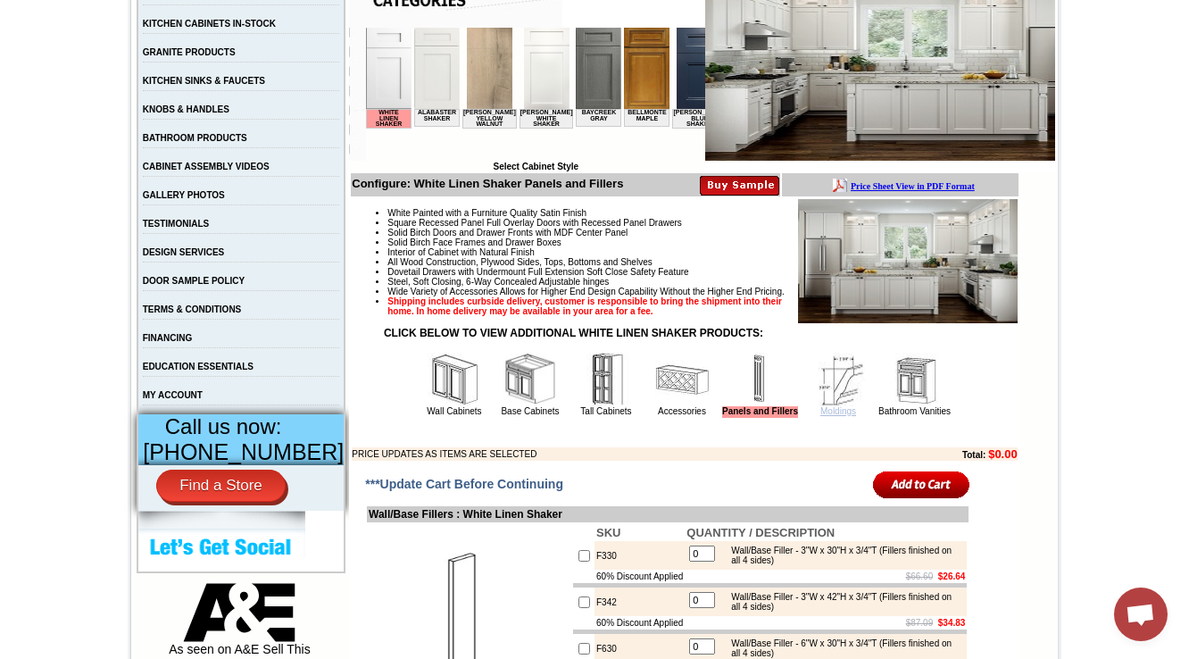
click at [845, 416] on link "Moldings" at bounding box center [839, 411] width 36 height 10
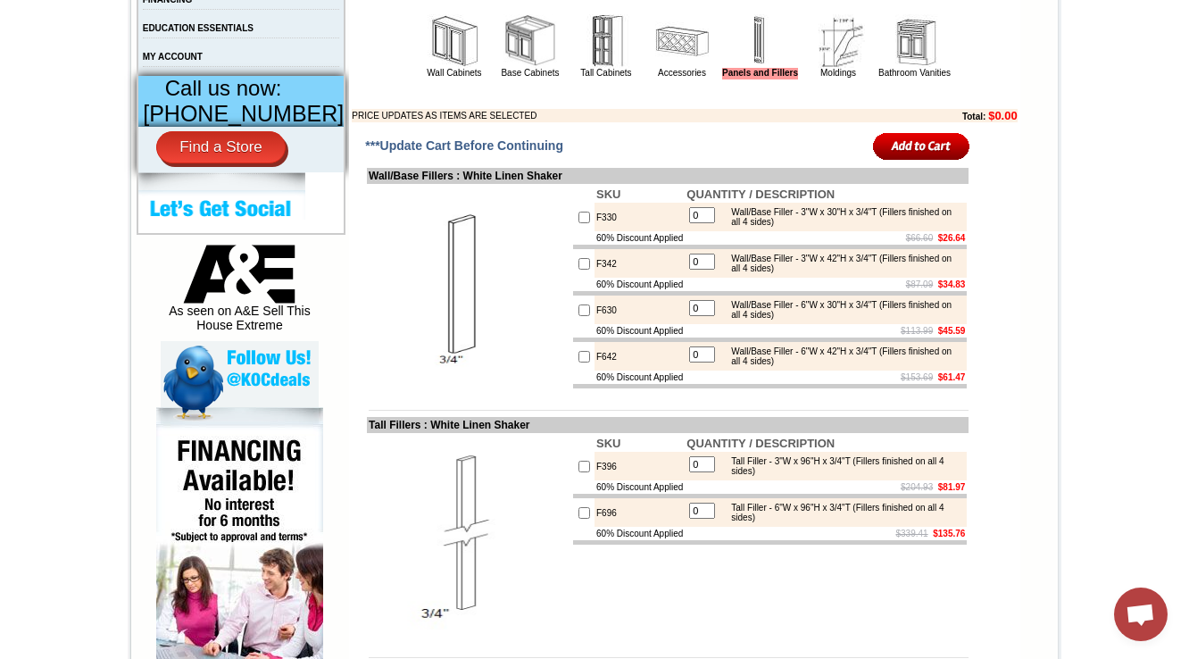
scroll to position [739, 0]
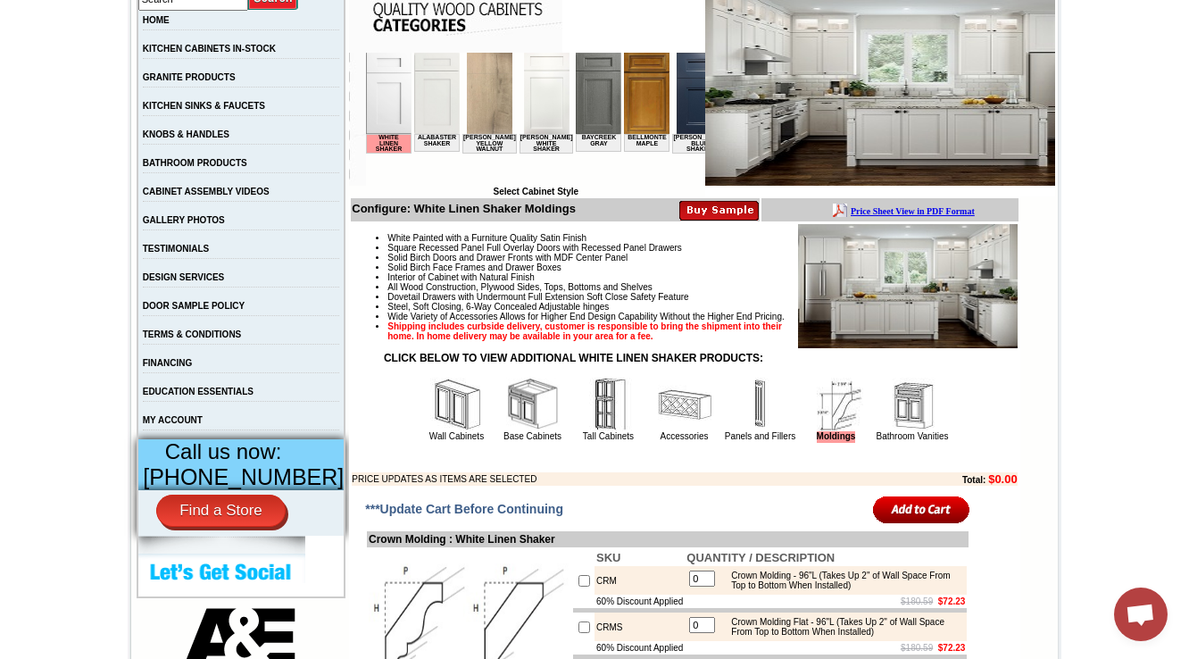
scroll to position [606, 0]
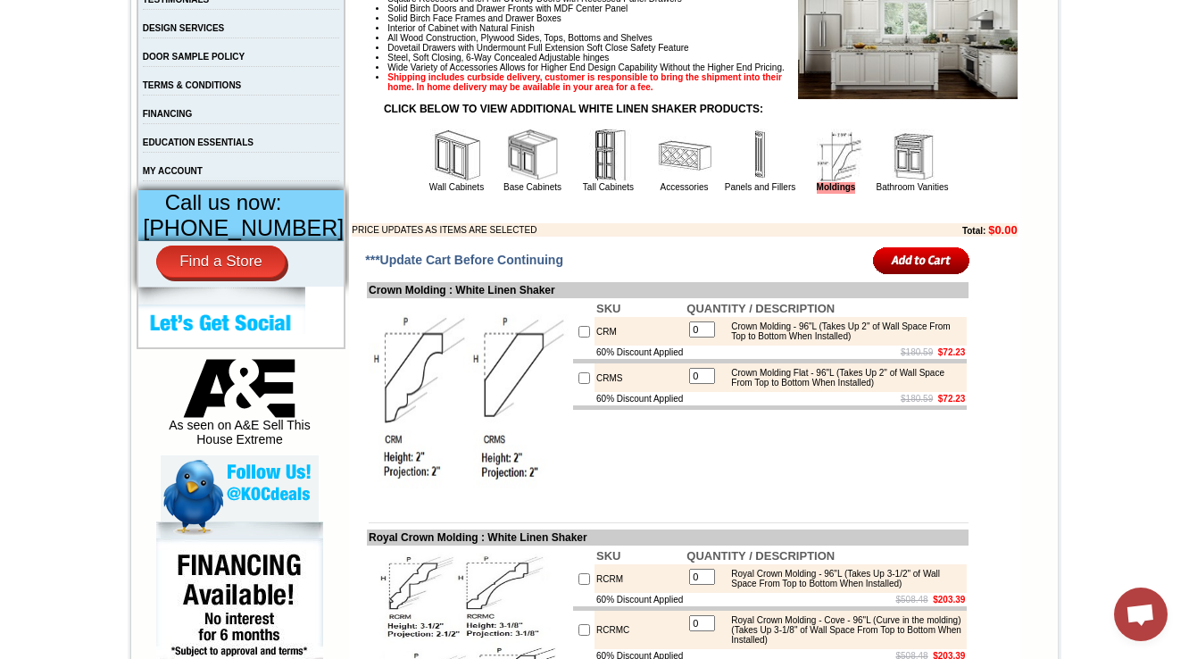
click at [886, 181] on img at bounding box center [913, 156] width 54 height 54
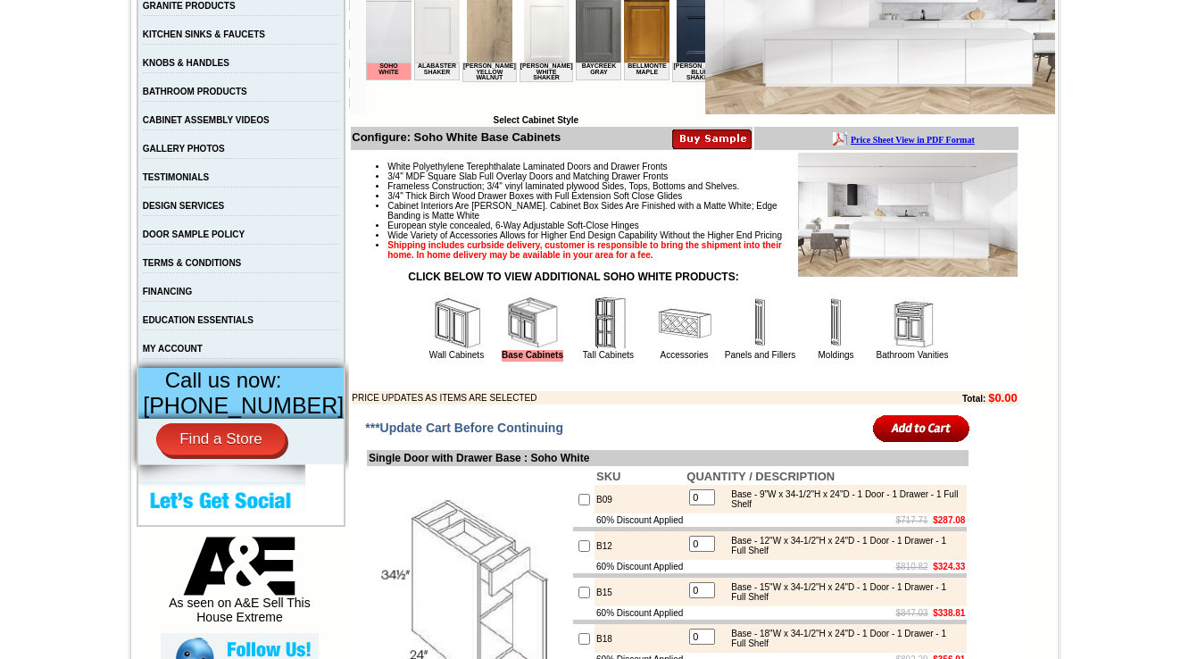
click at [430, 346] on img at bounding box center [457, 323] width 54 height 54
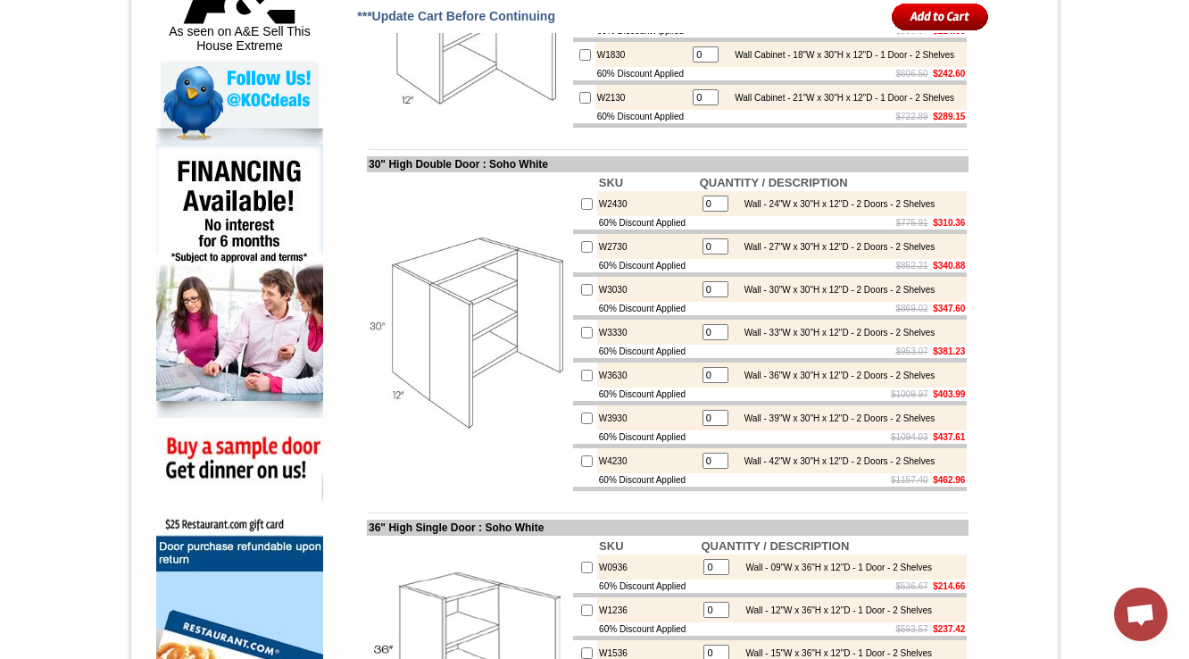
scroll to position [500, 0]
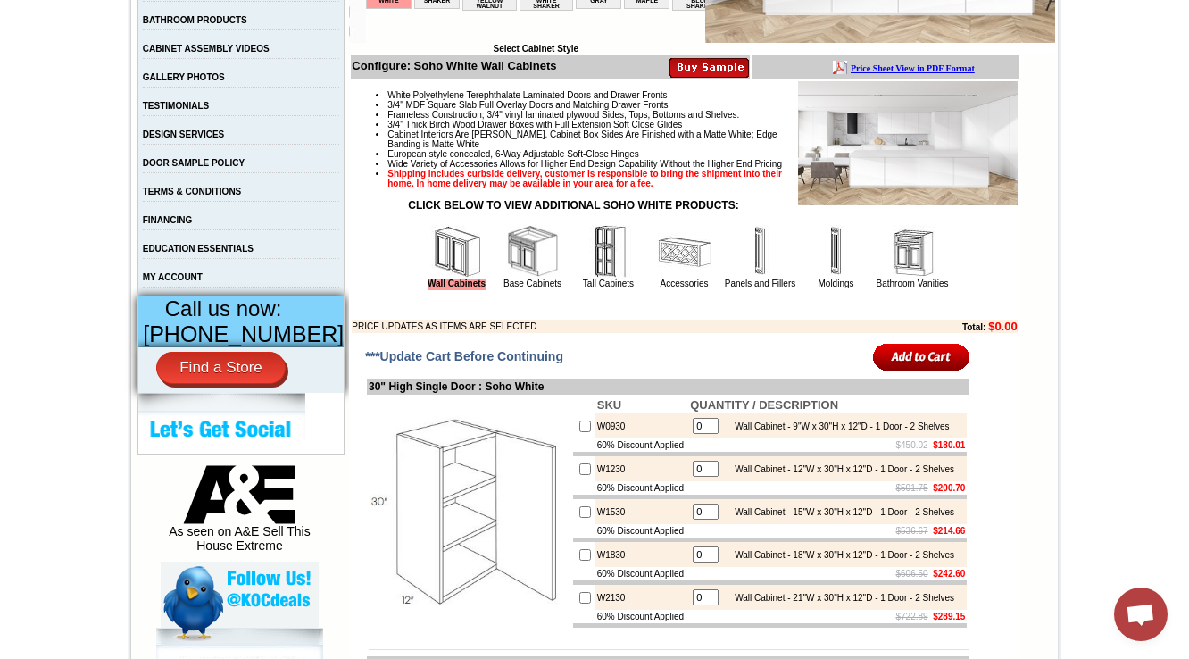
click at [511, 279] on img at bounding box center [533, 252] width 54 height 54
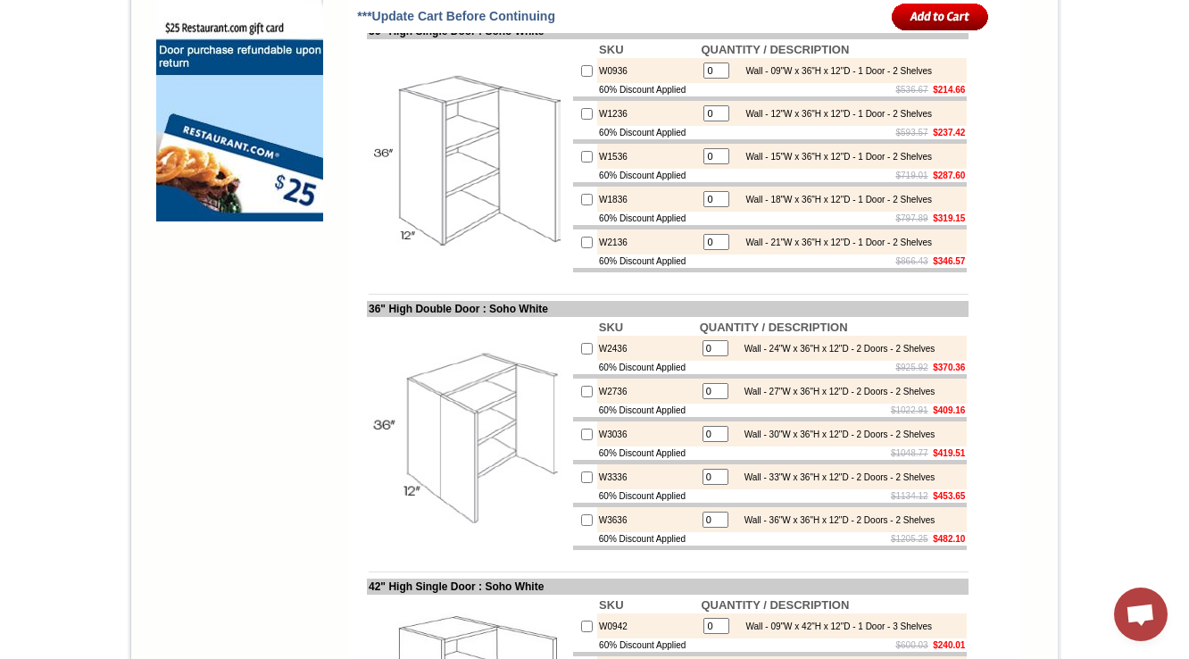
scroll to position [1500, 0]
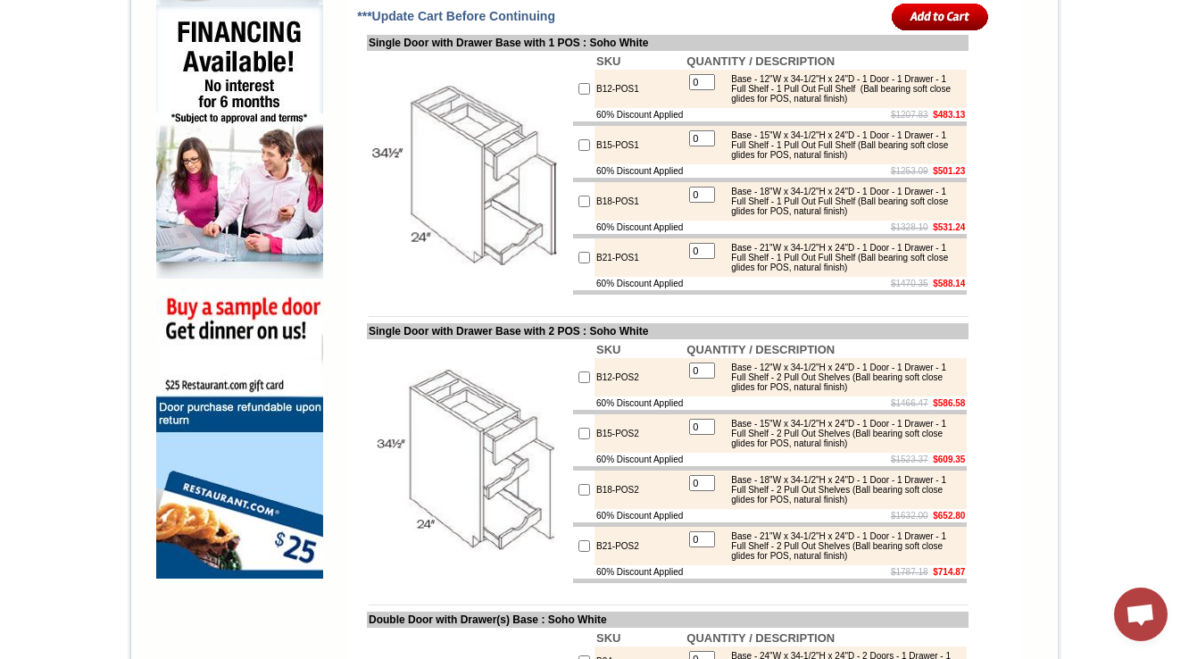
scroll to position [1143, 0]
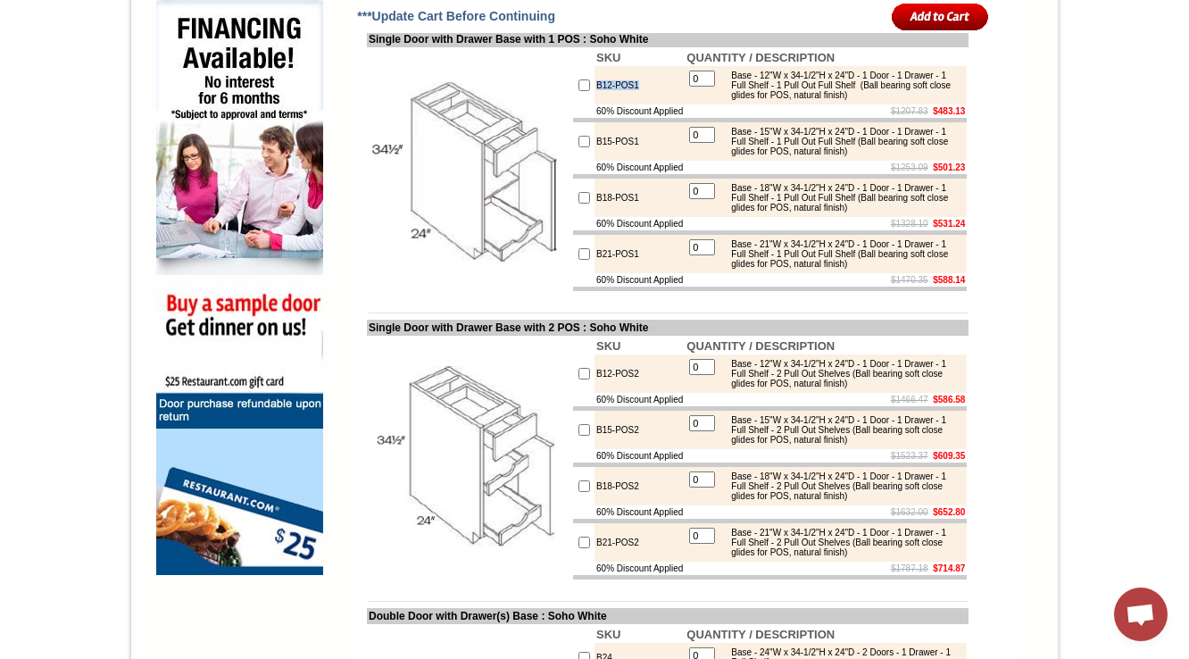
drag, startPoint x: 628, startPoint y: 145, endPoint x: 569, endPoint y: 154, distance: 59.6
click at [573, 104] on tr "B12-POS1 0 Base - 12"W x 34-1/2"H x 24"D - 1 Door - 1 Drawer - 1 Full Shelf - 1…" at bounding box center [770, 85] width 394 height 38
copy tr "B12-POS1"
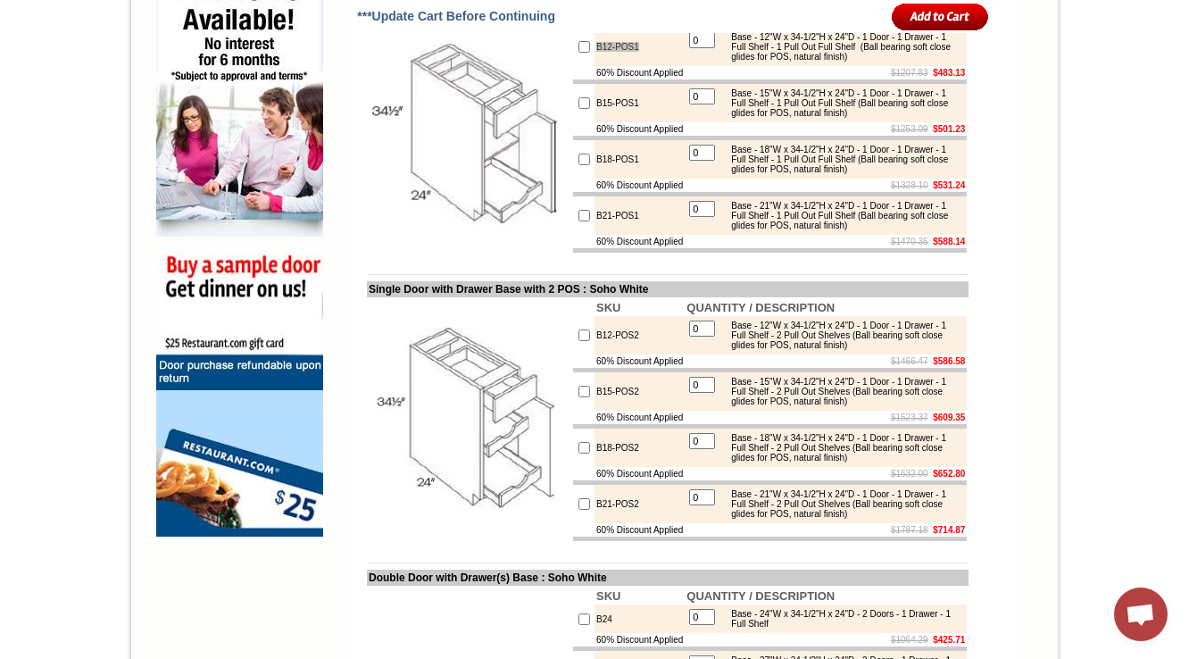
scroll to position [1214, 0]
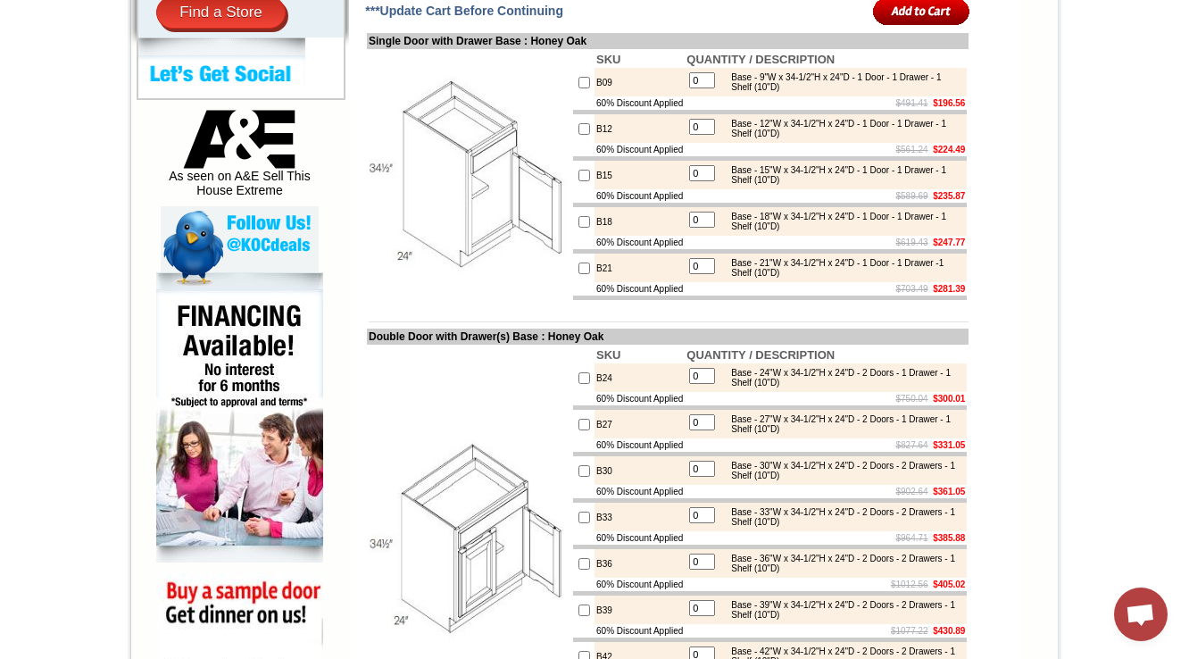
scroll to position [643, 0]
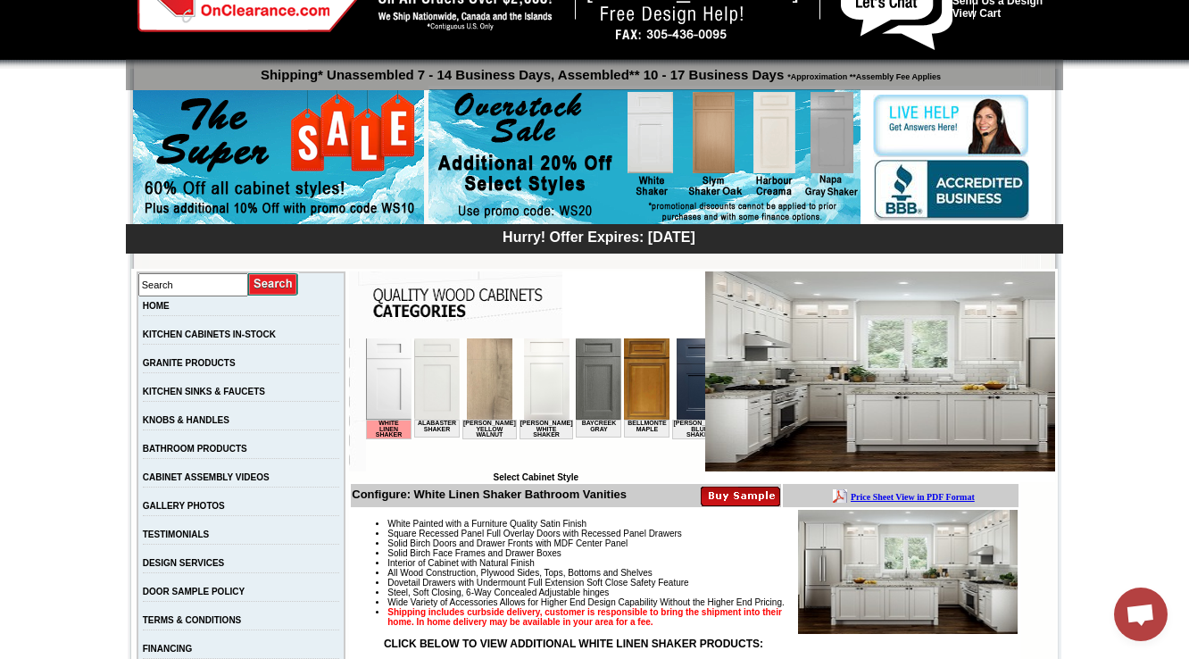
scroll to position [500, 0]
